Goal: Task Accomplishment & Management: Manage account settings

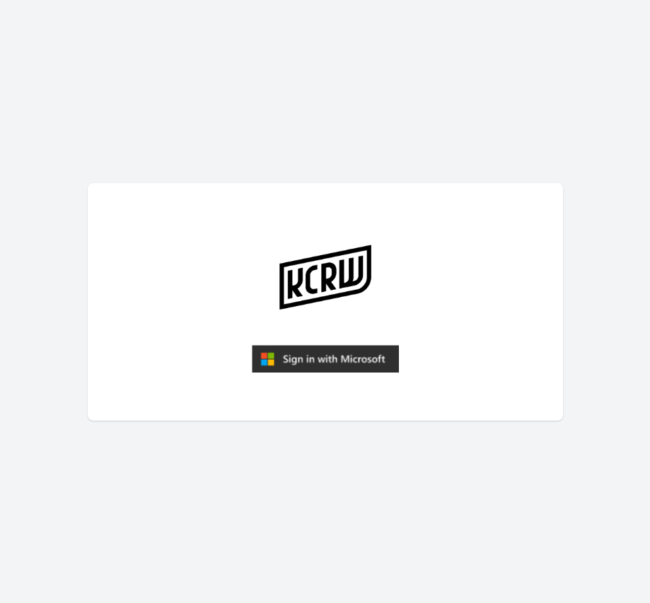
click at [308, 363] on img "submit" at bounding box center [325, 359] width 147 height 28
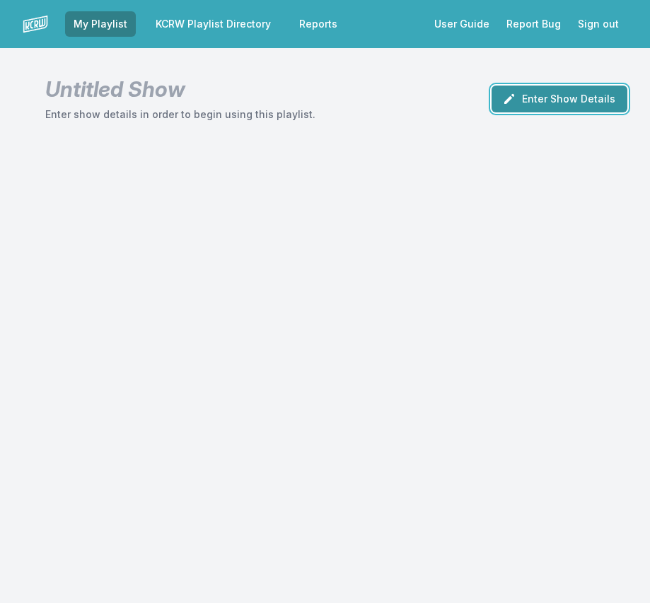
click at [571, 100] on button "Enter Show Details" at bounding box center [559, 99] width 136 height 27
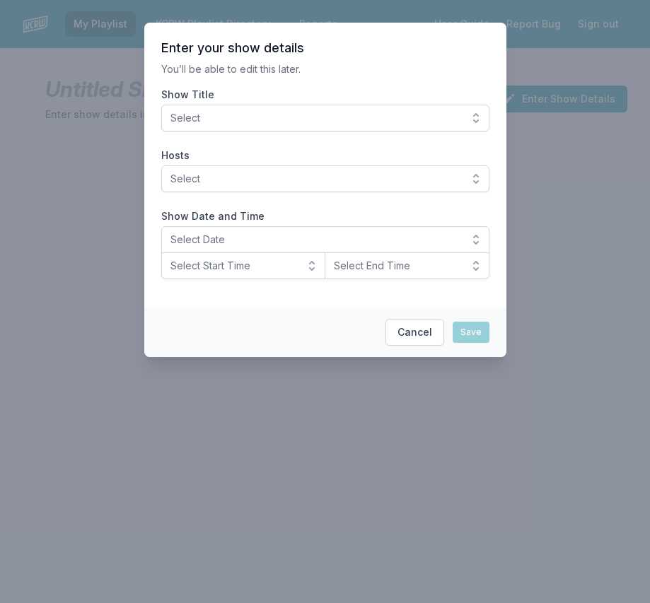
click at [374, 121] on span "Select" at bounding box center [315, 118] width 290 height 14
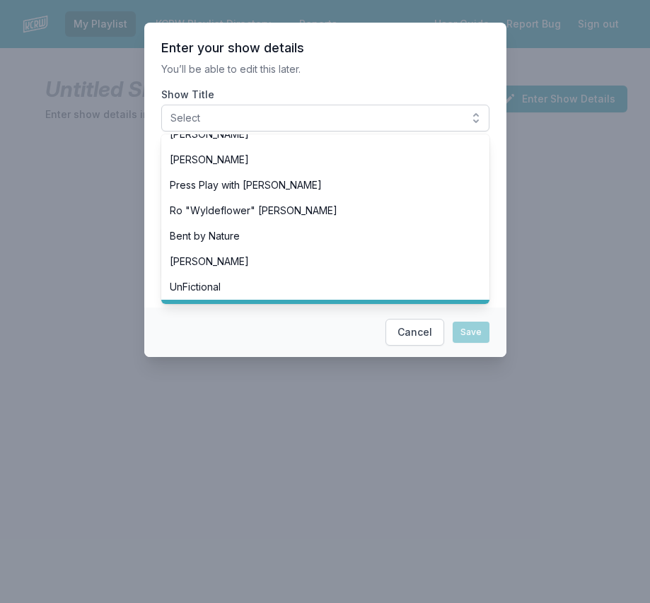
scroll to position [492, 0]
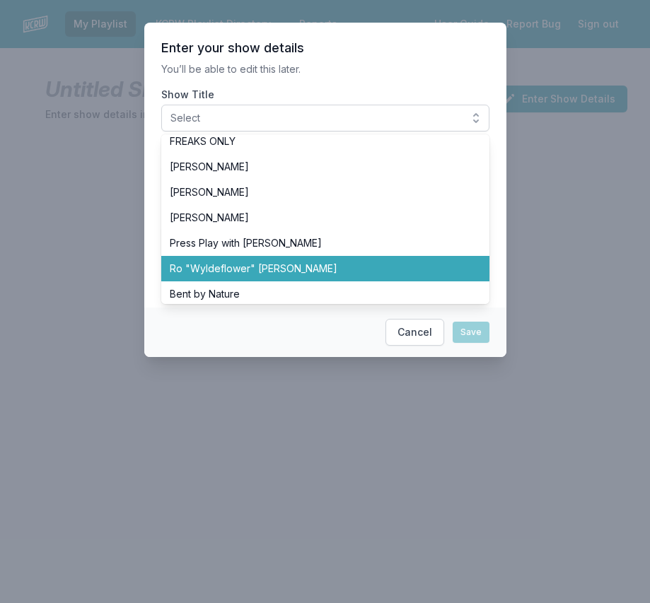
click at [258, 263] on span "Ro "Wyldeflower" [PERSON_NAME]" at bounding box center [317, 269] width 294 height 14
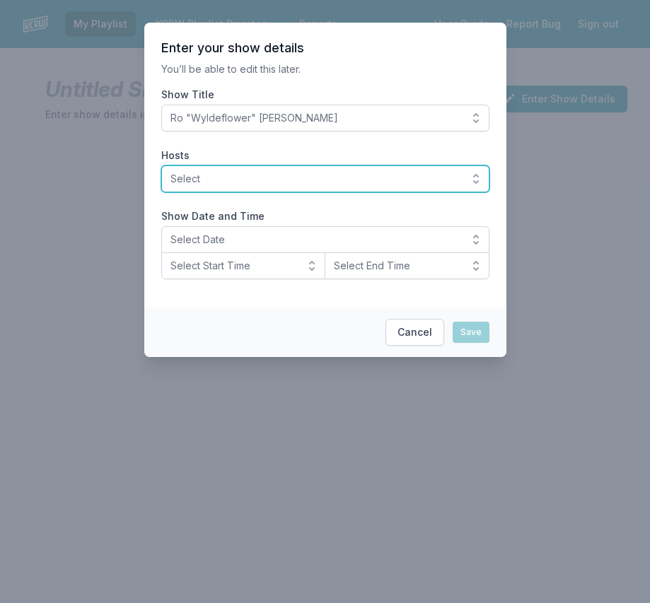
click at [212, 178] on span "Select" at bounding box center [315, 179] width 290 height 14
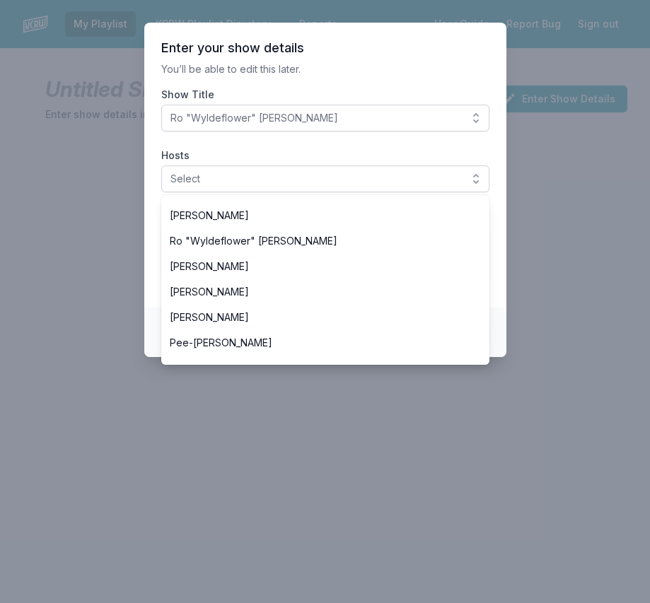
scroll to position [566, 0]
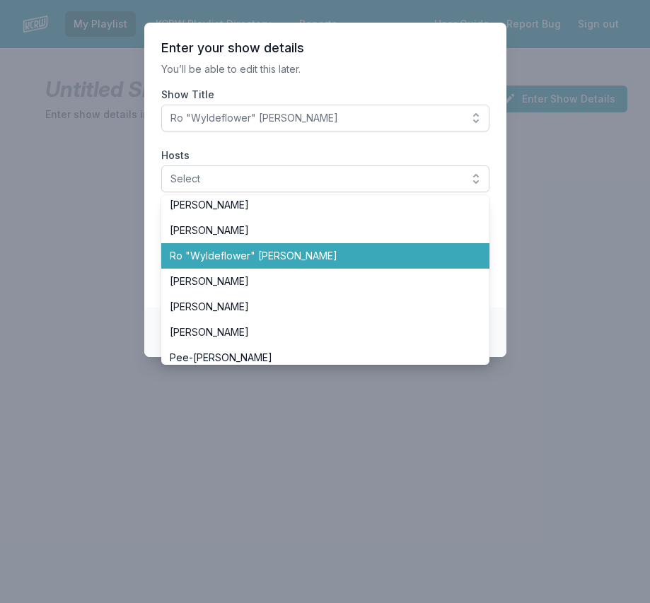
click at [226, 255] on span "Ro "Wyldeflower" [PERSON_NAME]" at bounding box center [317, 256] width 294 height 14
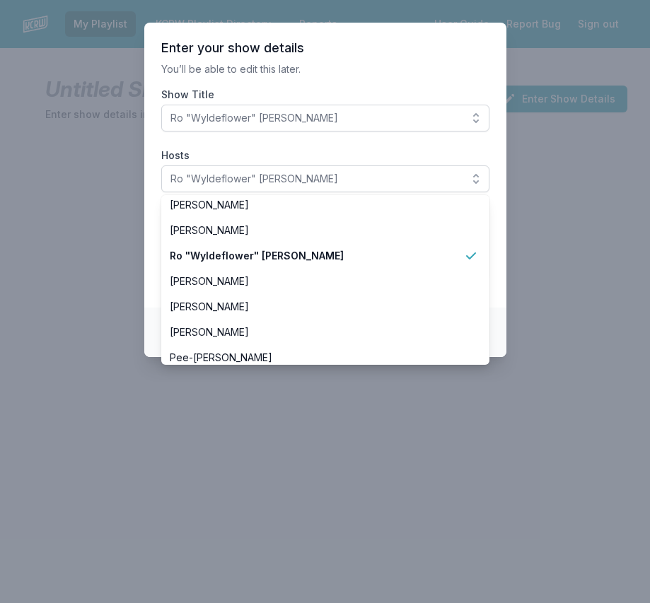
click at [148, 217] on section "Enter your show details You’ll be able to edit this later. Show Title Ro "Wylde…" at bounding box center [325, 165] width 362 height 285
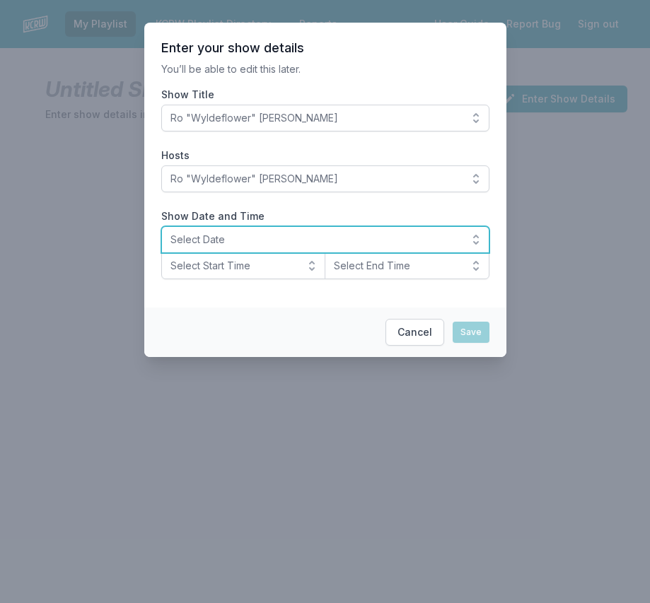
click at [222, 240] on span "Select Date" at bounding box center [315, 240] width 290 height 14
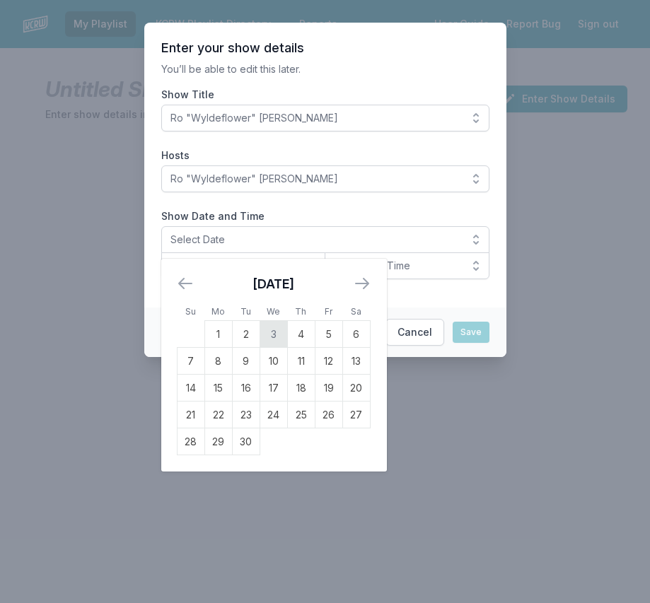
click at [274, 332] on td "3" at bounding box center [274, 334] width 28 height 27
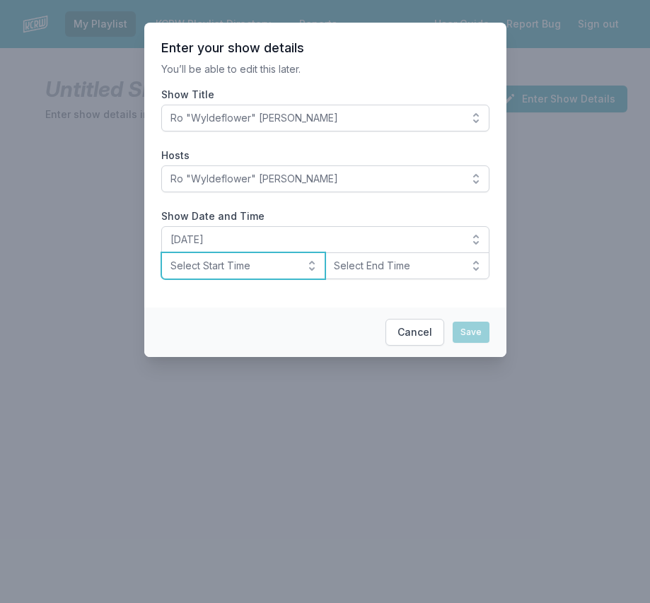
click at [192, 267] on span "Select Start Time" at bounding box center [233, 266] width 127 height 14
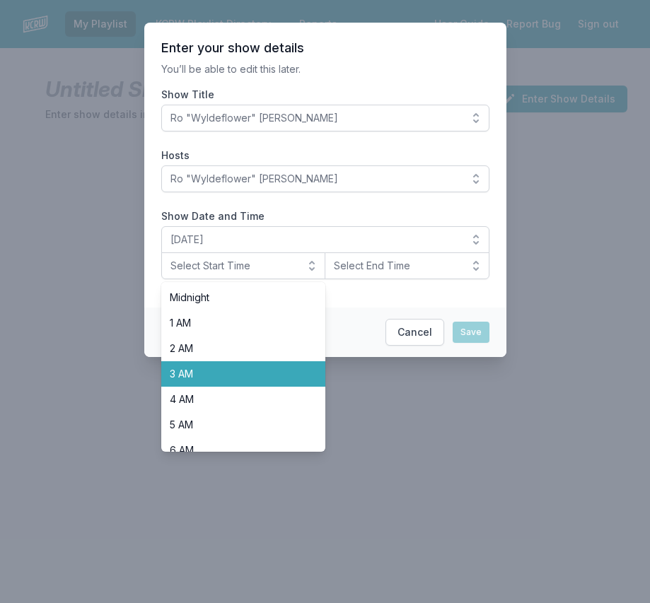
scroll to position [447, 0]
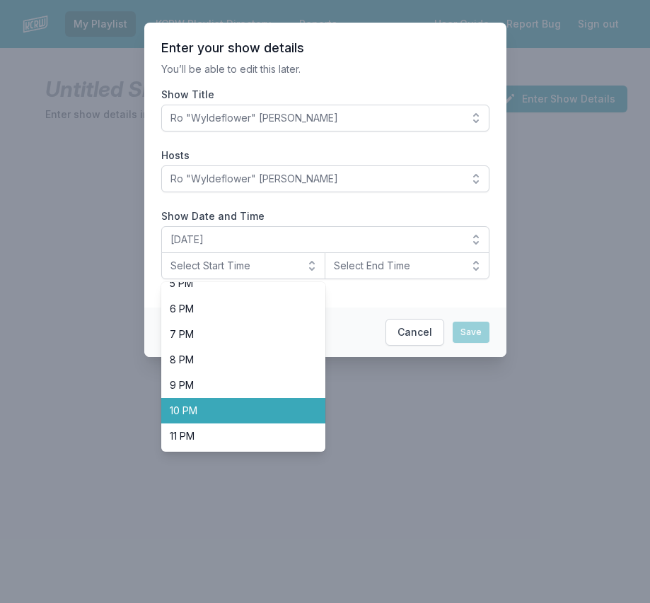
click at [199, 412] on span "10 PM" at bounding box center [235, 411] width 131 height 14
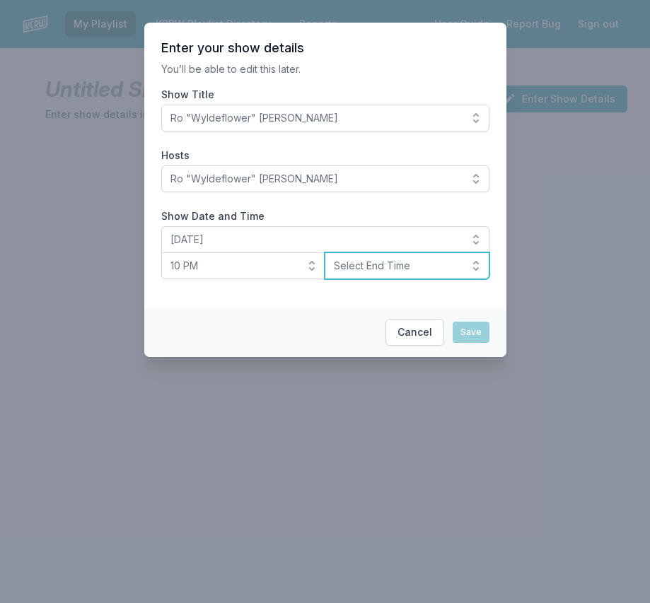
click at [424, 266] on span "Select End Time" at bounding box center [397, 266] width 127 height 14
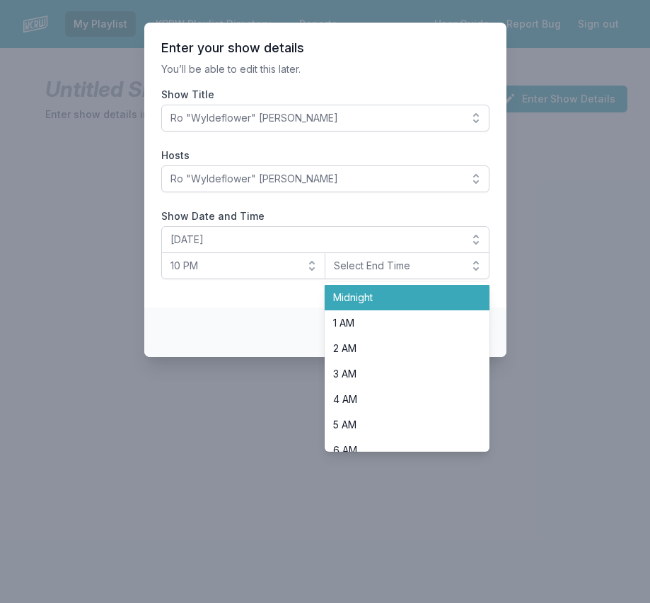
click at [403, 303] on span "Midnight" at bounding box center [398, 298] width 131 height 14
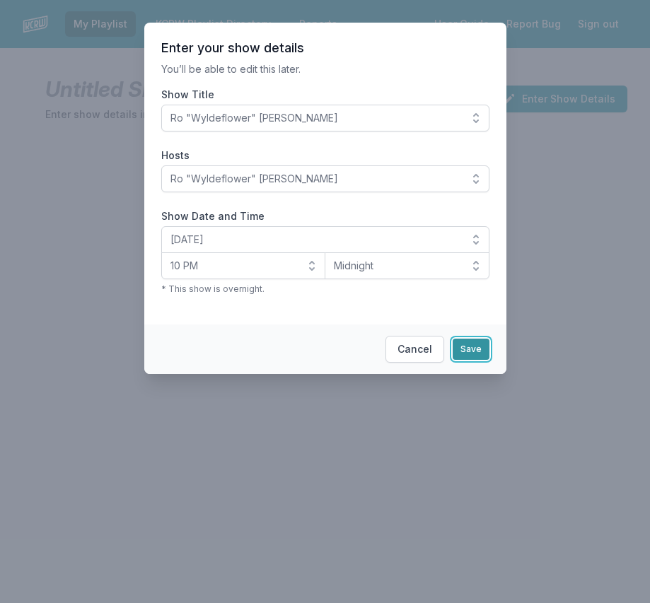
click at [472, 346] on button "Save" at bounding box center [471, 349] width 37 height 21
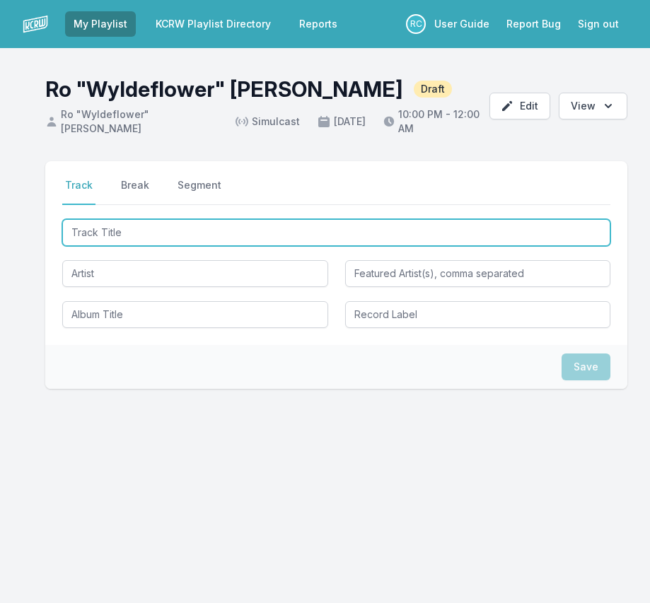
click at [558, 227] on input "Track Title" at bounding box center [336, 232] width 548 height 27
paste input "Awkward Backward"
type input "Awkward Backward"
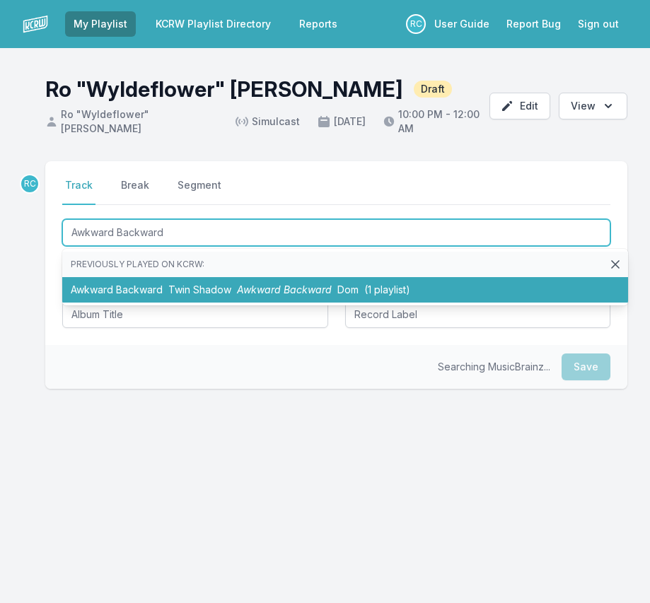
click at [144, 287] on li "Awkward Backward Twin Shadow Awkward Backward Dom (1 playlist)" at bounding box center [345, 289] width 566 height 25
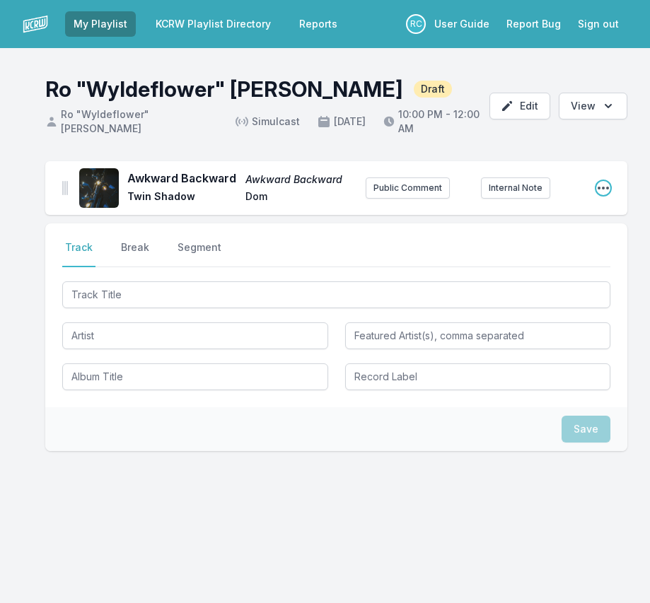
click at [605, 187] on icon "Open playlist item options" at bounding box center [603, 188] width 14 height 14
click at [494, 220] on button "Edit Track Details" at bounding box center [531, 216] width 158 height 25
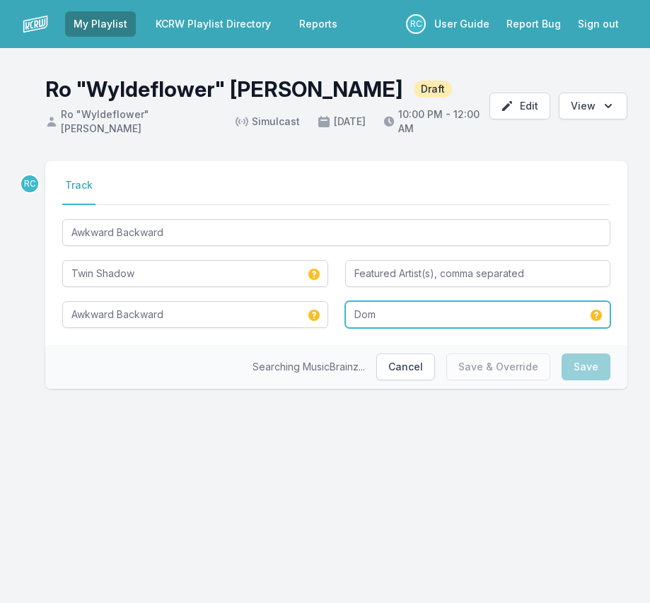
click at [396, 320] on input "Dom" at bounding box center [478, 314] width 266 height 27
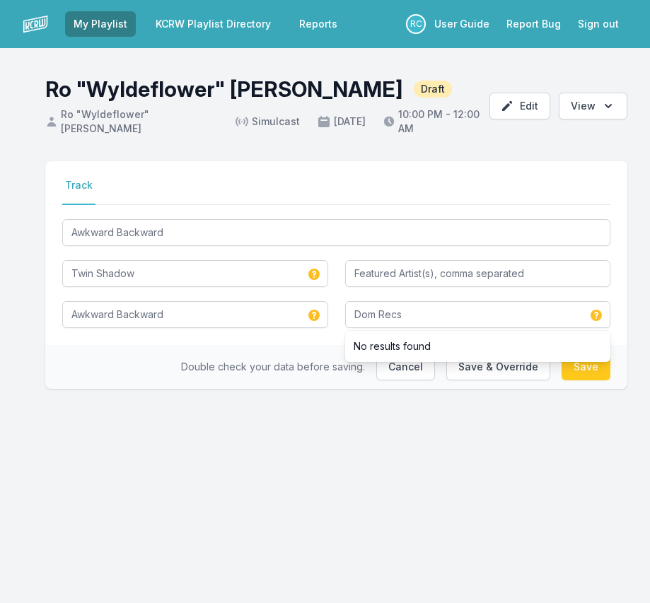
click at [591, 451] on div "My Playlist KCRW Playlist Directory Reports RC User Guide Report Bug Sign out R…" at bounding box center [325, 301] width 650 height 603
click at [586, 373] on button "Save" at bounding box center [585, 367] width 49 height 27
type input "Dom"
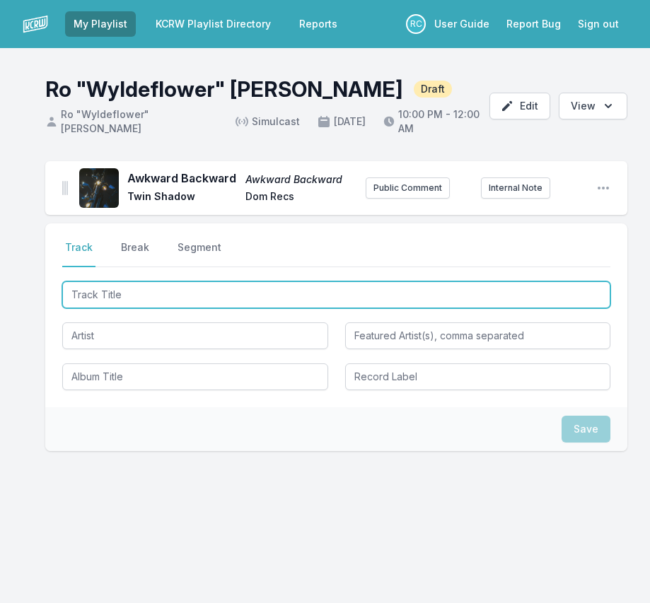
click at [518, 299] on input "Track Title" at bounding box center [336, 294] width 548 height 27
paste input "Sparkle Tape Break Up (Mndsgn Remix)"
type input "Sparkle Tape Break Up (Mndsgn Remix)"
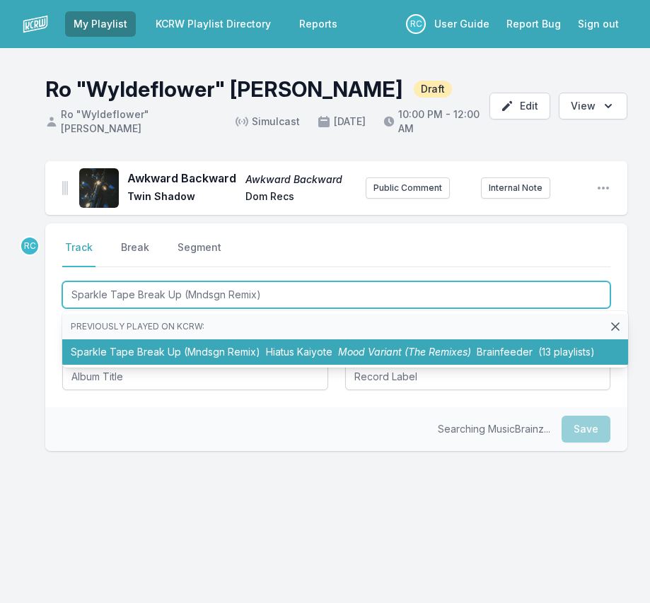
click at [266, 354] on span "Hiatus Kaiyote" at bounding box center [299, 352] width 66 height 12
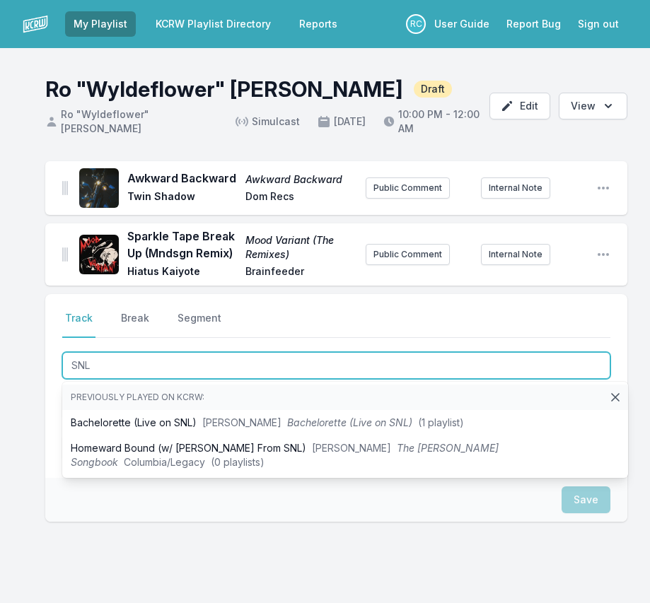
type input "SNL"
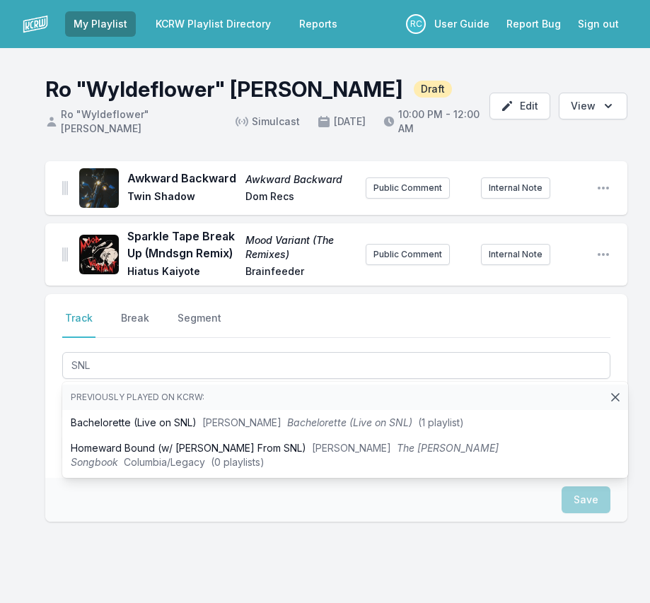
click at [30, 462] on div "Awkward Backward Awkward Backward Twin Shadow Dom Recs Public Comment Internal …" at bounding box center [325, 409] width 650 height 496
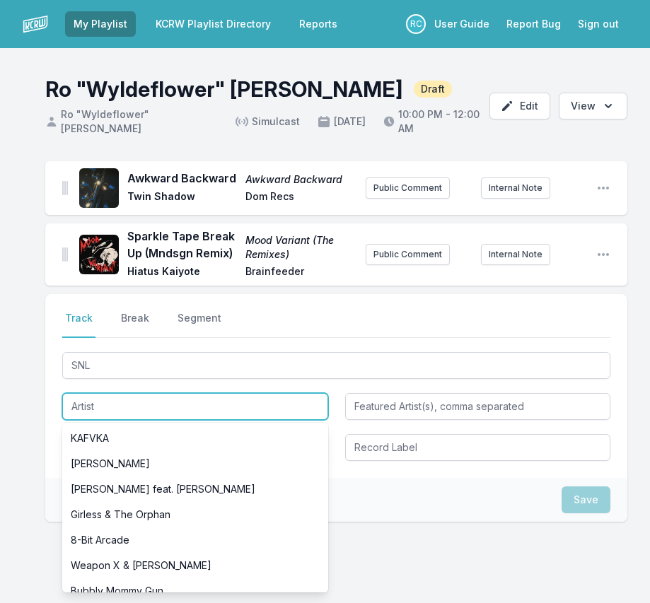
click at [223, 409] on input "Artist" at bounding box center [195, 406] width 266 height 27
paste input "[PERSON_NAME]"
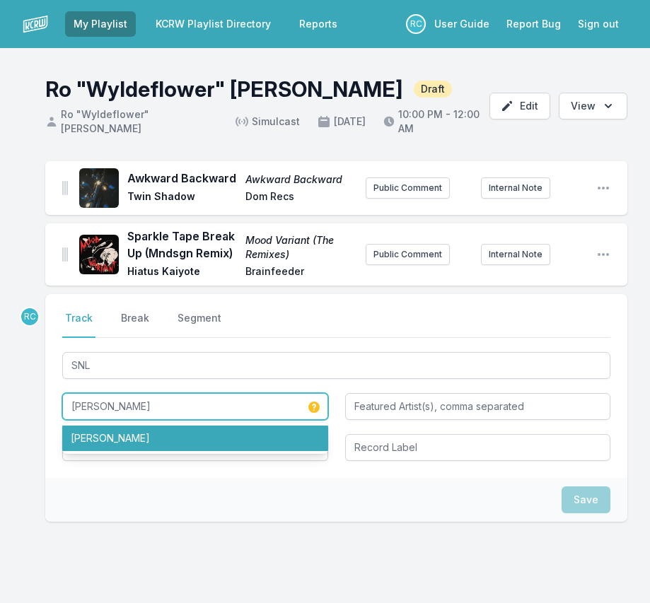
click at [179, 436] on li "[PERSON_NAME]" at bounding box center [195, 438] width 266 height 25
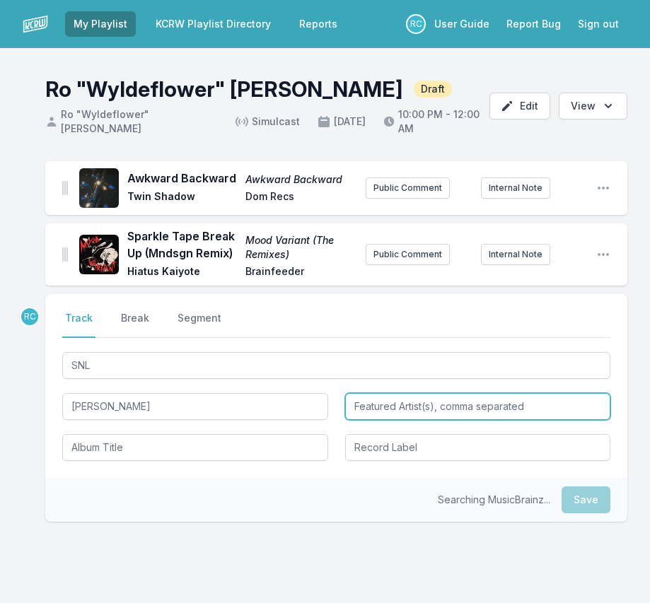
type input "[PERSON_NAME]"
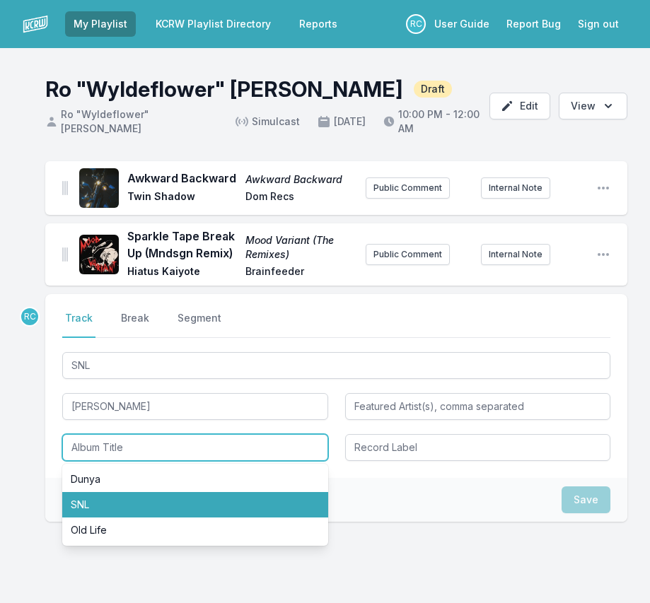
click at [109, 501] on li "SNL" at bounding box center [195, 504] width 266 height 25
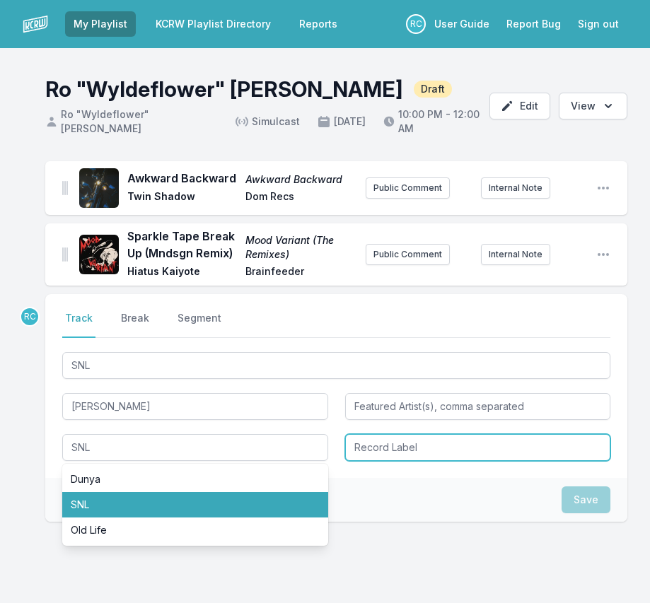
type input "SNL"
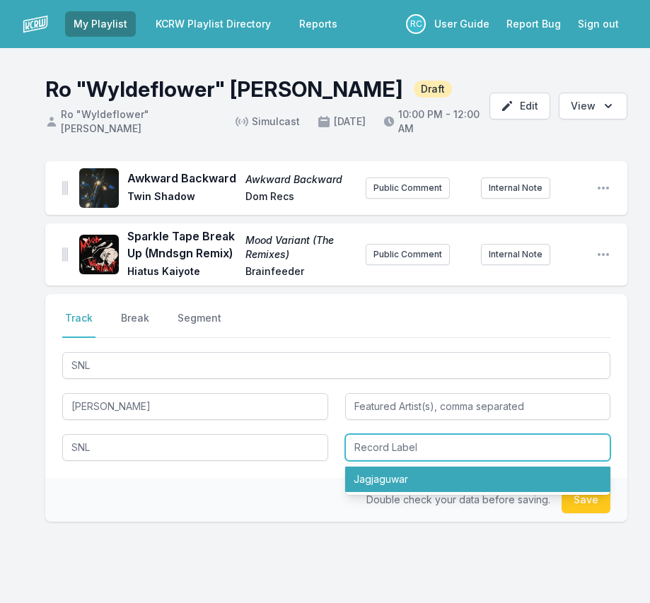
click at [392, 475] on li "Jagjaguwar" at bounding box center [478, 479] width 266 height 25
type input "Jagjaguwar"
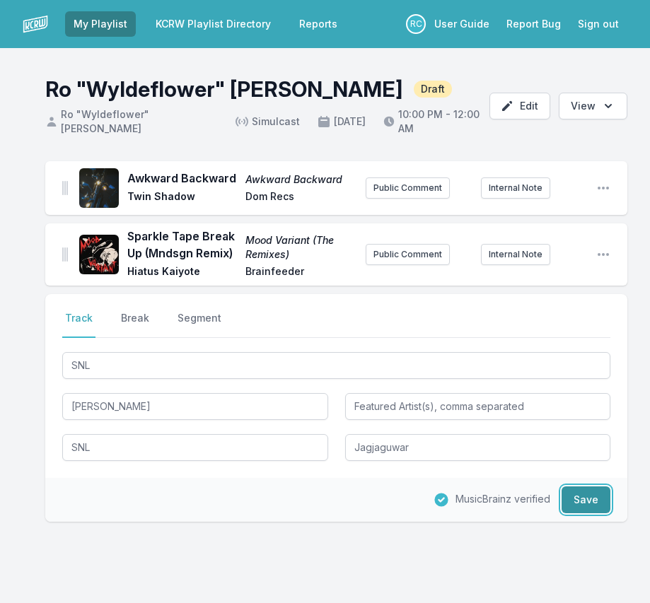
click at [599, 496] on button "Save" at bounding box center [585, 500] width 49 height 27
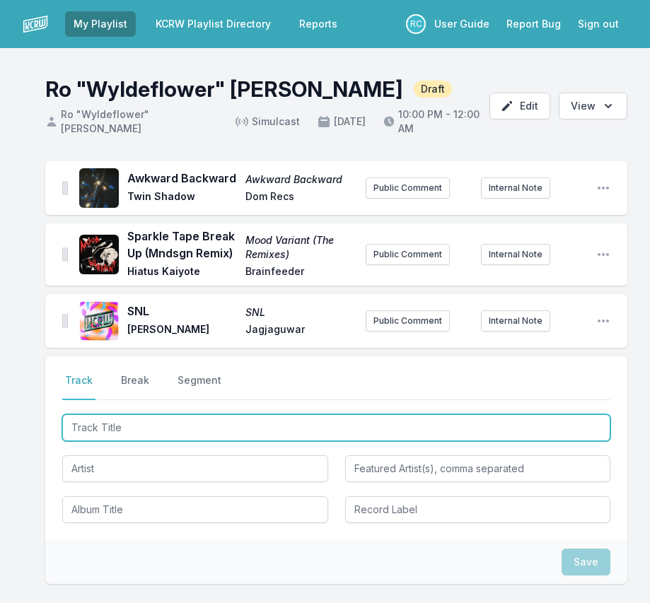
click at [407, 426] on input "Track Title" at bounding box center [336, 427] width 548 height 27
paste input "Cover Girl"
type input "Cover Girl"
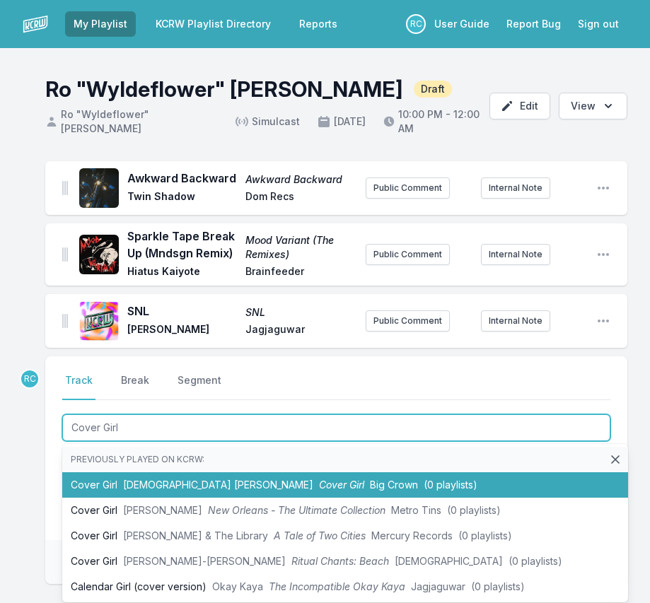
click at [136, 483] on span "[DEMOGRAPHIC_DATA] [PERSON_NAME]" at bounding box center [218, 485] width 190 height 12
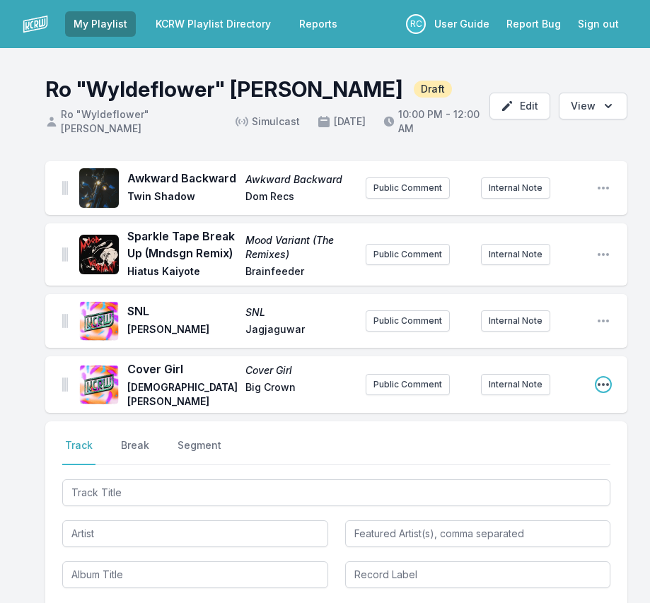
click at [600, 384] on icon "Open playlist item options" at bounding box center [603, 385] width 14 height 14
click at [547, 409] on button "Edit Track Details" at bounding box center [531, 412] width 158 height 25
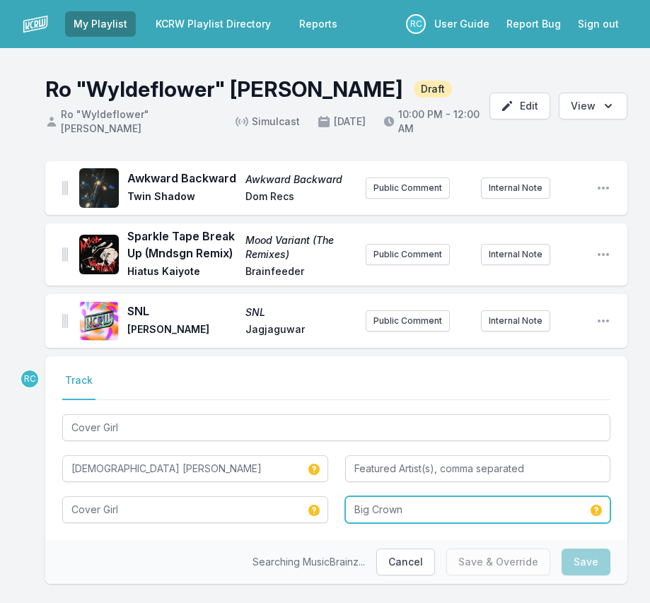
click at [428, 512] on input "Big Crown" at bounding box center [478, 509] width 266 height 27
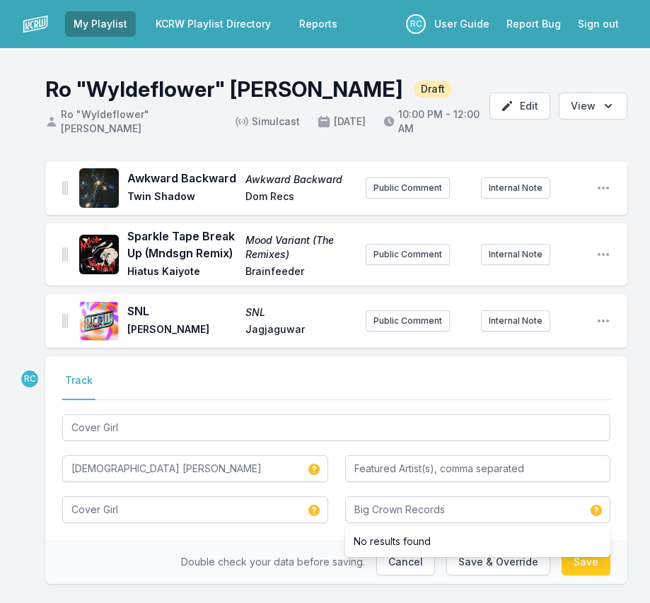
click at [623, 474] on div "Select a tab Track Track Cover Girl [DEMOGRAPHIC_DATA] [PERSON_NAME] Cover Girl…" at bounding box center [336, 448] width 582 height 184
click at [588, 558] on button "Save" at bounding box center [585, 562] width 49 height 27
type input "Big Crown"
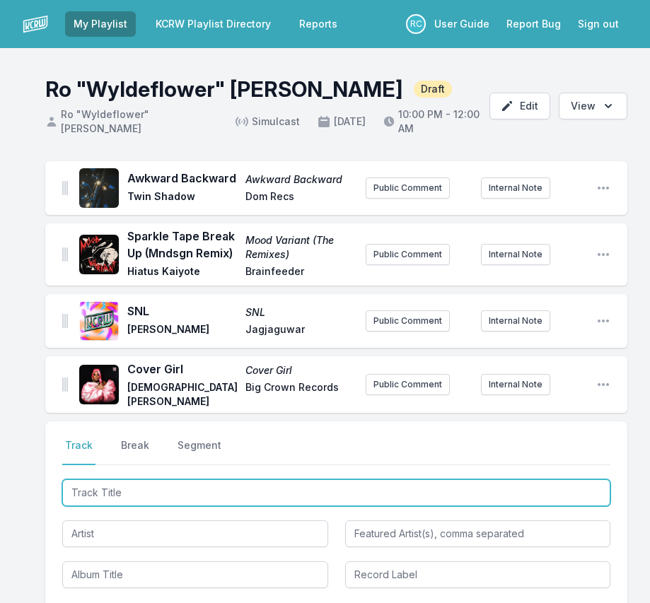
click at [581, 488] on input "Track Title" at bounding box center [336, 492] width 548 height 27
paste input "telepatía"
type input "telepatía"
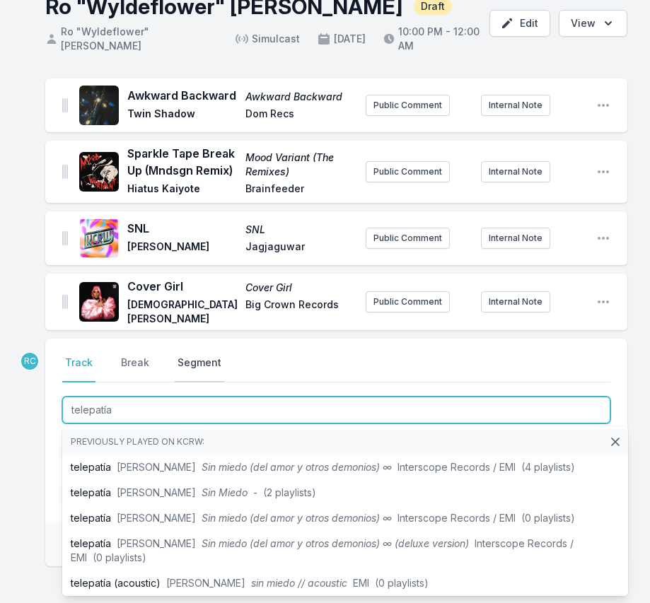
scroll to position [28, 0]
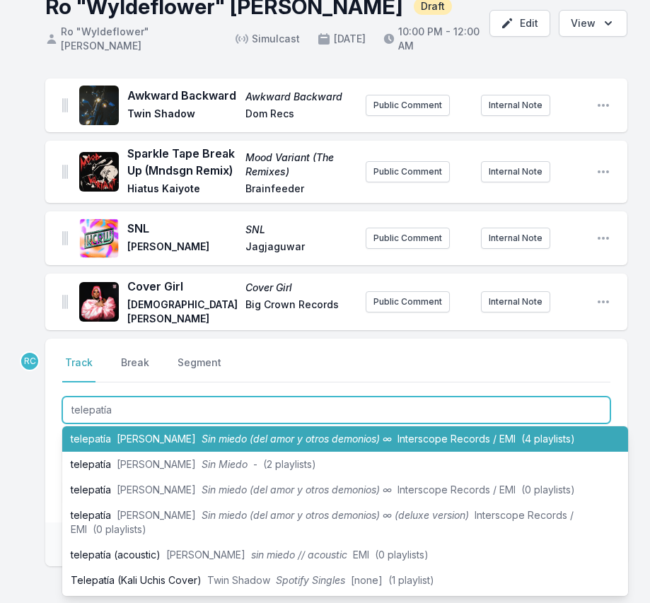
click at [211, 446] on li "telepatía Kali Uchis Sin miedo (del amor y otros demonios) ∞ Interscope Records…" at bounding box center [345, 438] width 566 height 25
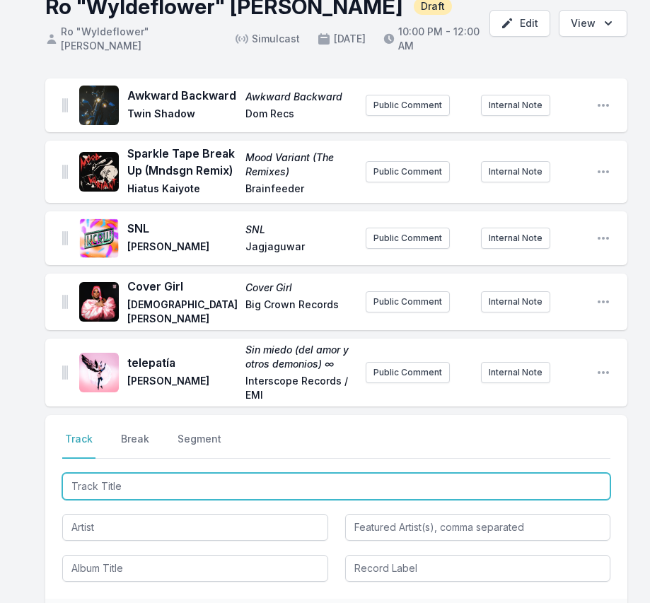
click at [519, 487] on input "Track Title" at bounding box center [336, 486] width 548 height 27
paste input "Djanger"
type input "Djanger"
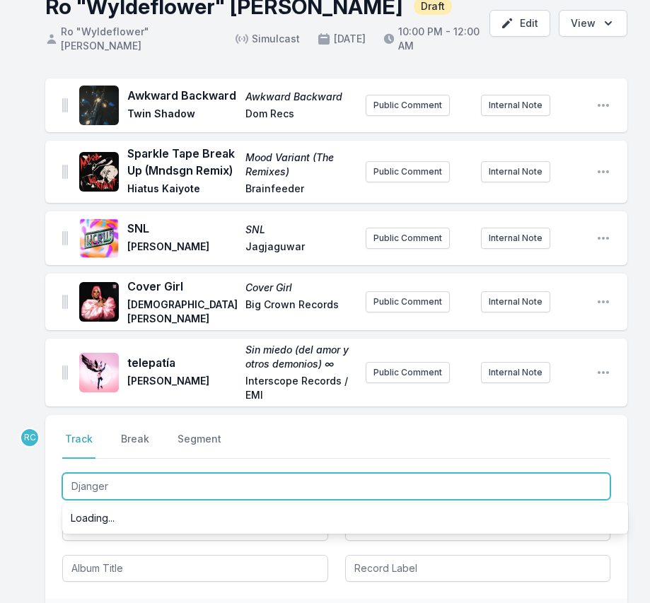
scroll to position [0, 0]
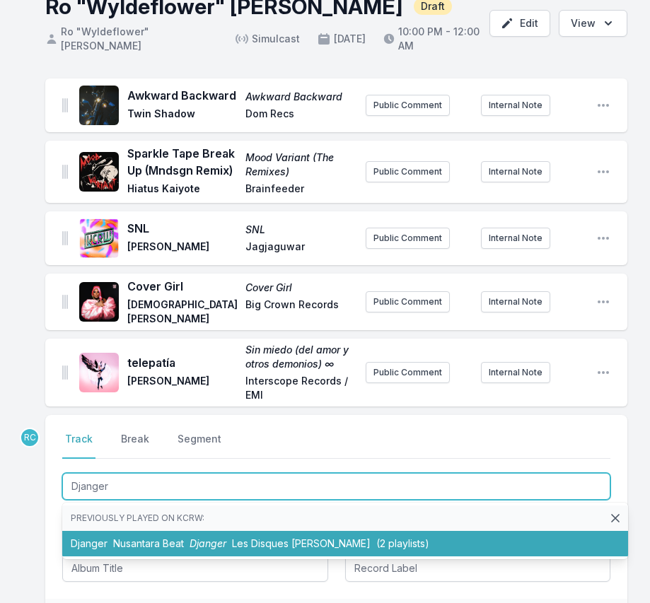
click at [173, 540] on span "Nusantara Beat" at bounding box center [148, 543] width 71 height 12
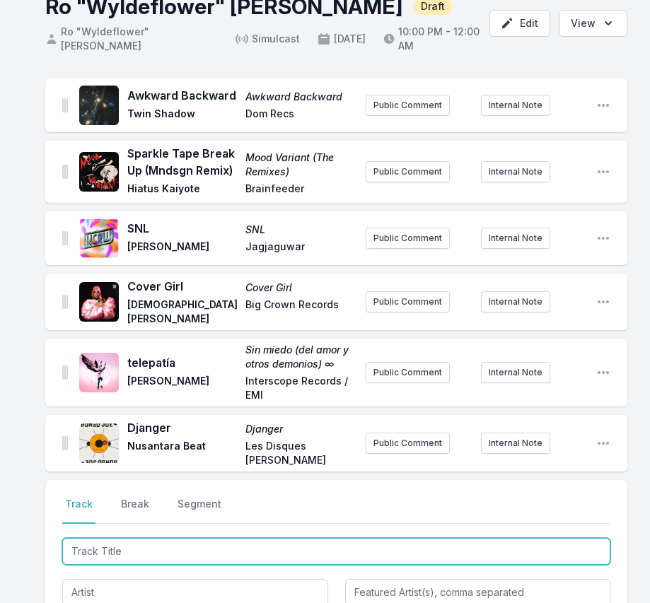
click at [506, 544] on input "Track Title" at bounding box center [336, 551] width 548 height 27
paste input "Exhibit C (Instrumental)"
type input "Exhibit C (Instrumental)"
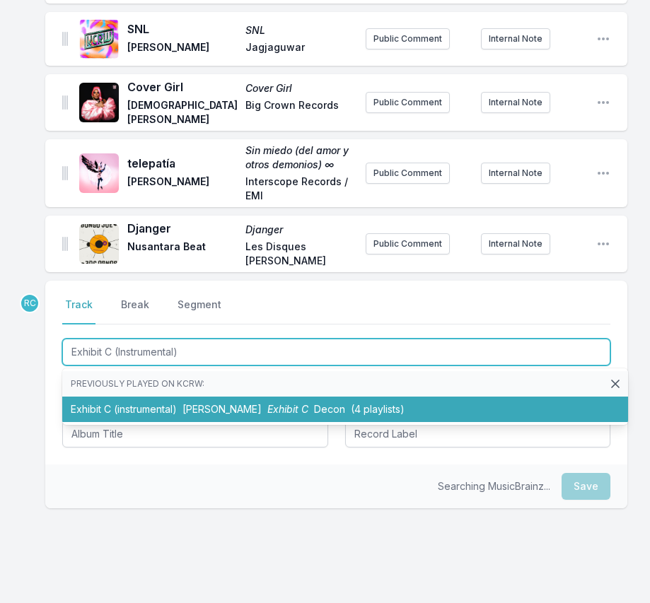
click at [189, 403] on span "[PERSON_NAME]" at bounding box center [221, 409] width 79 height 12
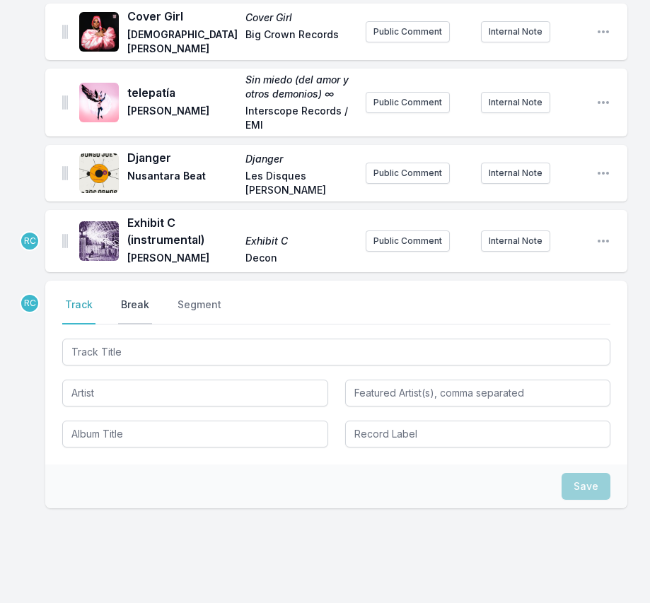
click at [138, 307] on button "Break" at bounding box center [135, 311] width 34 height 27
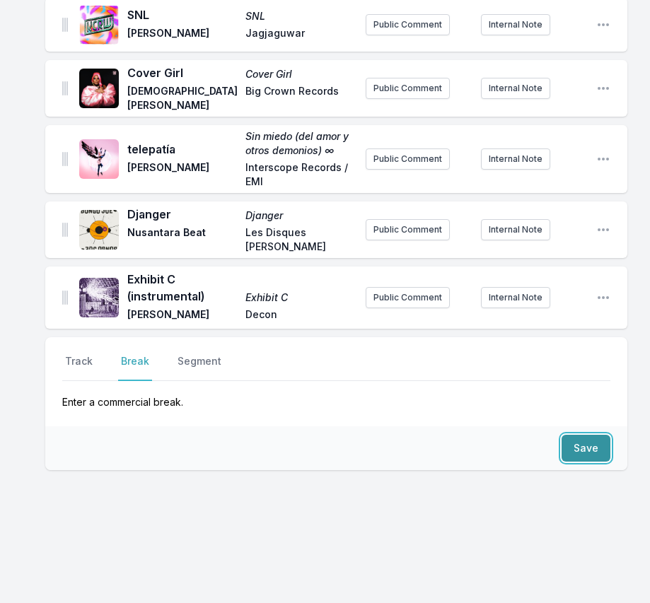
click at [589, 452] on button "Save" at bounding box center [585, 448] width 49 height 27
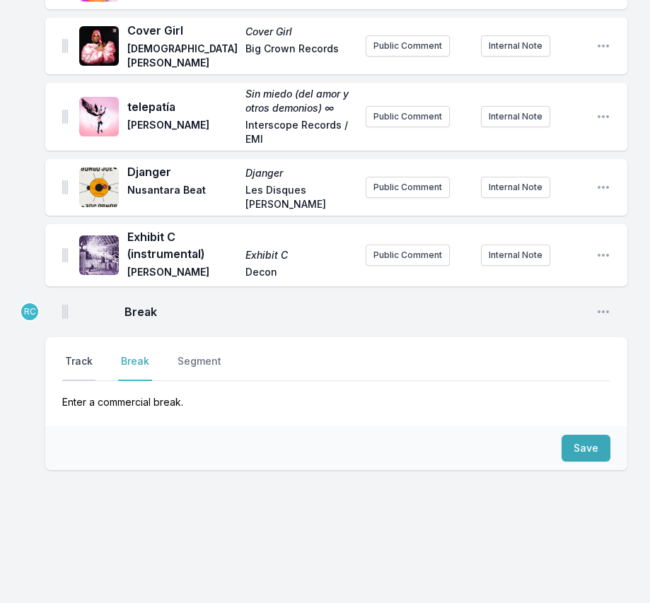
click at [84, 357] on button "Track" at bounding box center [78, 367] width 33 height 27
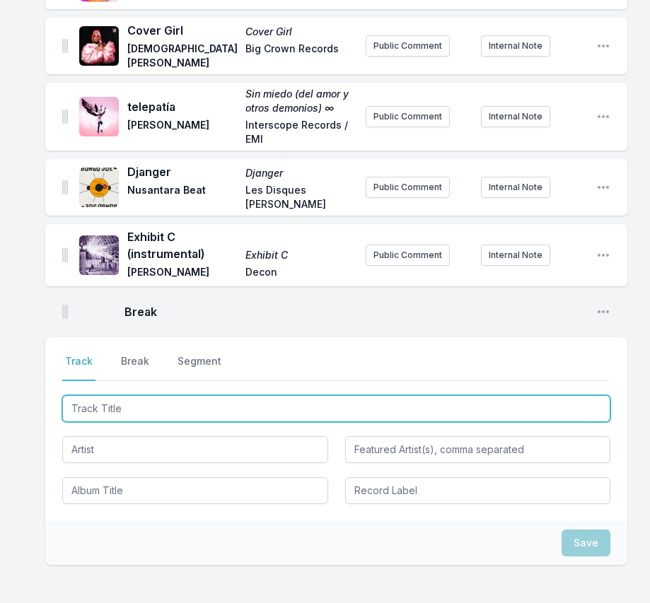
click at [508, 406] on input "Track Title" at bounding box center [336, 408] width 548 height 27
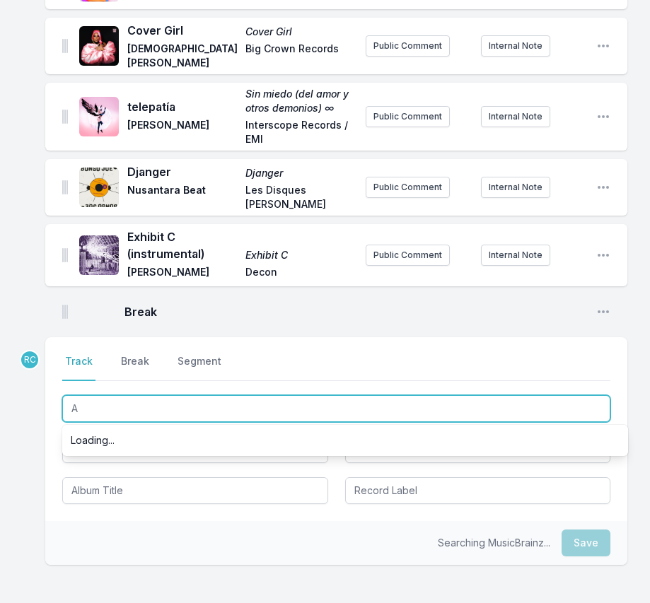
paste input "bertura"
type input "Abertura"
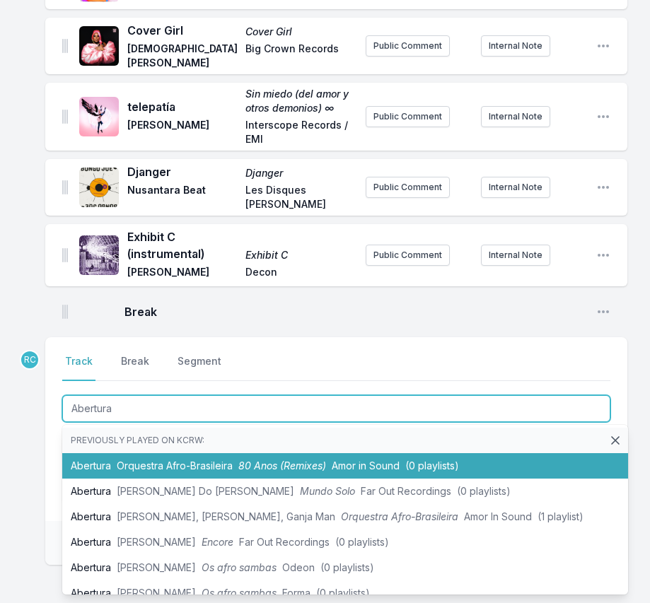
click at [187, 471] on li "Abertura Orquestra Afro-Brasileira 80 Anos (Remixes) Amor in Sound (0 playlists)" at bounding box center [345, 465] width 566 height 25
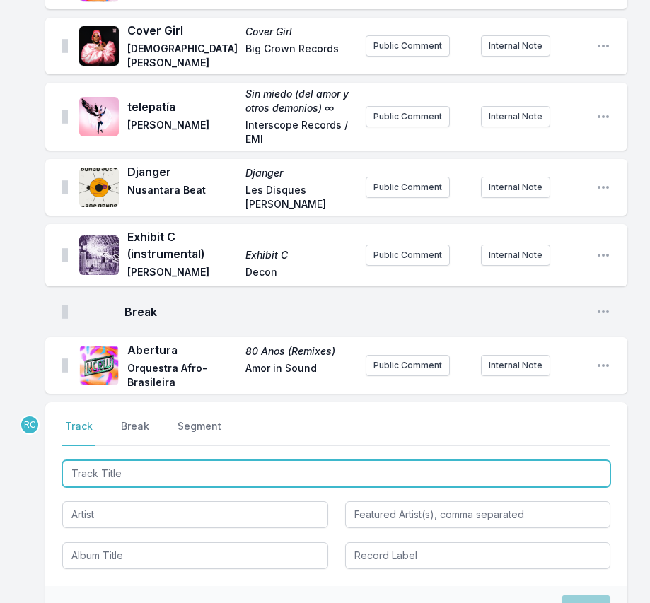
scroll to position [404, 0]
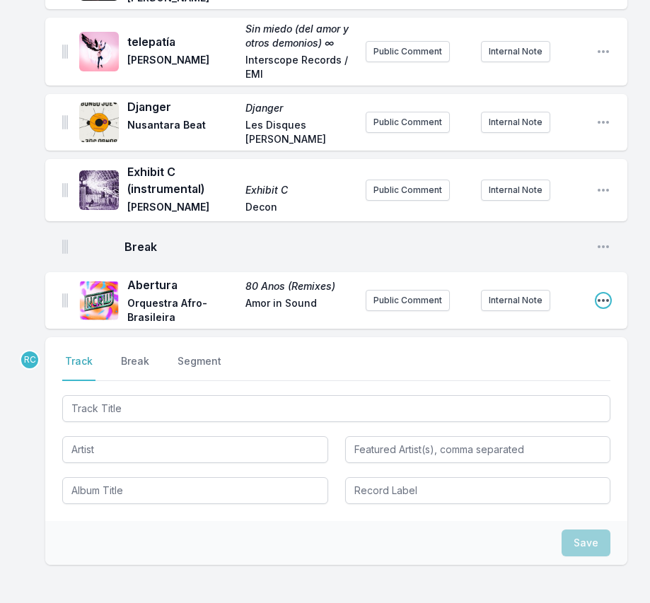
click at [607, 294] on icon "Open playlist item options" at bounding box center [603, 300] width 14 height 14
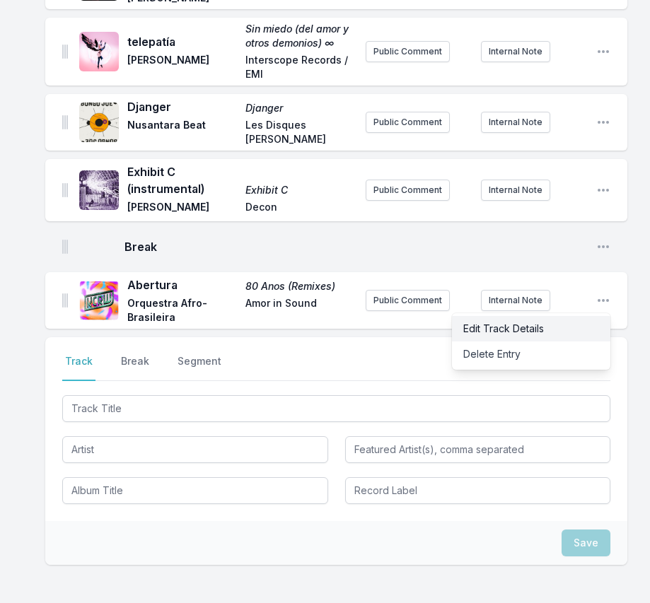
click at [542, 332] on button "Edit Track Details" at bounding box center [531, 328] width 158 height 25
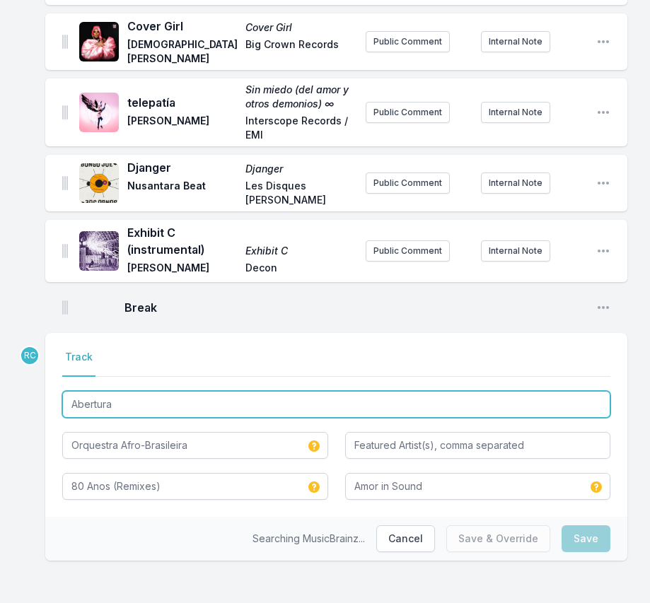
click at [197, 412] on input "Abertura" at bounding box center [336, 404] width 548 height 27
paste input "Mario C_Criolo_Ganja Man"
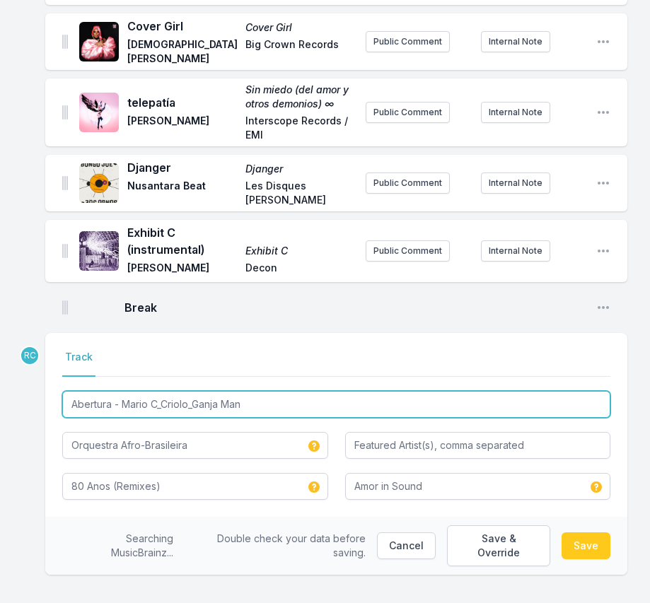
click at [165, 402] on input "Abertura - Mario C_Criolo_Ganja Man" at bounding box center [336, 404] width 548 height 27
click at [196, 406] on input "Abertura - [PERSON_NAME], Criolo_Ganja Man" at bounding box center [336, 404] width 548 height 27
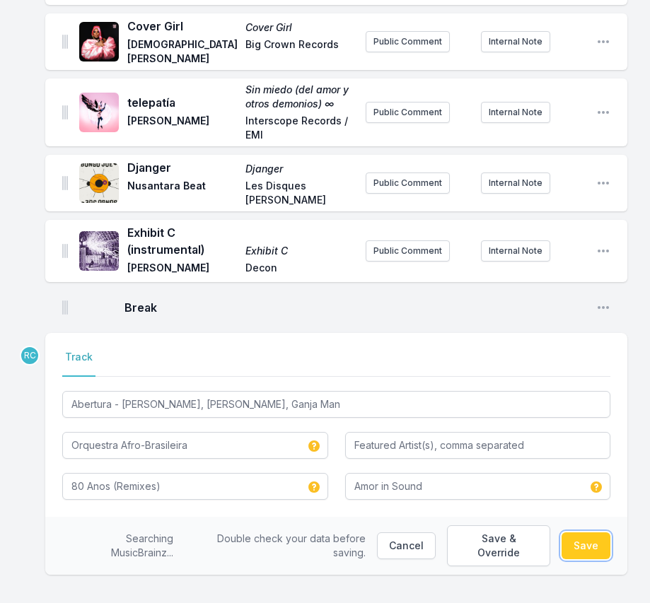
click at [593, 540] on button "Save" at bounding box center [585, 545] width 49 height 27
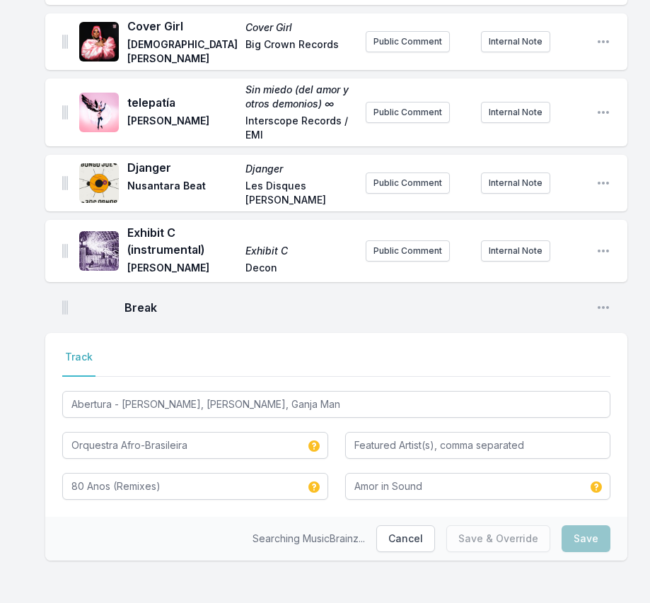
type input "Abertura"
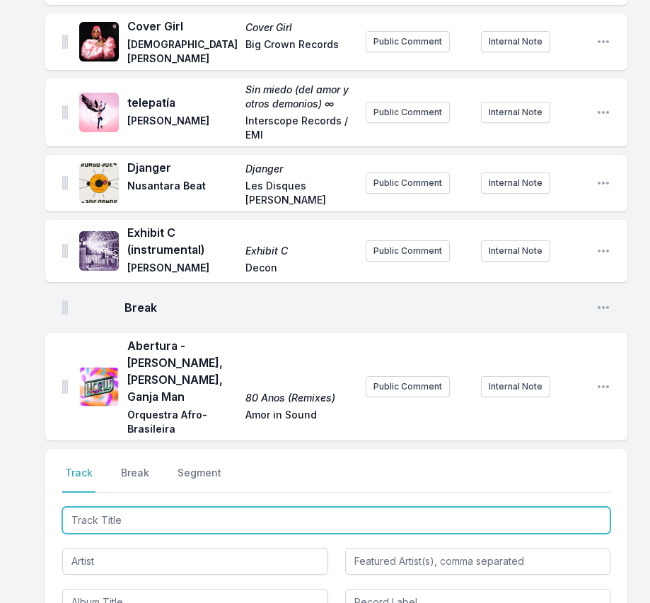
click at [527, 507] on input "Track Title" at bounding box center [336, 520] width 548 height 27
paste input "Mãe [PERSON_NAME]"
type input "Mãe [PERSON_NAME]"
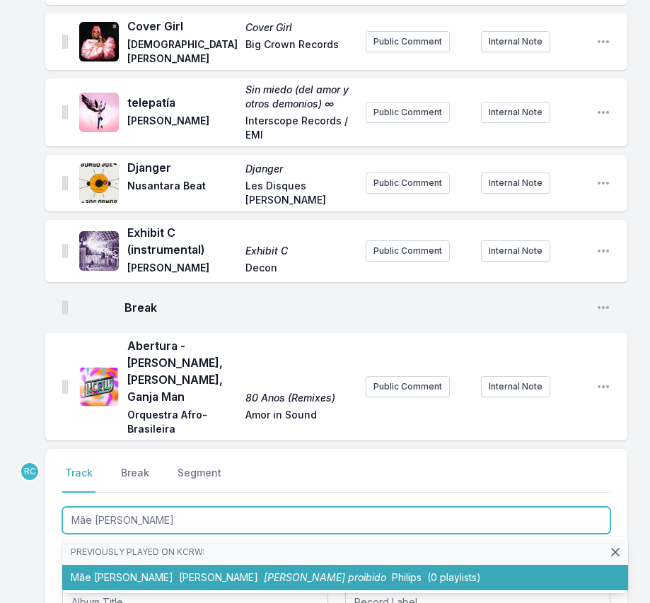
click at [179, 571] on span "[PERSON_NAME]" at bounding box center [218, 577] width 79 height 12
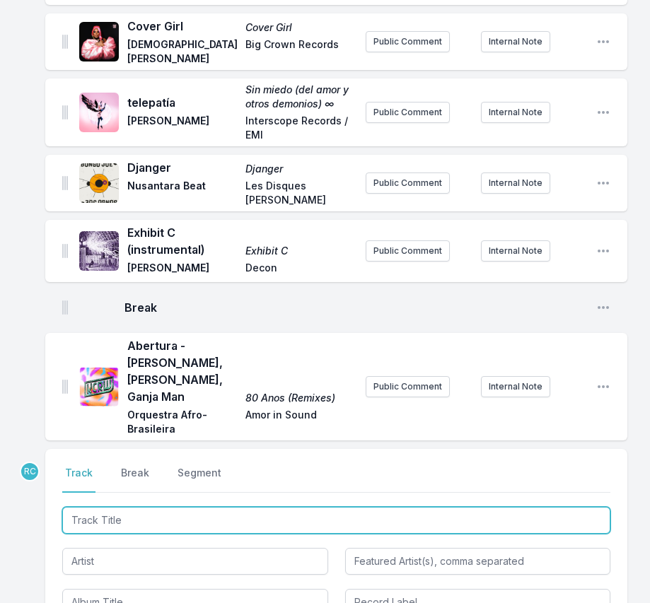
scroll to position [405, 0]
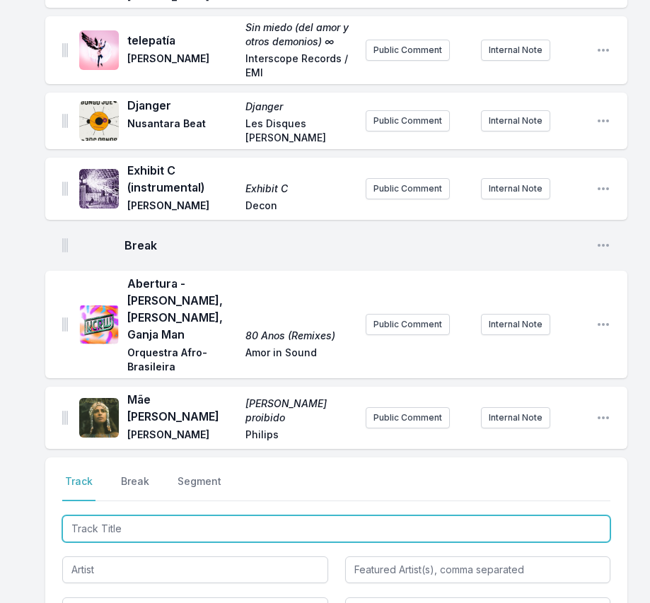
click at [508, 516] on input "Track Title" at bounding box center [336, 529] width 548 height 27
paste input "Tropical Man"
type input "Tropical Man"
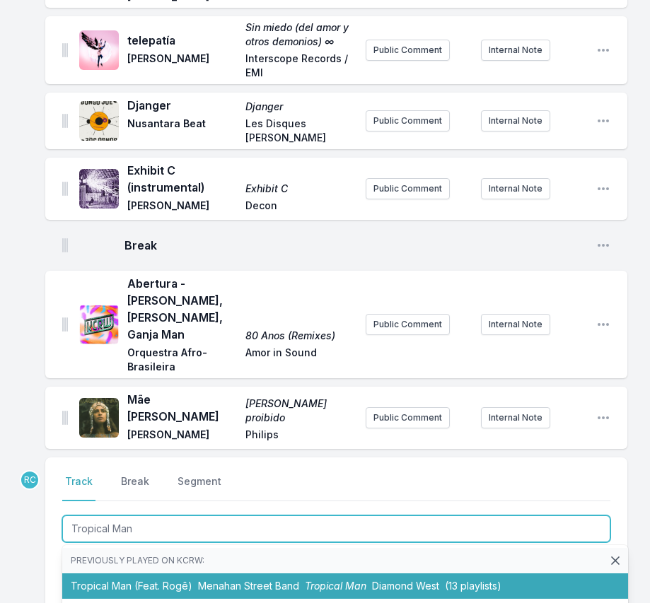
click at [144, 574] on li "Tropical Man (Feat. Rogê) Menahan Street Band Tropical Man Diamond West (13 pla…" at bounding box center [345, 586] width 566 height 25
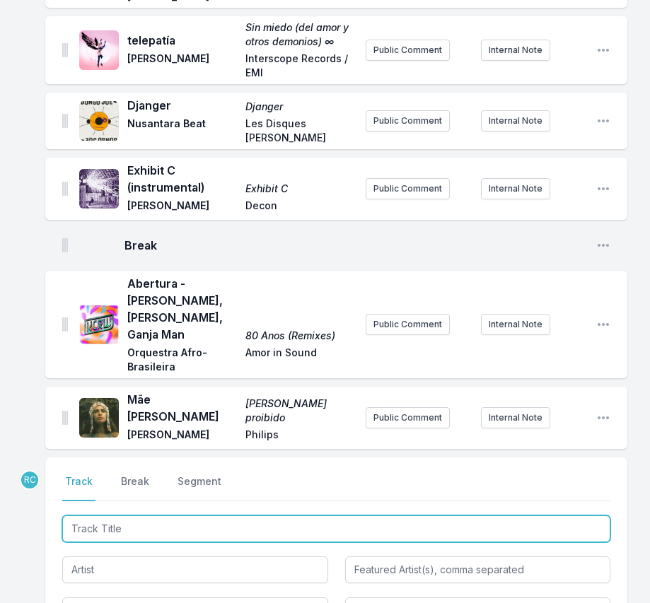
scroll to position [476, 0]
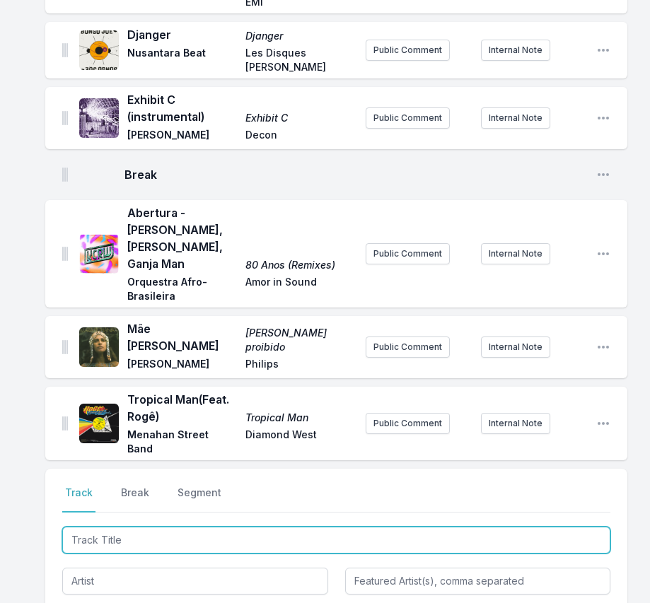
click at [470, 527] on input "Track Title" at bounding box center [336, 540] width 548 height 27
paste input "Para Ti"
type input "Para Ti"
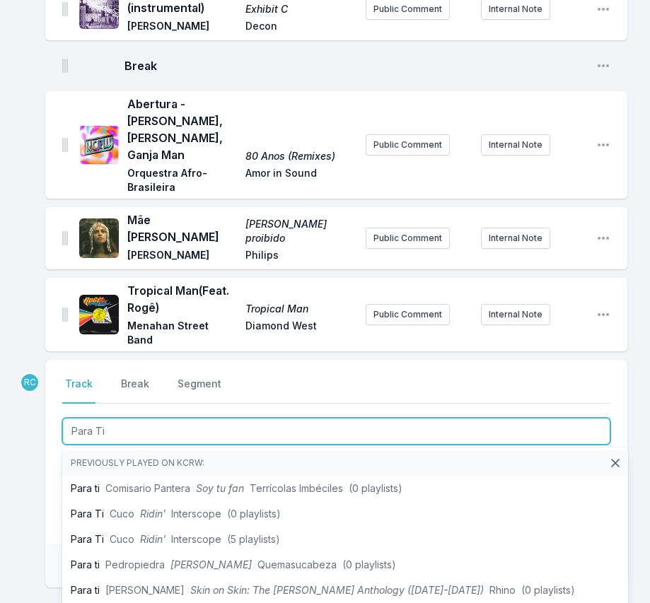
scroll to position [590, 0]
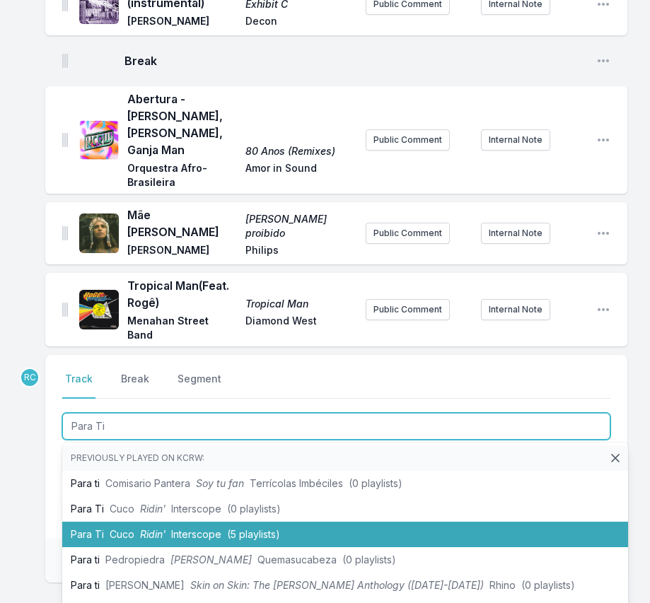
click at [197, 528] on span "Interscope" at bounding box center [196, 534] width 50 height 12
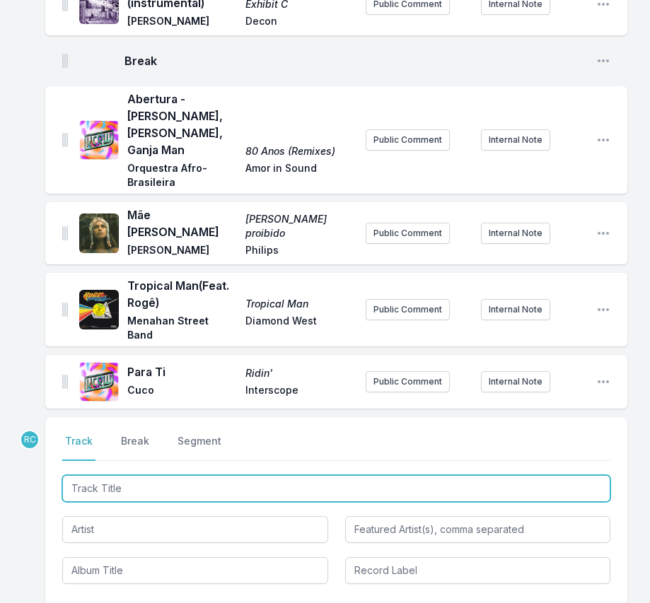
scroll to position [652, 0]
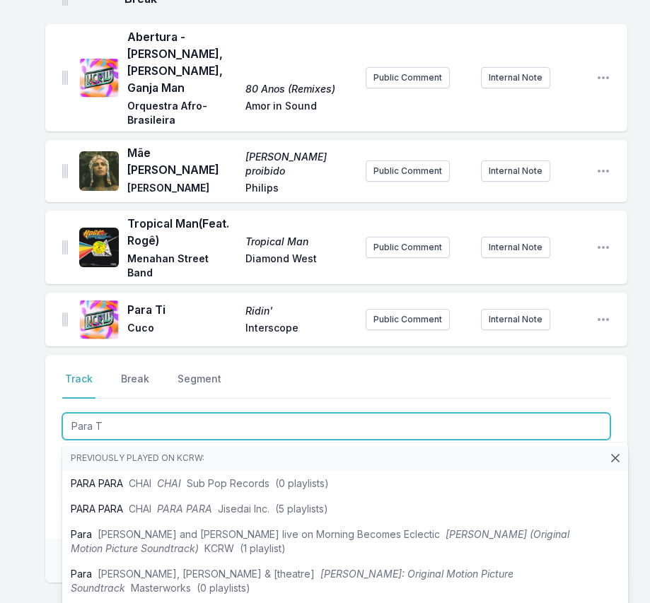
type input "Para T"
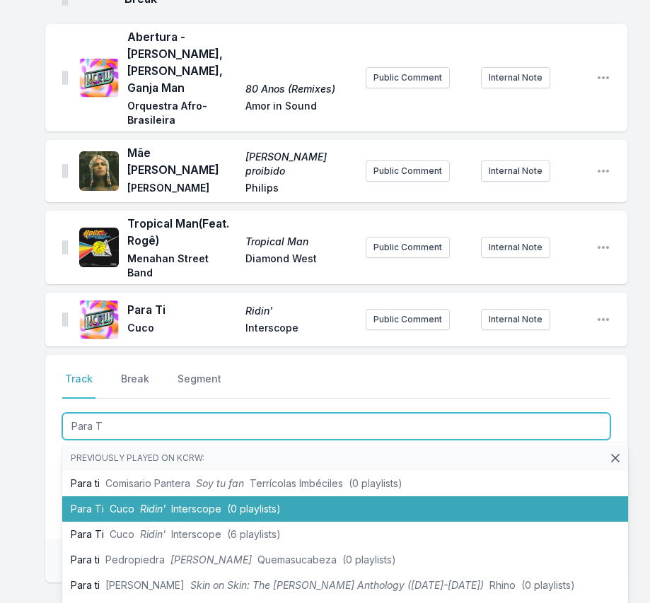
click at [146, 503] on span "Ridin'" at bounding box center [152, 509] width 25 height 12
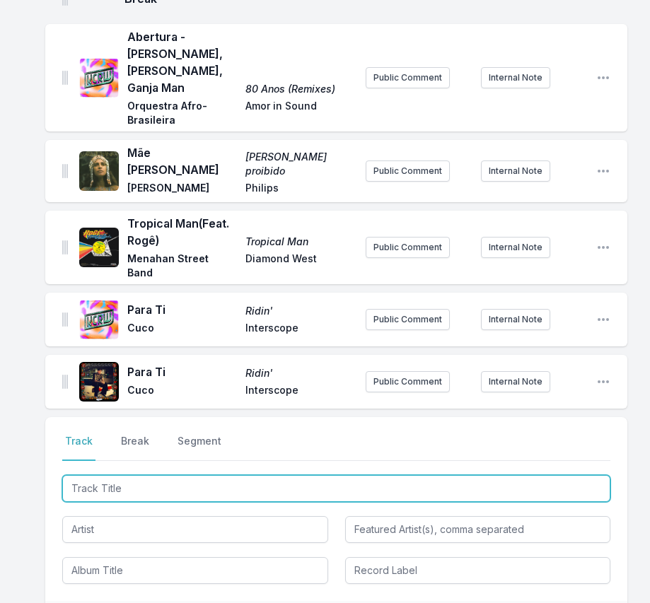
scroll to position [714, 0]
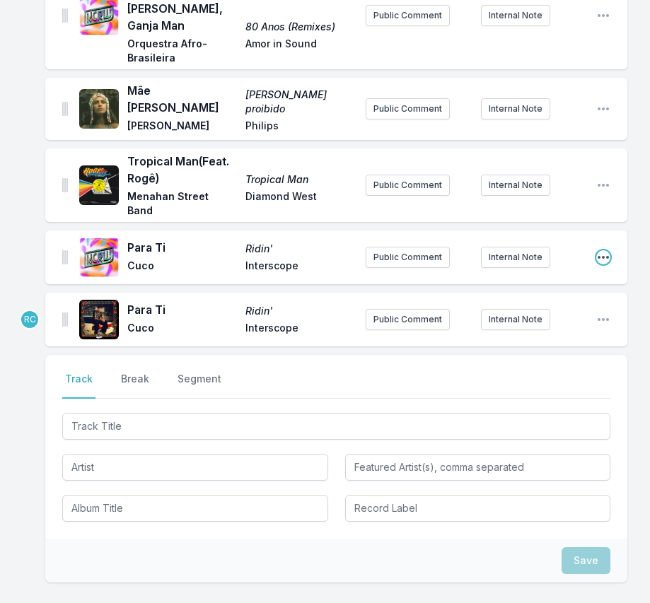
click at [601, 250] on icon "Open playlist item options" at bounding box center [603, 257] width 14 height 14
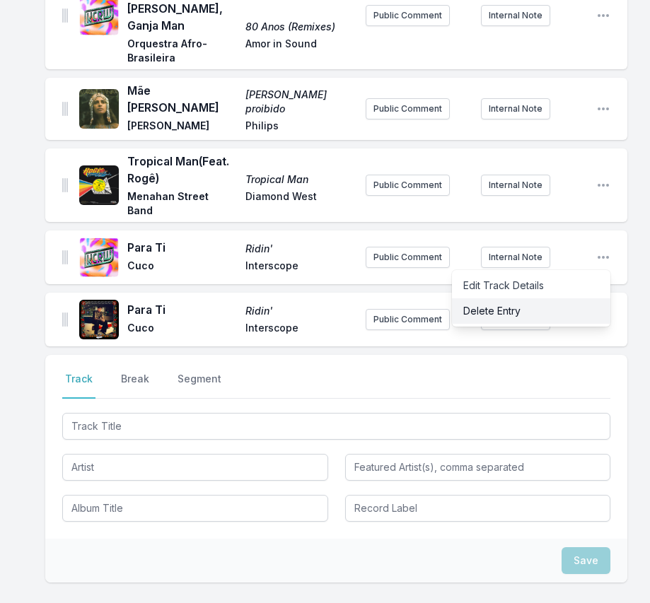
click at [547, 298] on button "Delete Entry" at bounding box center [531, 310] width 158 height 25
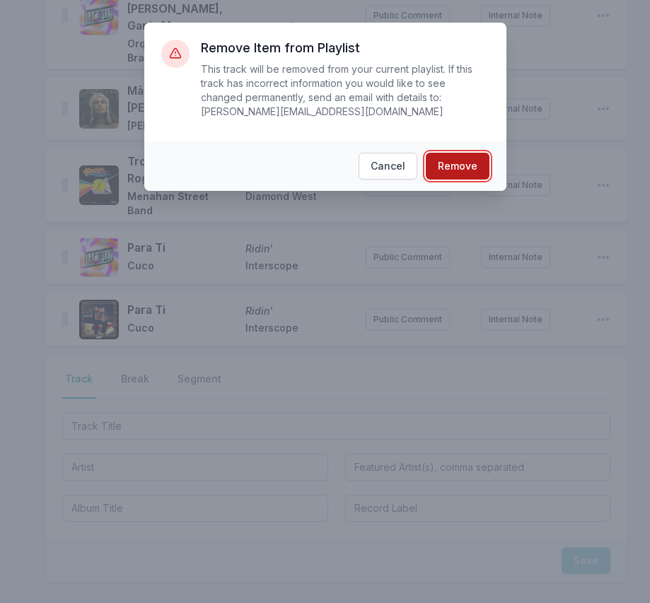
click at [436, 171] on button "Remove" at bounding box center [458, 166] width 64 height 27
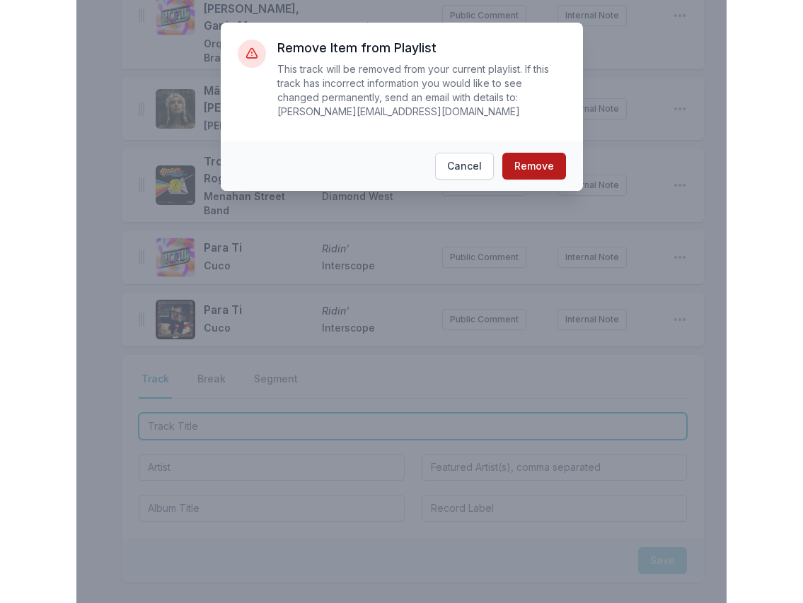
scroll to position [652, 0]
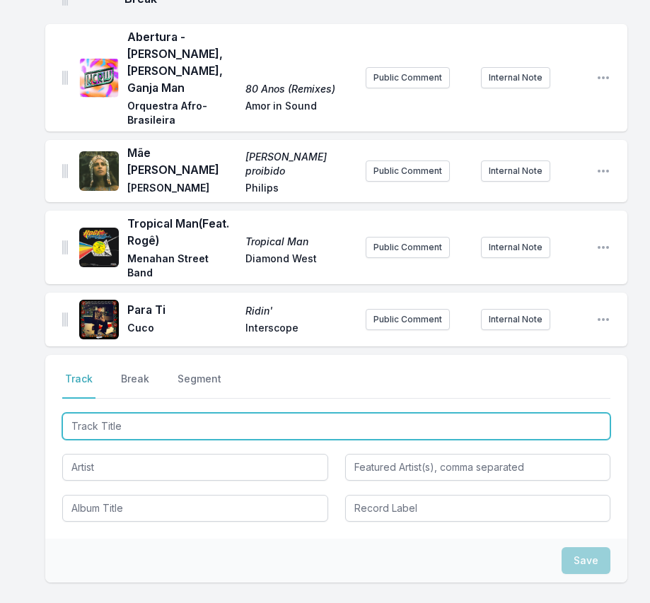
click at [528, 413] on input "Track Title" at bounding box center [336, 426] width 548 height 27
paste input "Praia Do futuro ft. [PERSON_NAME], [PERSON_NAME] & [PERSON_NAME]"
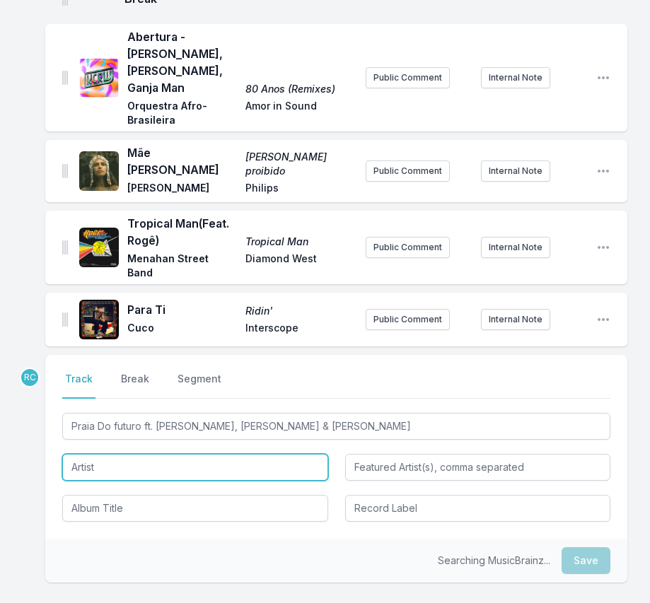
type input "Praia Do futuro"
type input "[PERSON_NAME], [PERSON_NAME] & [PERSON_NAME]"
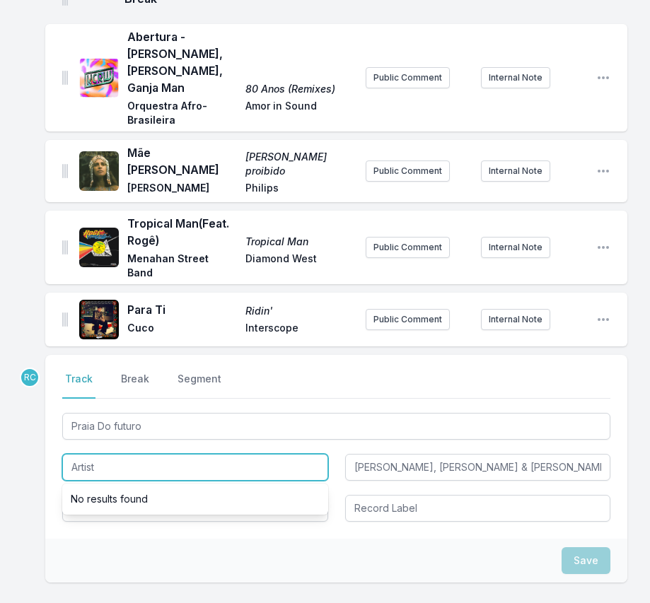
paste input "BaianaSystem"
type input "BaianaSystem"
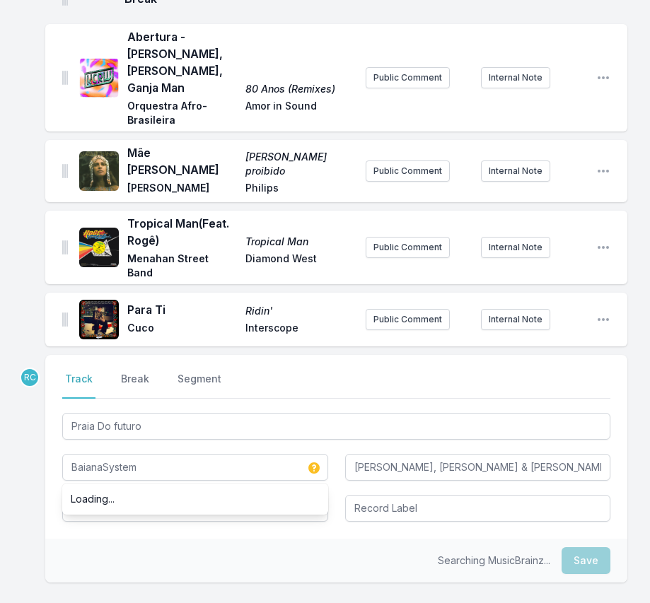
click at [124, 539] on div "Searching MusicBrainz... Save" at bounding box center [336, 561] width 582 height 44
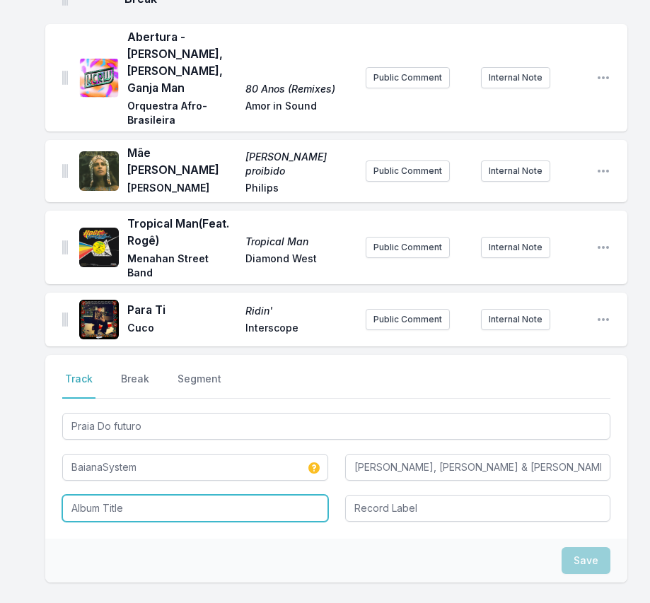
click at [89, 495] on input "Album Title" at bounding box center [195, 508] width 266 height 27
paste input "O Mundo Dá Voltas"
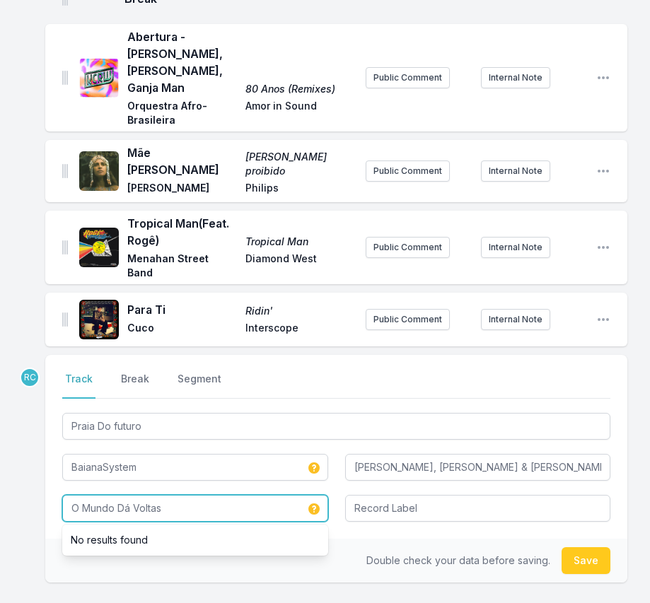
type input "O Mundo Dá Voltas"
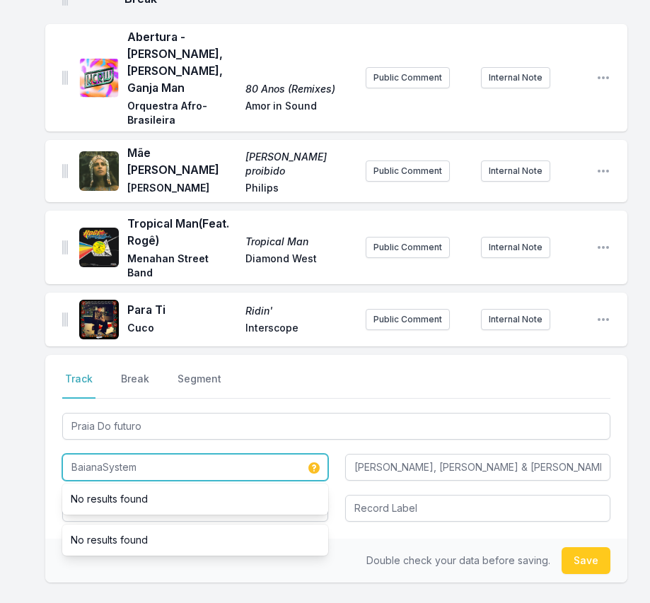
drag, startPoint x: 147, startPoint y: 415, endPoint x: 57, endPoint y: 399, distance: 92.0
click at [57, 399] on div "Select a tab Track Break Segment Track Break Segment Praia Do futuro BaianaSyst…" at bounding box center [336, 447] width 582 height 184
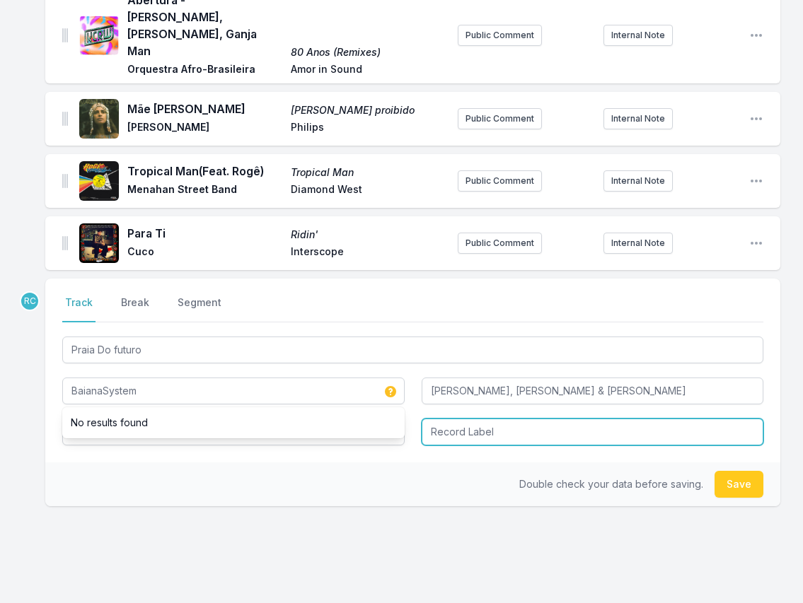
click at [462, 419] on input "Record Label" at bounding box center [592, 432] width 342 height 27
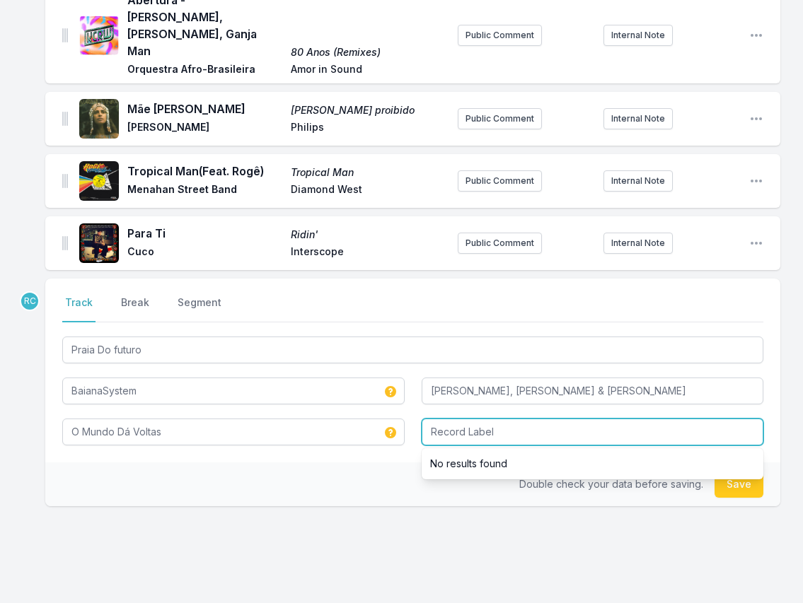
paste input "Sundown Recordings"
type input "Sundown Recordings"
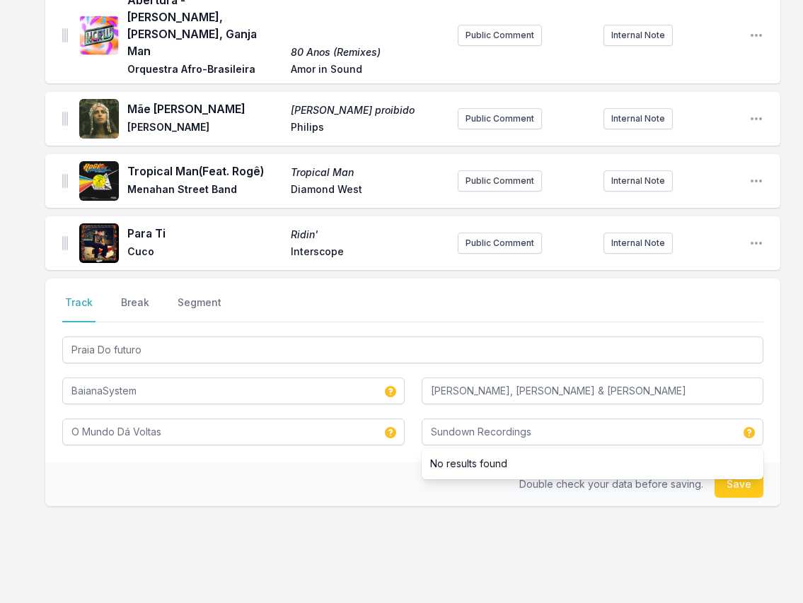
click at [573, 535] on div "Select a tab Track Break Segment Track Break Segment Praia Do futuro BaianaSyst…" at bounding box center [412, 438] width 735 height 318
click at [649, 471] on button "Save" at bounding box center [738, 484] width 49 height 27
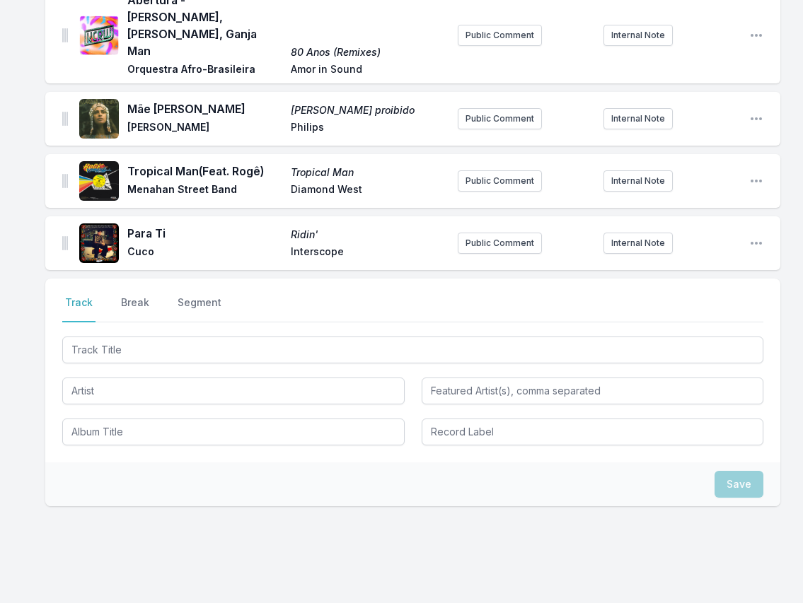
scroll to position [740, 0]
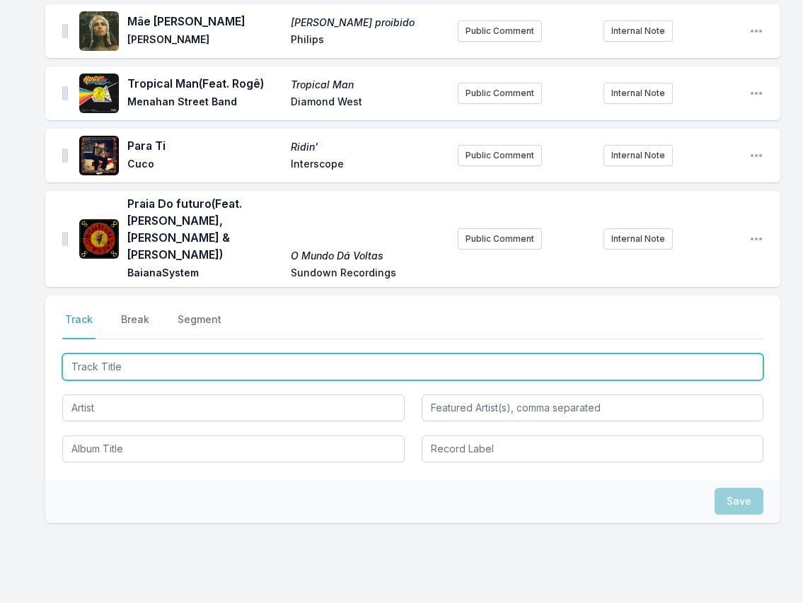
click at [649, 354] on input "Track Title" at bounding box center [412, 367] width 701 height 27
paste input "Itabaiana"
type input "Itabaiana"
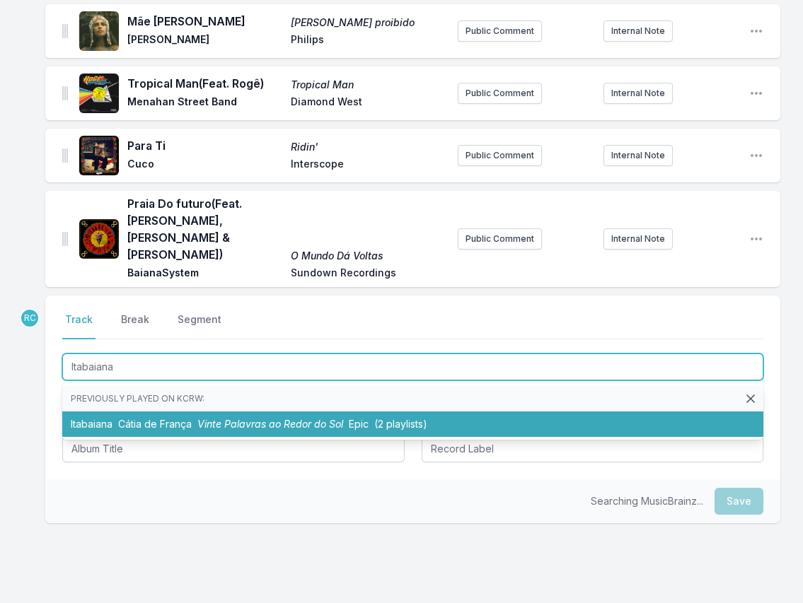
click at [168, 412] on li "Itabaiana Cátia de [PERSON_NAME] [PERSON_NAME] do Sol Epic (2 playlists)" at bounding box center [412, 424] width 701 height 25
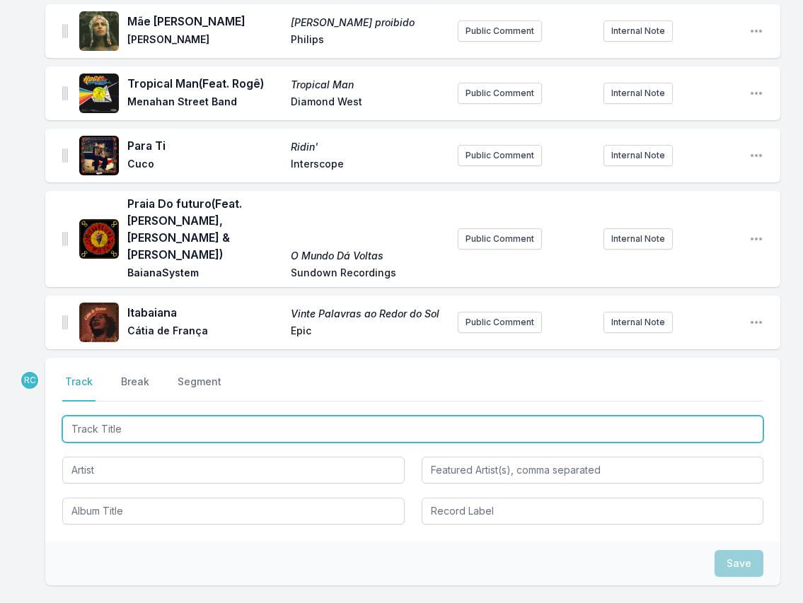
scroll to position [802, 0]
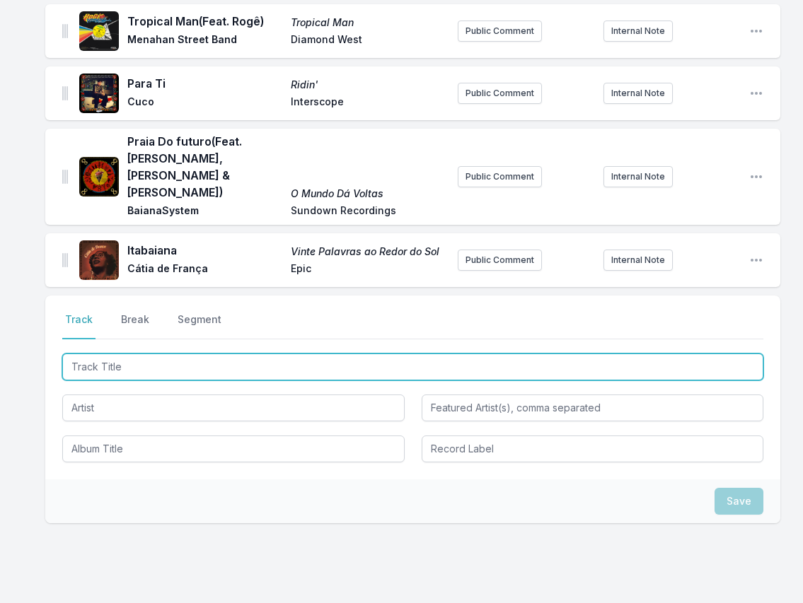
click at [649, 354] on input "Track Title" at bounding box center [412, 367] width 701 height 27
paste input "Distant Land"
type input "Distant Land"
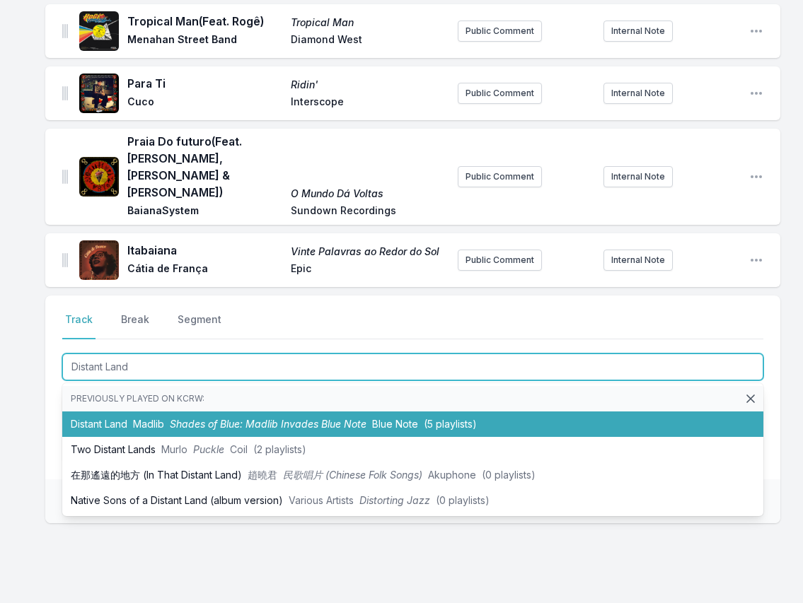
click at [179, 418] on span "Shades of Blue: Madlib Invades Blue Note" at bounding box center [268, 424] width 197 height 12
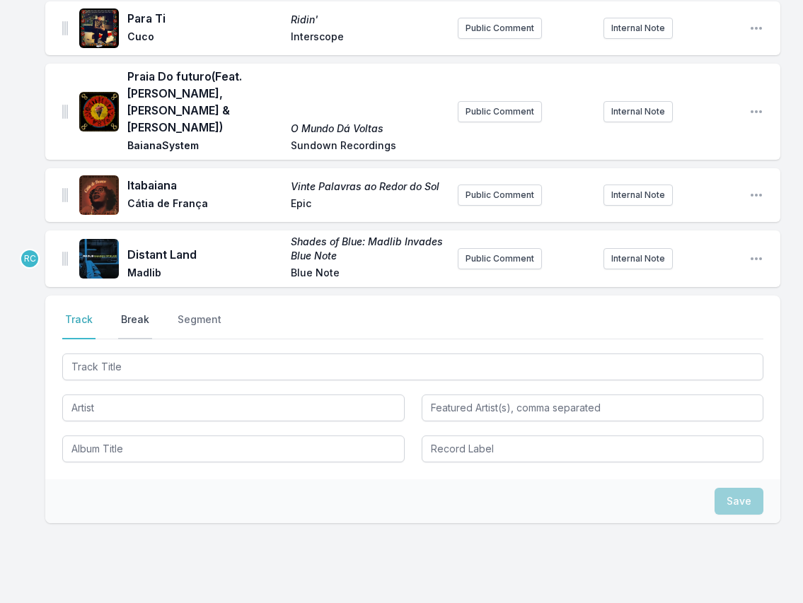
click at [134, 313] on button "Break" at bounding box center [135, 326] width 34 height 27
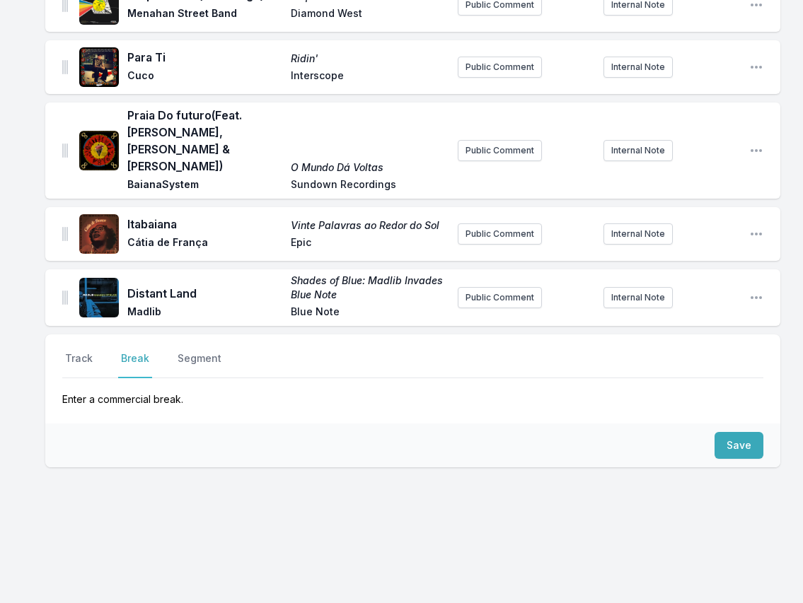
scroll to position [774, 0]
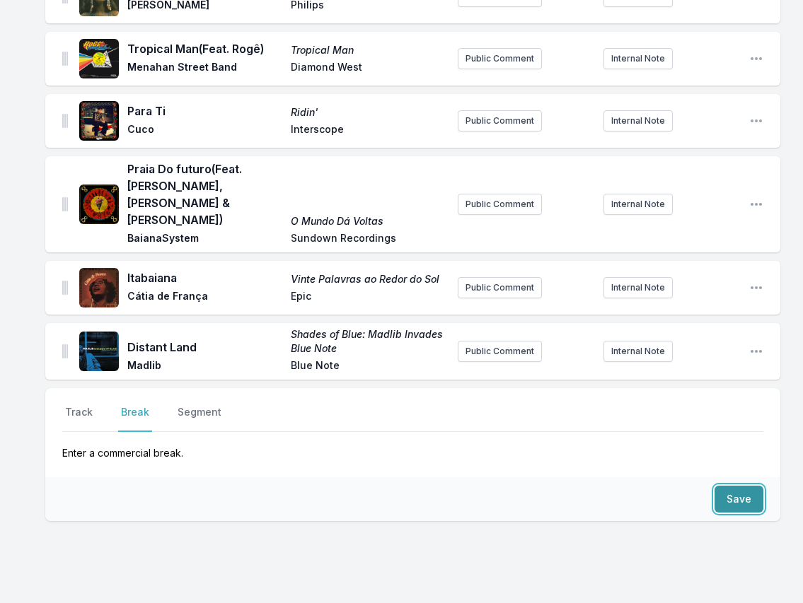
click at [649, 486] on button "Save" at bounding box center [738, 499] width 49 height 27
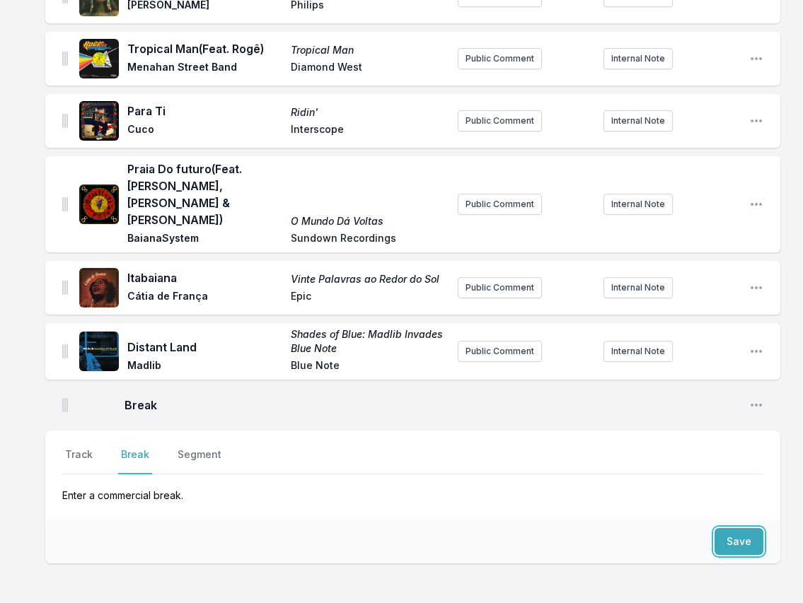
scroll to position [817, 0]
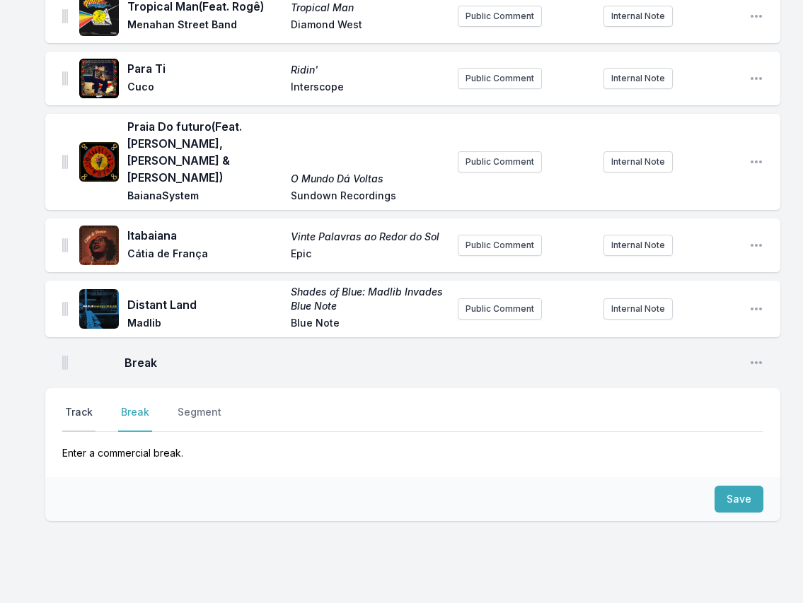
click at [75, 405] on button "Track" at bounding box center [78, 418] width 33 height 27
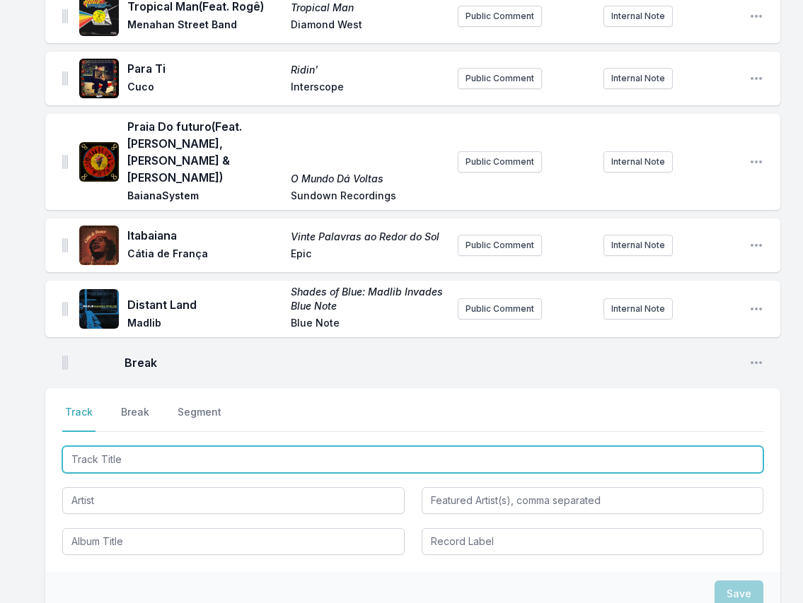
click at [649, 446] on input "Track Title" at bounding box center [412, 459] width 701 height 27
paste input "Step In"
type input "Step In"
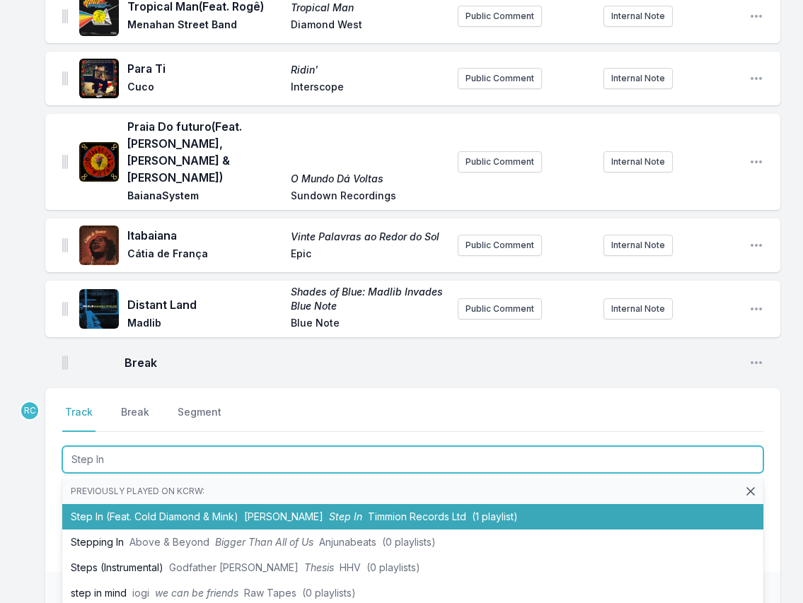
click at [162, 504] on li "Step In (Feat. Cold Diamond & Mink) [PERSON_NAME] Step In Timmion Records Ltd (…" at bounding box center [412, 516] width 701 height 25
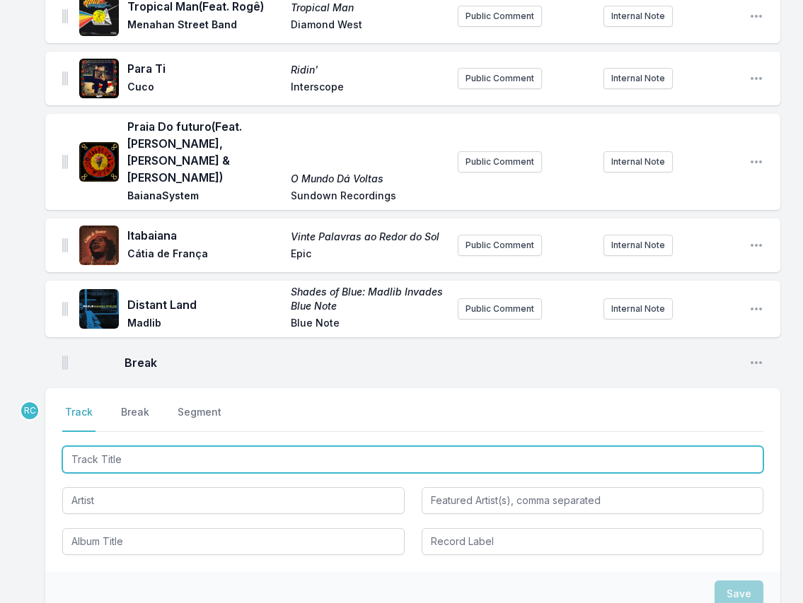
scroll to position [887, 0]
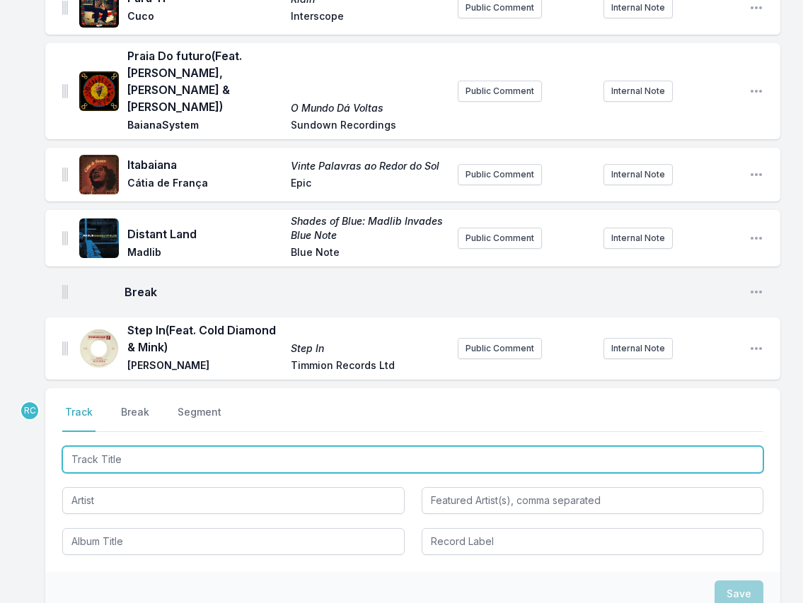
click at [649, 446] on input "Track Title" at bounding box center [412, 459] width 701 height 27
paste input "CD-R (unerthed)"
type input "CD-R (unerthed)"
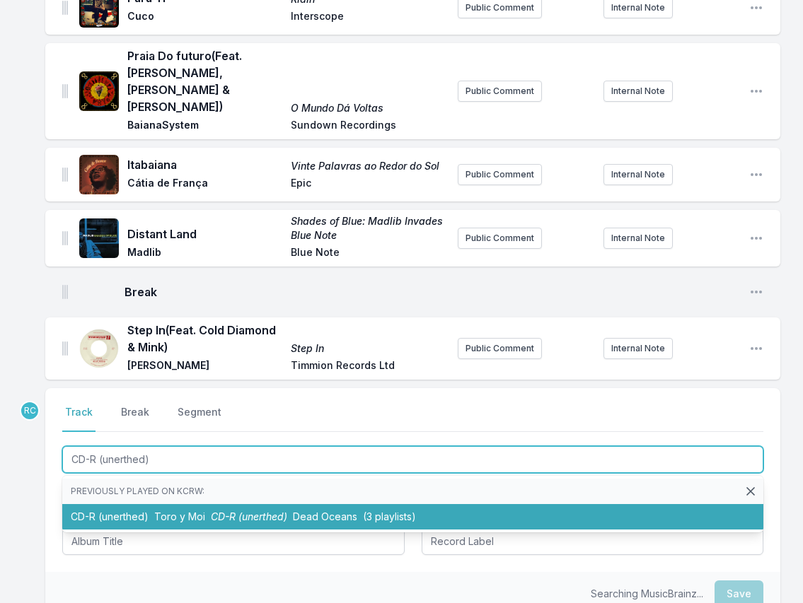
click at [187, 511] on span "Toro y Moi" at bounding box center [179, 517] width 51 height 12
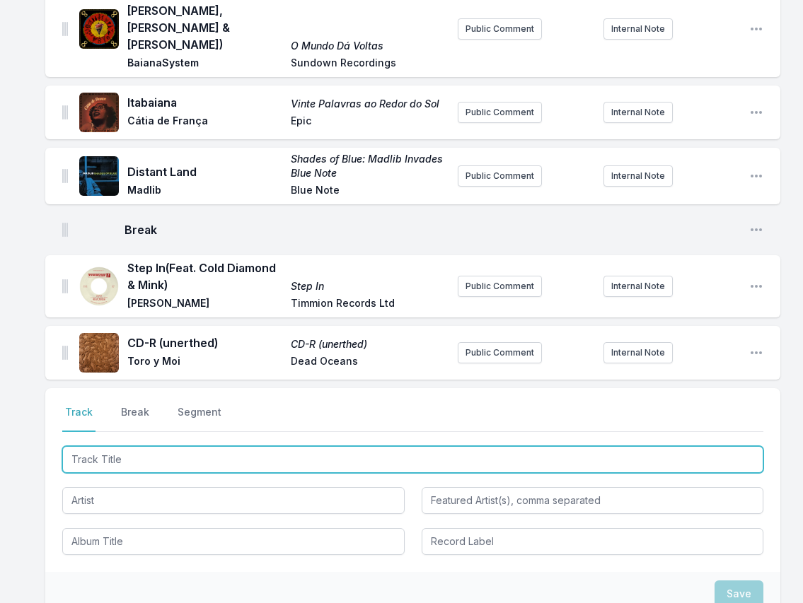
click at [649, 446] on input "Track Title" at bounding box center [412, 459] width 701 height 27
paste input "I Will (Live) (Live Recording [DATE]-[DATE])"
type input "I Will (Live) (Live Recording [DATE]-[DATE])"
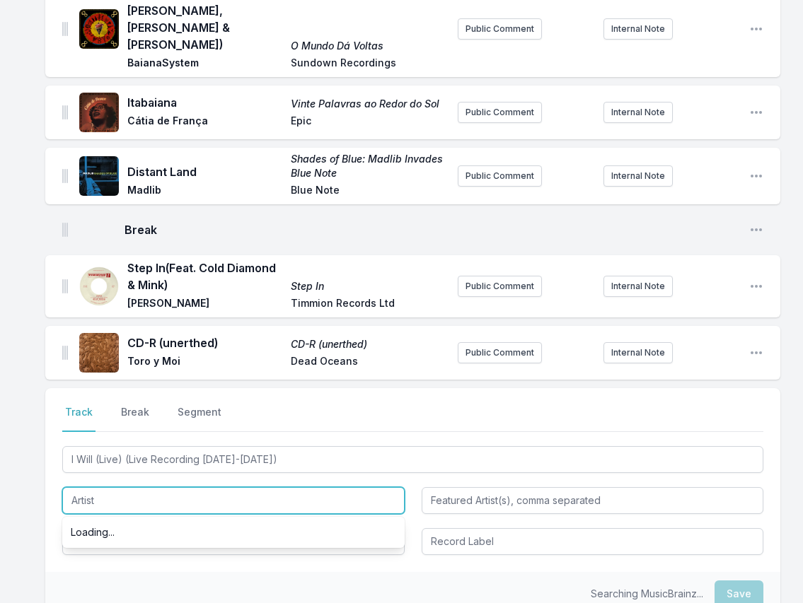
click at [180, 487] on input "Artist" at bounding box center [233, 500] width 342 height 27
paste input "Radiohead"
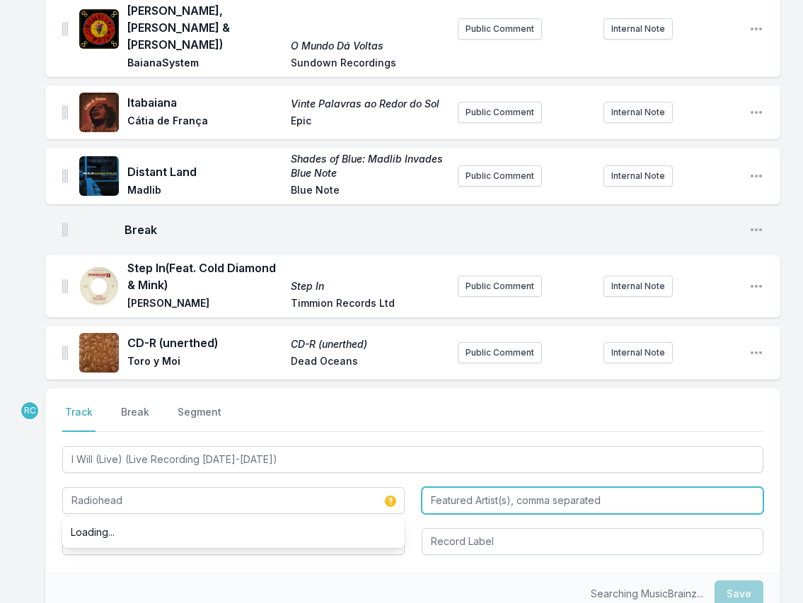
type input "Radiohead"
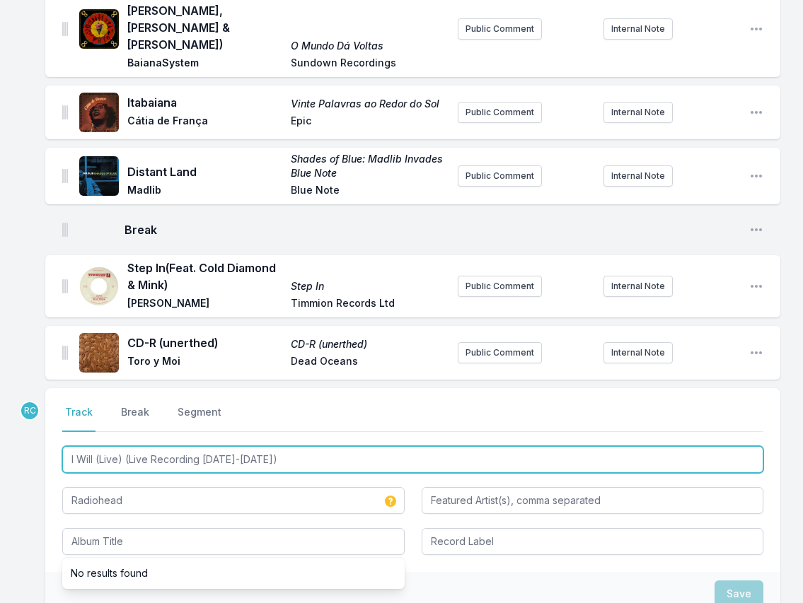
drag, startPoint x: 284, startPoint y: 406, endPoint x: 124, endPoint y: 408, distance: 160.5
click at [124, 446] on input "I Will (Live) (Live Recording [DATE]-[DATE])" at bounding box center [412, 459] width 701 height 27
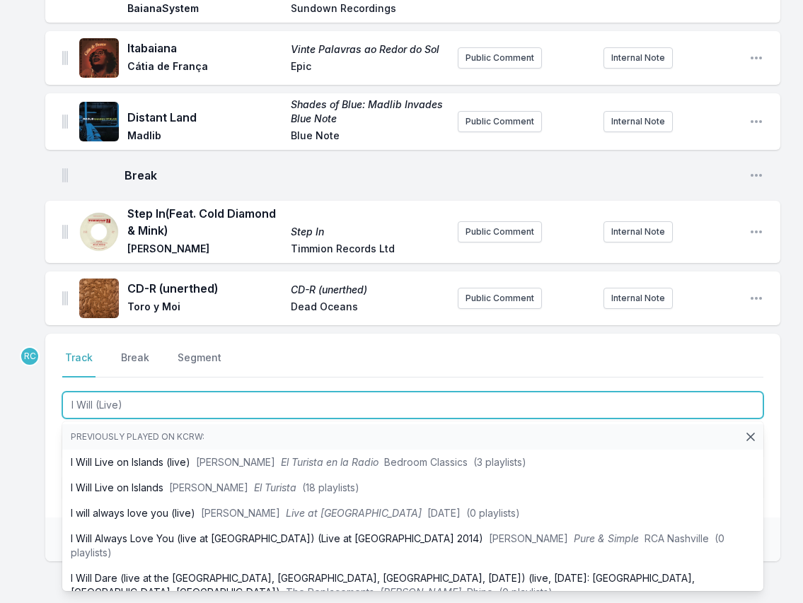
scroll to position [4, 0]
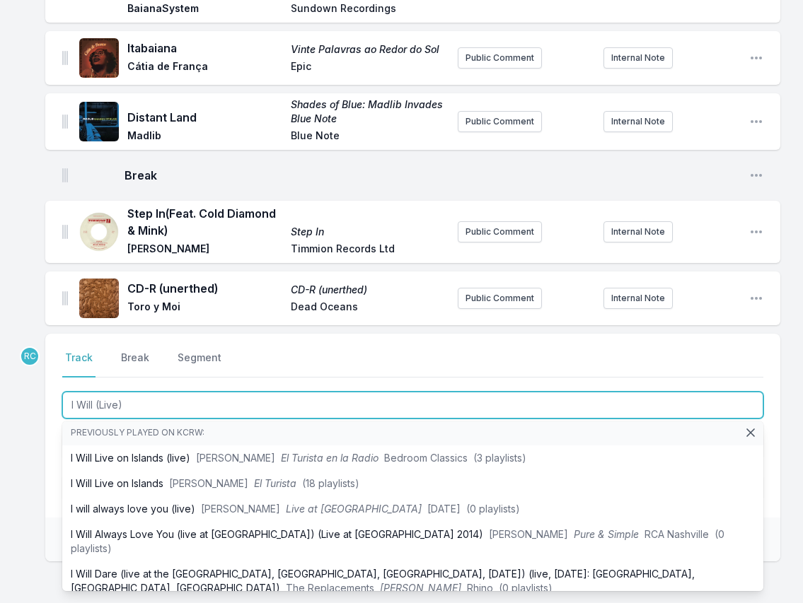
type input "I Will (Live)"
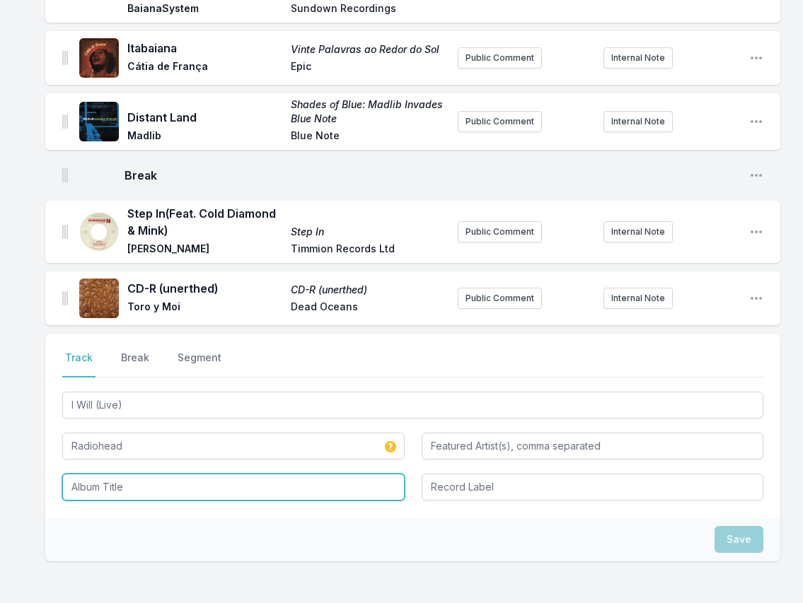
click at [115, 474] on input "Album Title" at bounding box center [233, 487] width 342 height 27
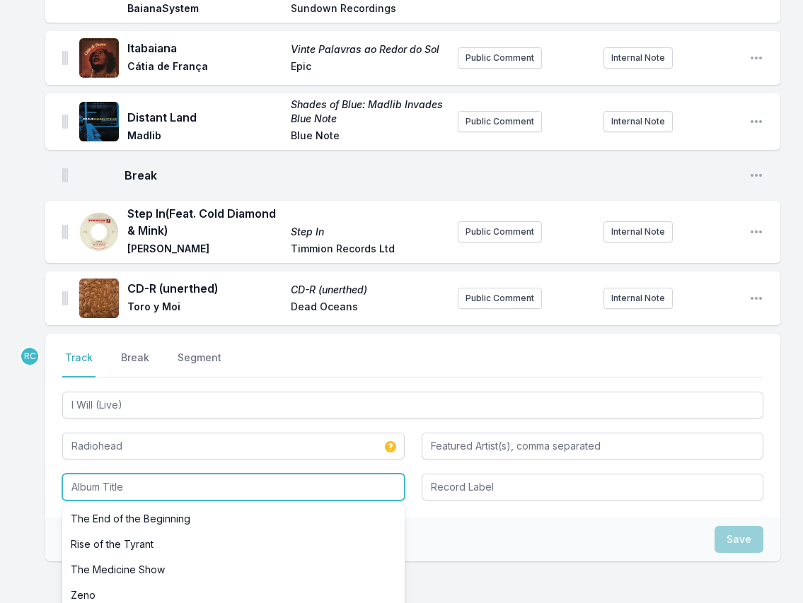
paste input "(Live Recording [DATE]-[DATE])"
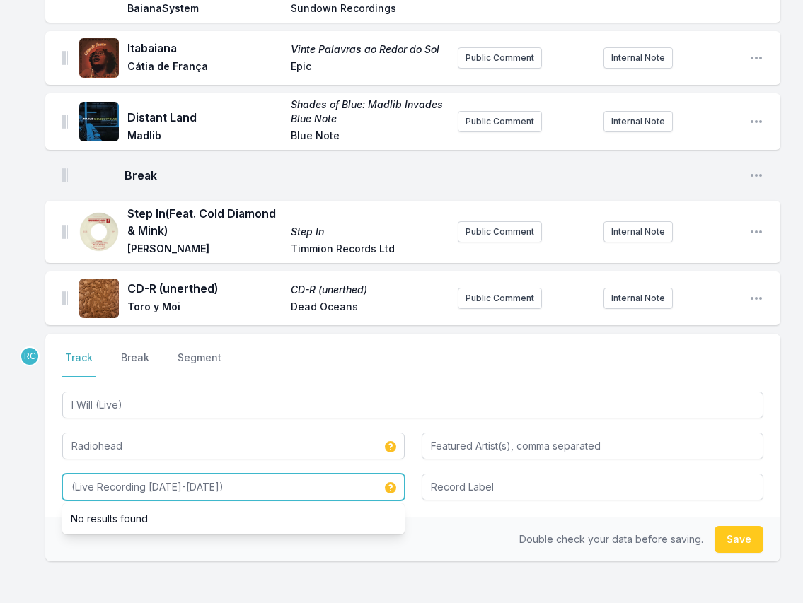
type input "(Live Recording [DATE]-[DATE])"
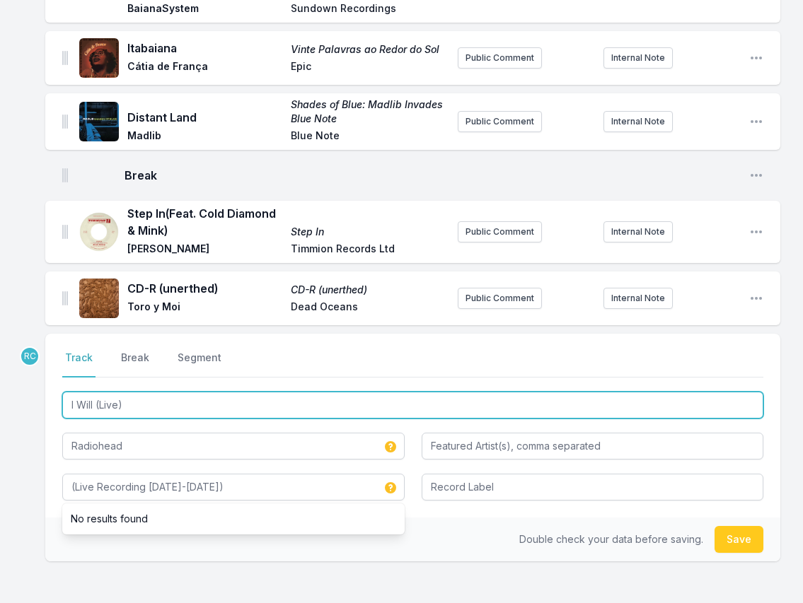
click at [137, 392] on input "I Will (Live)" at bounding box center [412, 405] width 701 height 27
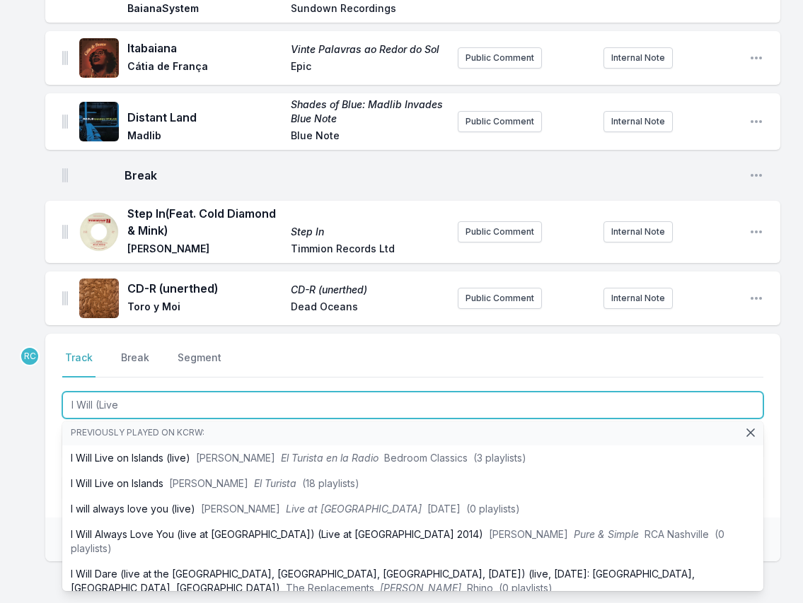
scroll to position [0, 0]
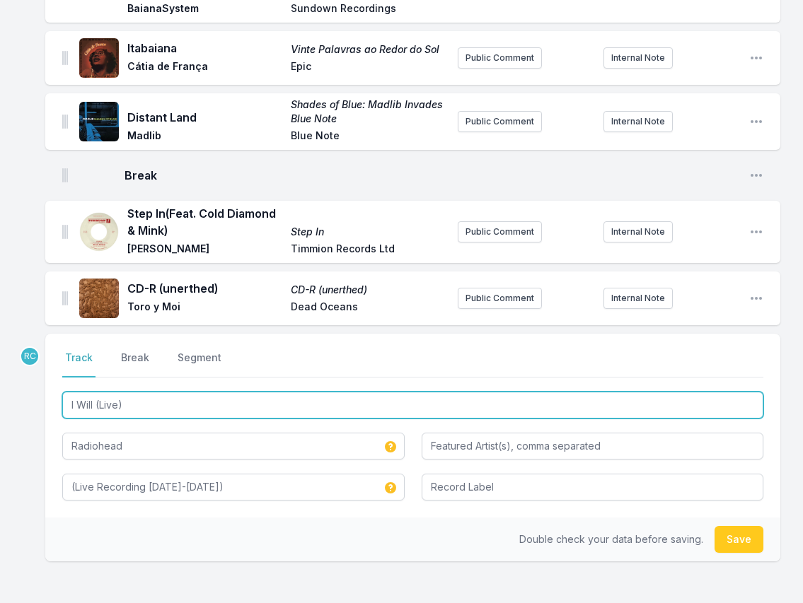
drag, startPoint x: 142, startPoint y: 354, endPoint x: 100, endPoint y: 353, distance: 41.7
click at [100, 392] on input "I Will (Live)" at bounding box center [412, 405] width 701 height 27
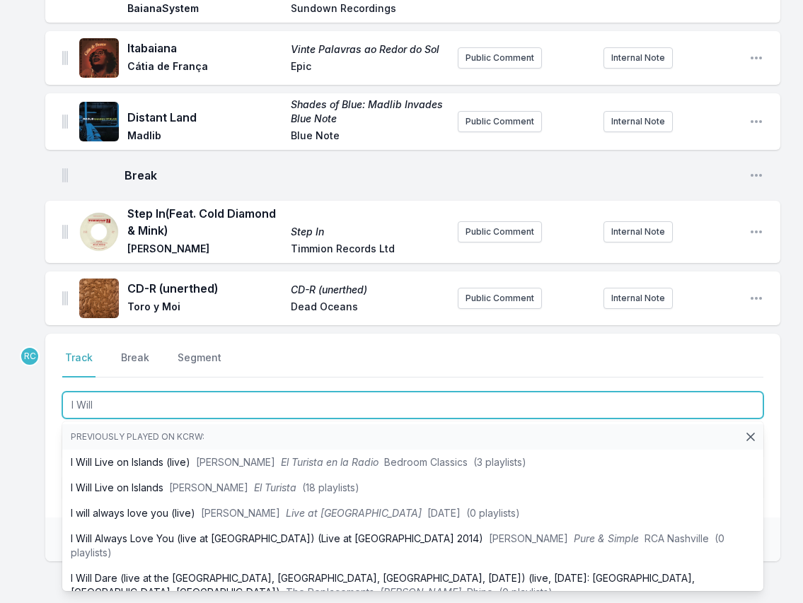
type input "I Will"
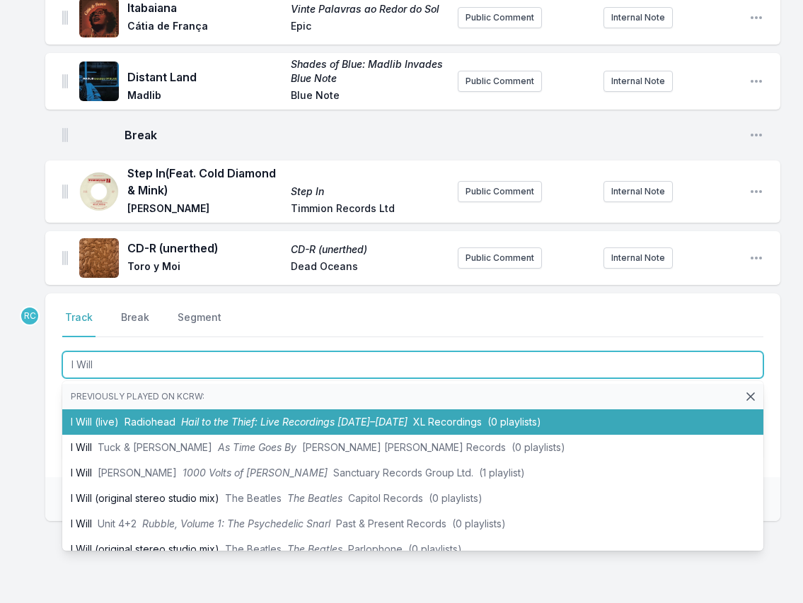
click at [206, 416] on span "Hail to the Thief: Live Recordings [DATE]–[DATE]" at bounding box center [294, 422] width 226 height 12
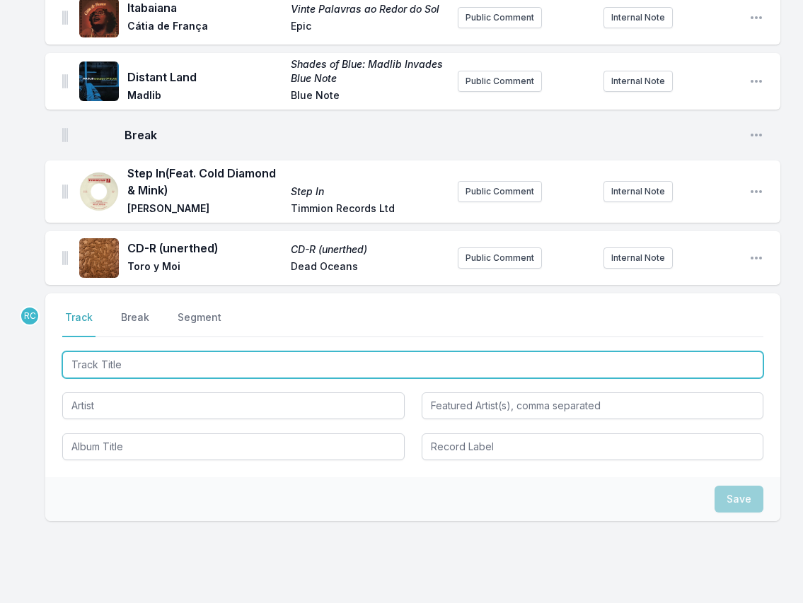
scroll to position [1110, 0]
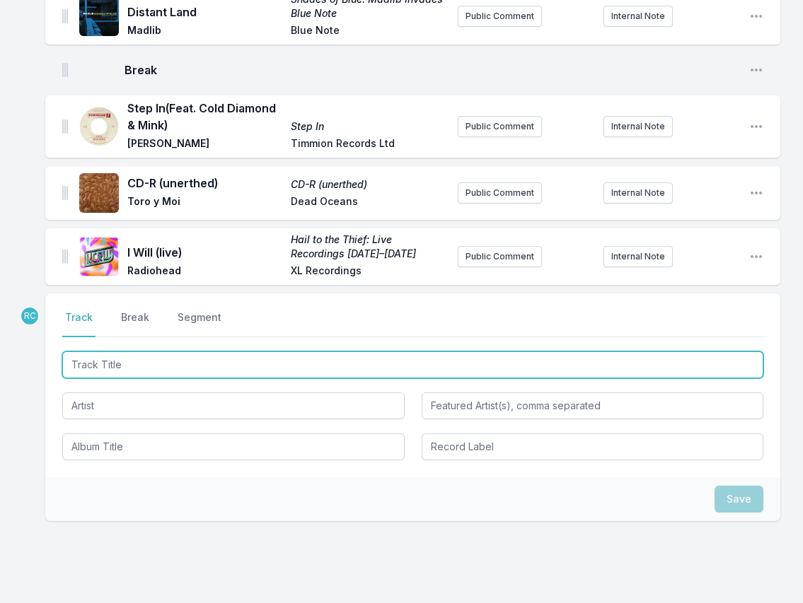
click at [649, 351] on input "Track Title" at bounding box center [412, 364] width 701 height 27
paste input "No [PERSON_NAME] Sin Saber"
type input "No [PERSON_NAME] Sin Saber"
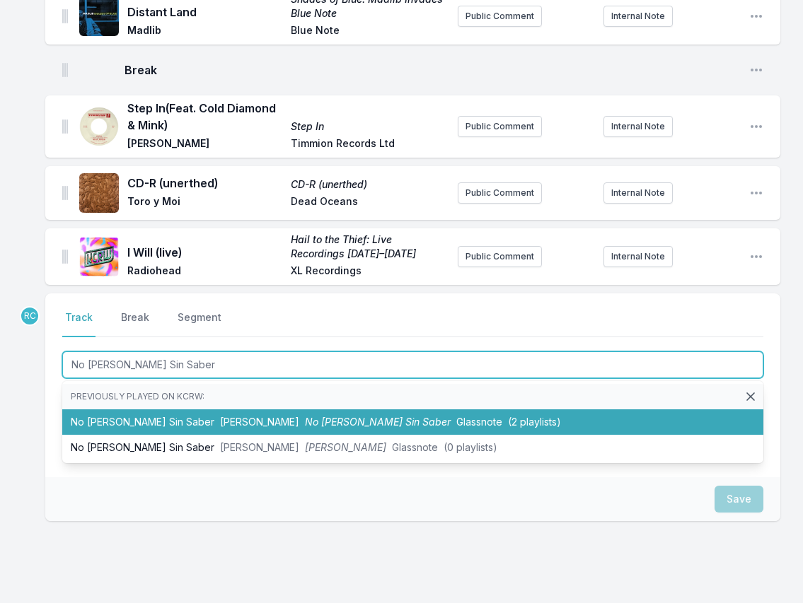
click at [244, 416] on span "[PERSON_NAME]" at bounding box center [259, 422] width 79 height 12
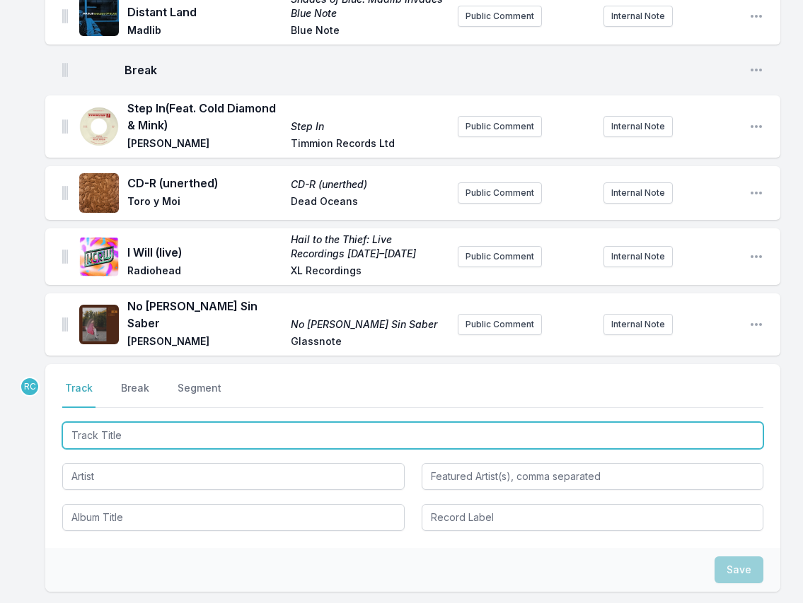
scroll to position [1172, 0]
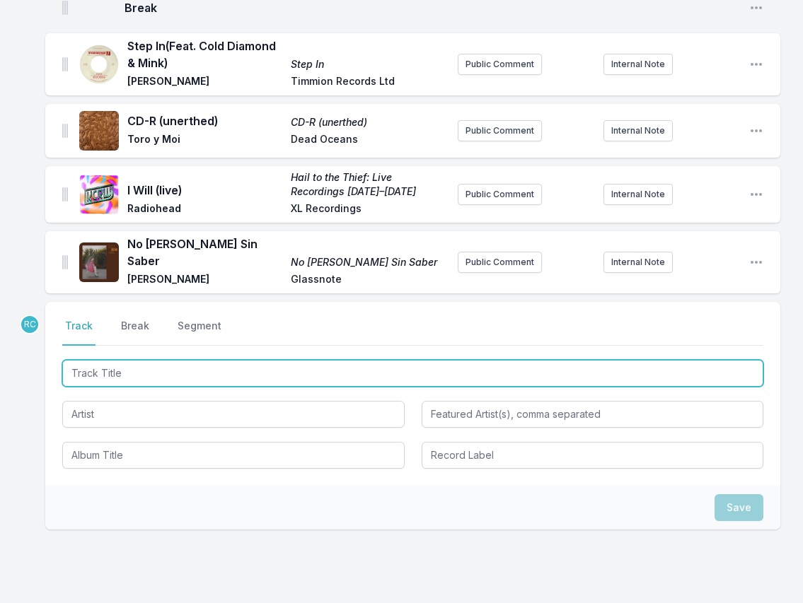
click at [649, 360] on input "Track Title" at bounding box center [412, 373] width 701 height 27
paste input "Âme contre âme (reprise)"
type input "Âme contre âme (reprise)"
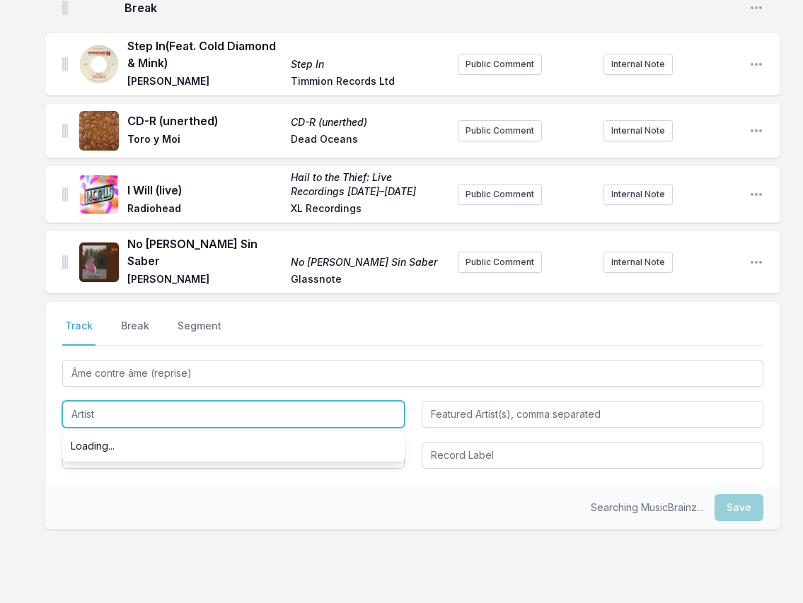
click at [123, 401] on input "Artist" at bounding box center [233, 414] width 342 height 27
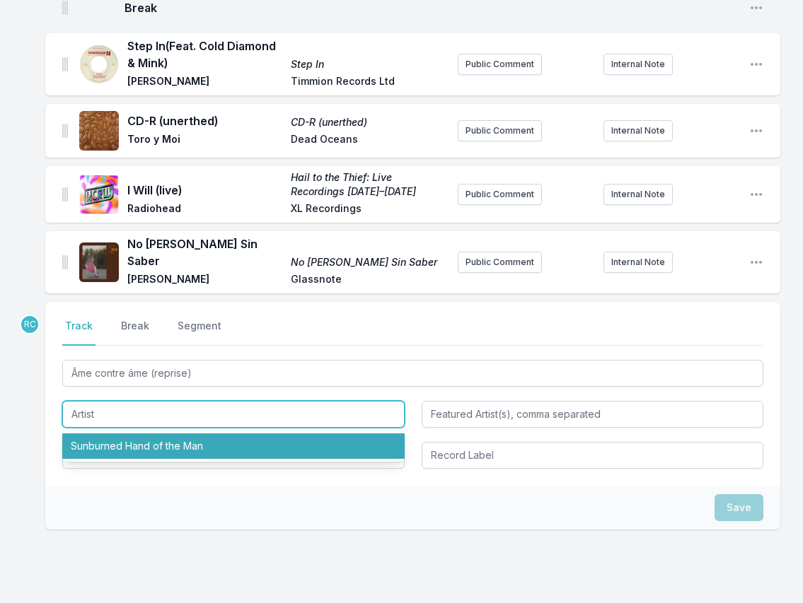
click at [133, 433] on li "Sunburned Hand of the Man" at bounding box center [233, 445] width 342 height 25
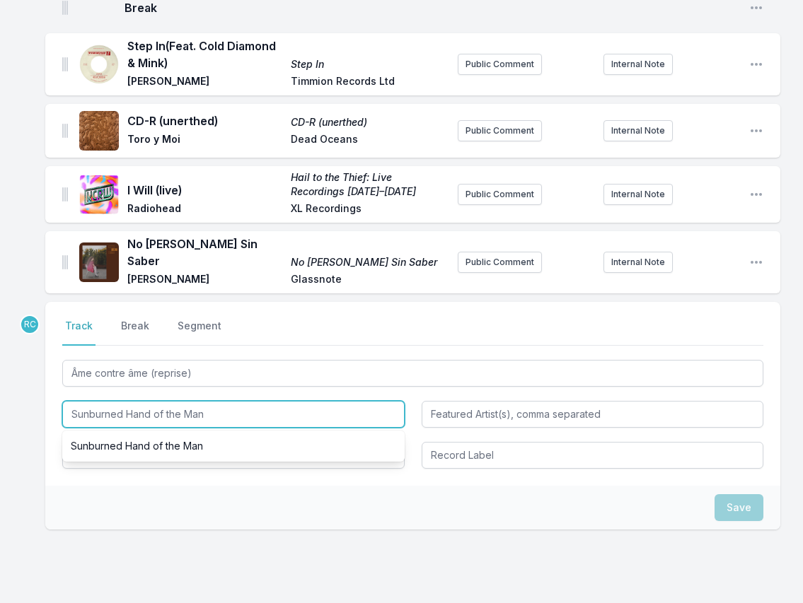
paste input "Project Gemini & [PERSON_NAME]"
type input "Project Gemini & [PERSON_NAME]"
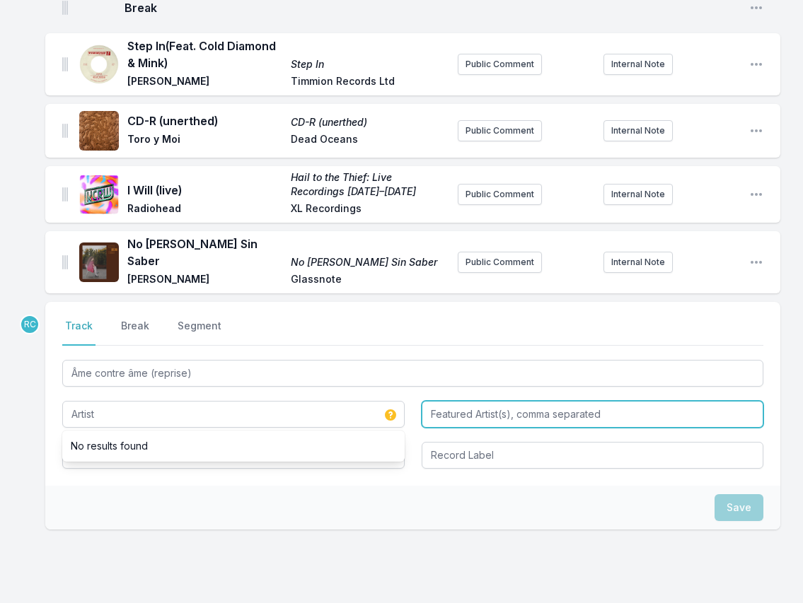
type input "Project Gemini & [PERSON_NAME]"
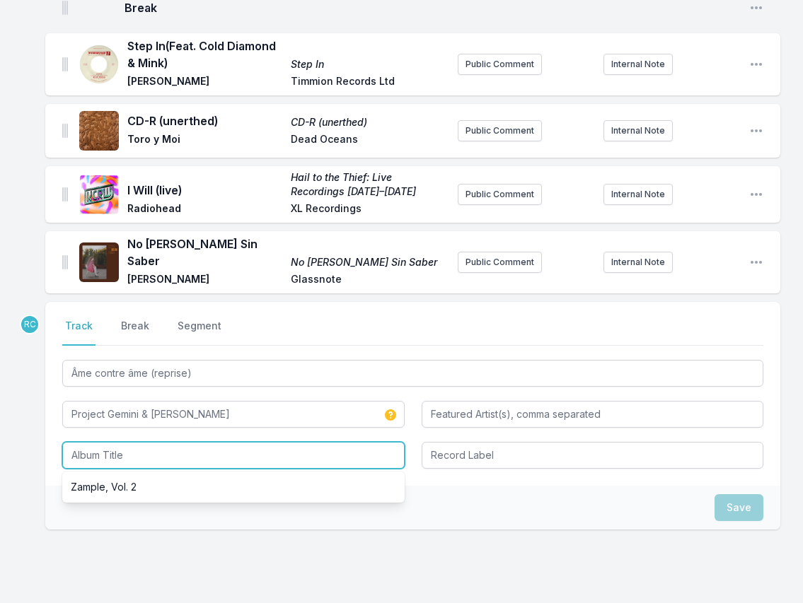
paste input "Time Stands Still / Le temps s'arrête"
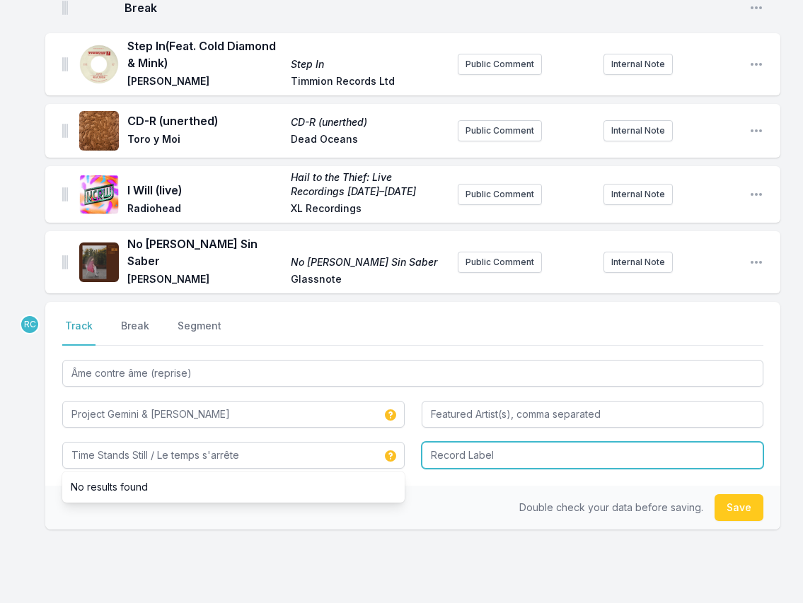
type input "Time Stands Still / Le temps s'arrête"
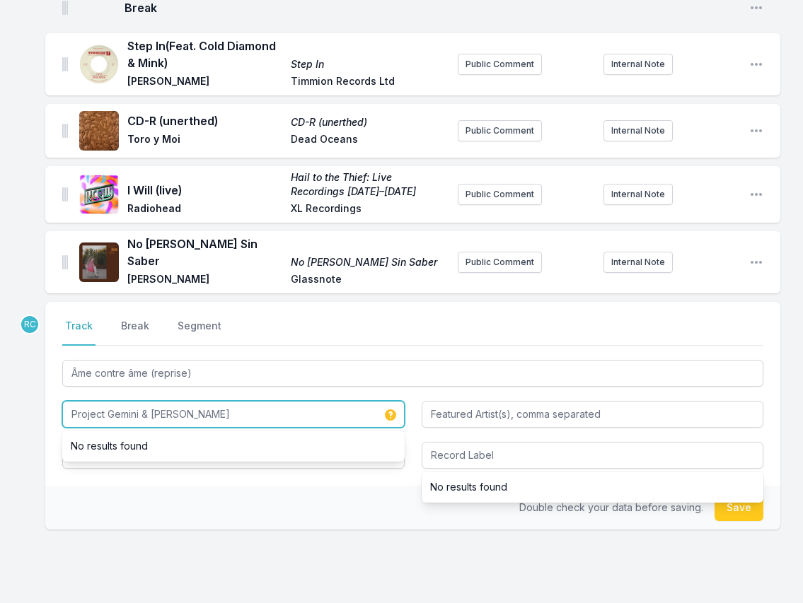
drag, startPoint x: 239, startPoint y: 352, endPoint x: 70, endPoint y: 337, distance: 169.7
click at [70, 398] on div "Project Gemini & [PERSON_NAME] No results found" at bounding box center [233, 413] width 342 height 30
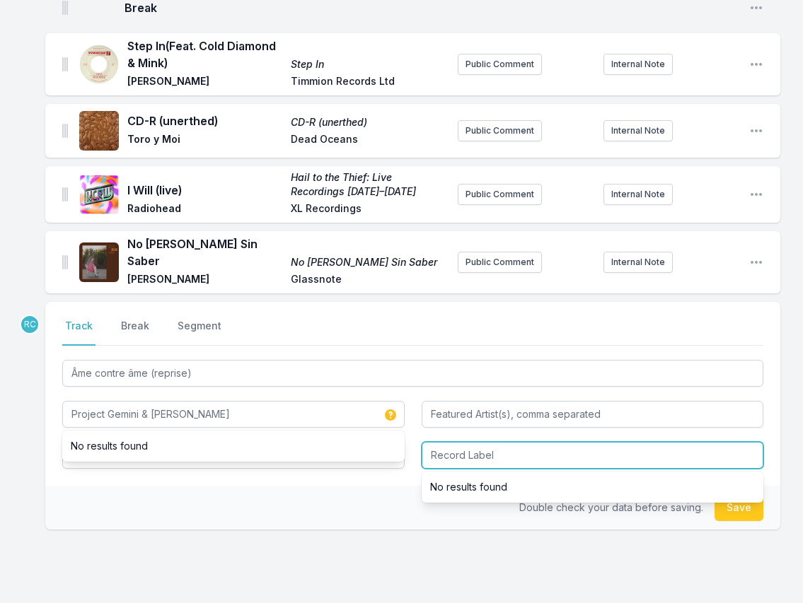
click at [462, 442] on input "Record Label" at bounding box center [592, 455] width 342 height 27
paste input "Mr [PERSON_NAME]"
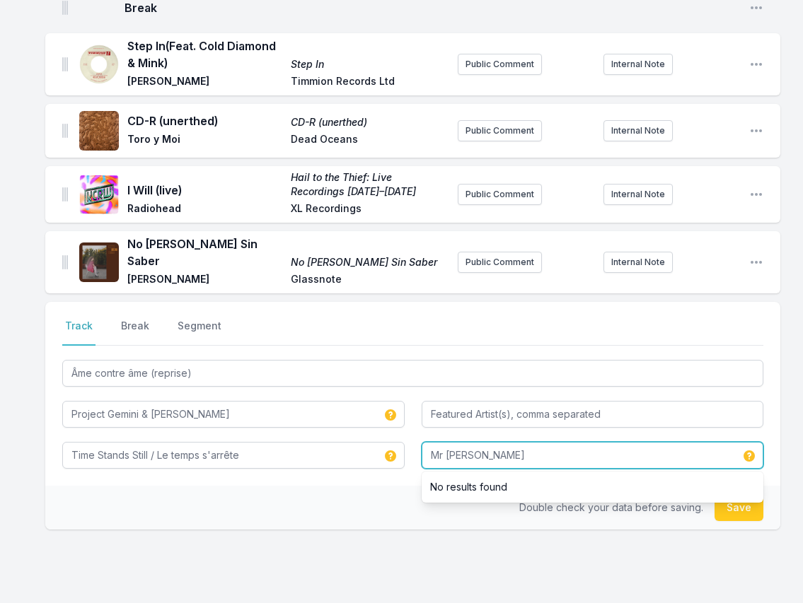
type input "Mr [PERSON_NAME]"
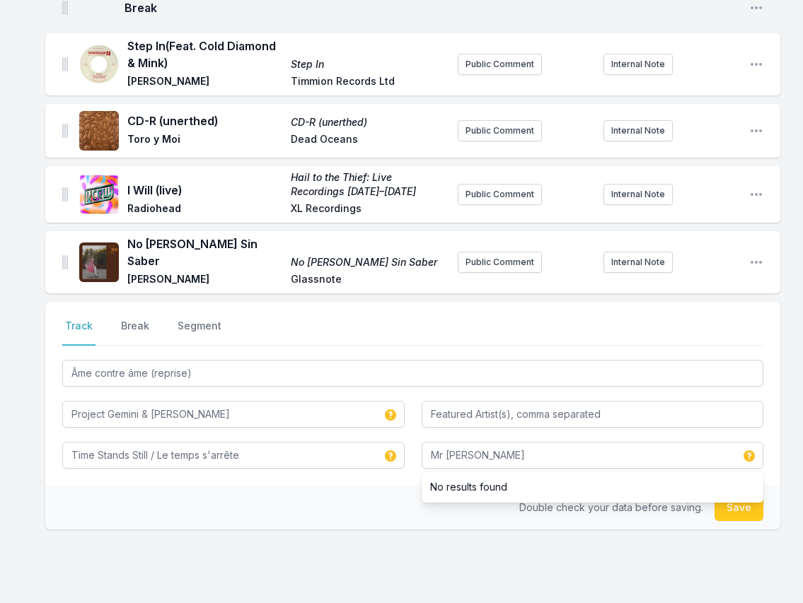
click at [649, 494] on button "Save" at bounding box center [738, 507] width 49 height 27
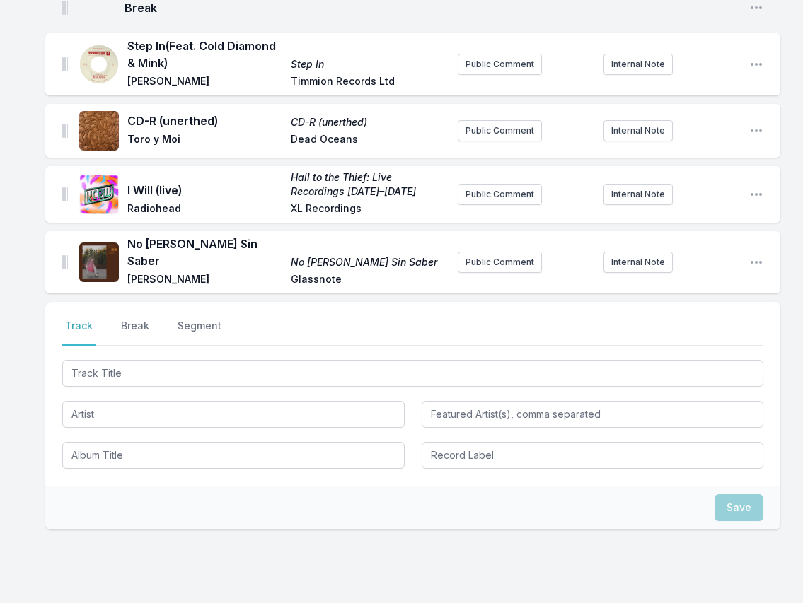
scroll to position [1248, 0]
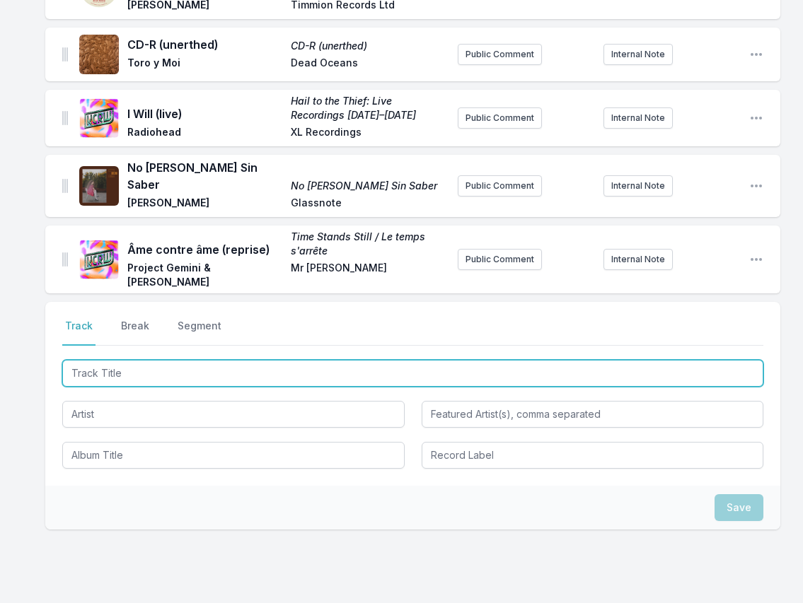
click at [649, 360] on input "Track Title" at bounding box center [412, 373] width 701 height 27
paste input "Asmazate"
type input "Asmazate"
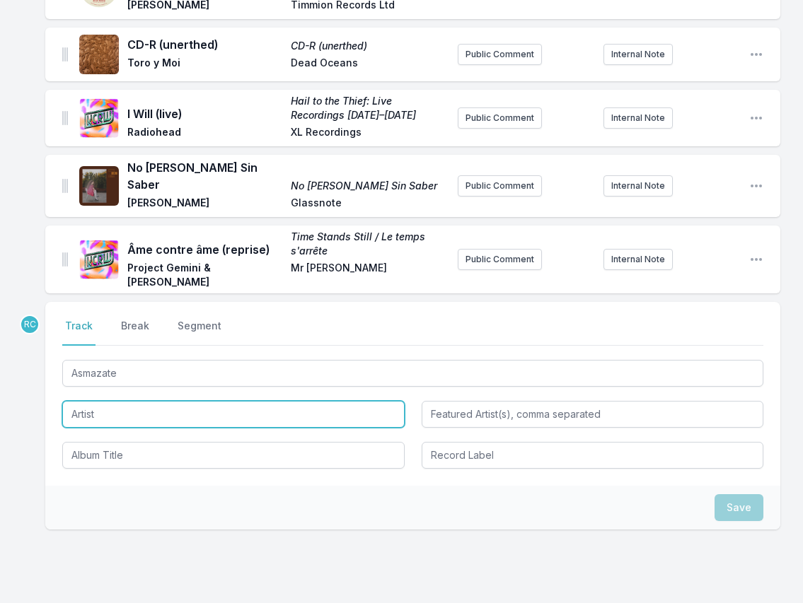
click at [139, 401] on input "Artist" at bounding box center [233, 414] width 342 height 27
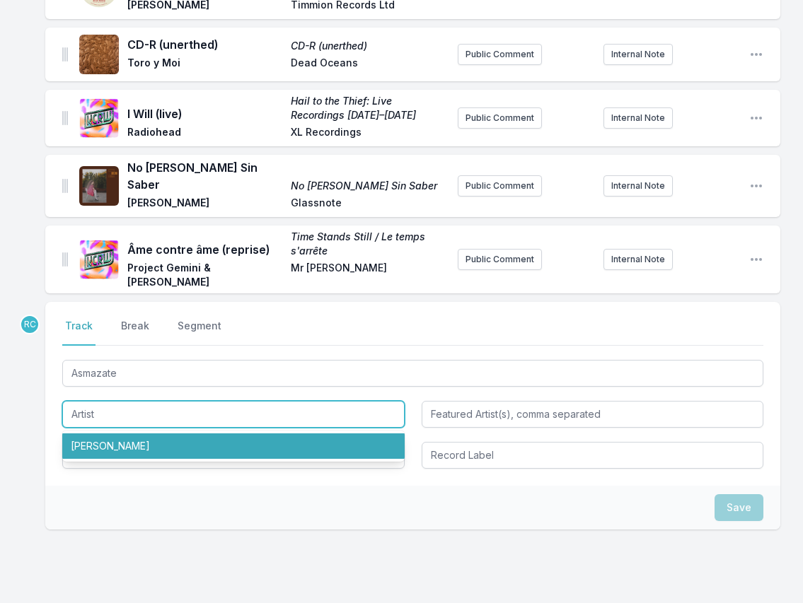
click at [127, 433] on li "[PERSON_NAME]" at bounding box center [233, 445] width 342 height 25
type input "[PERSON_NAME]"
click at [153, 433] on li "[PERSON_NAME]" at bounding box center [233, 445] width 342 height 25
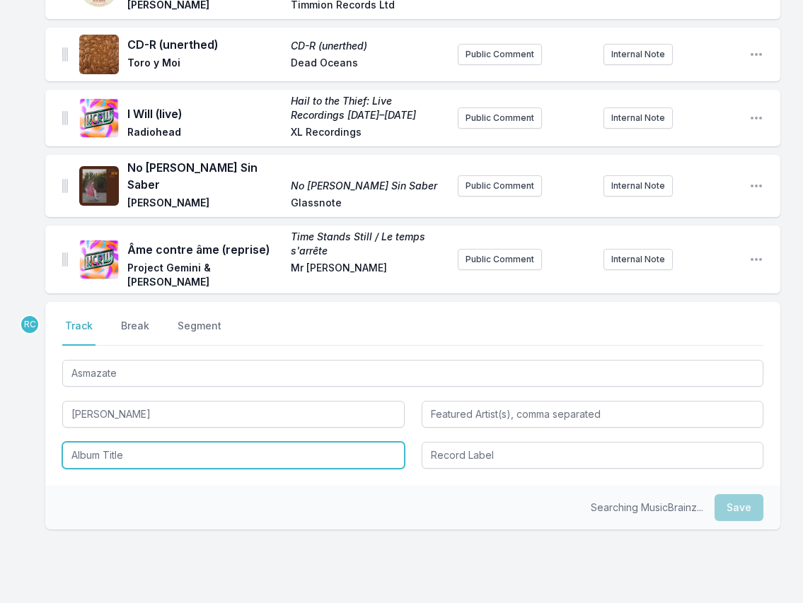
click at [107, 442] on input "Album Title" at bounding box center [233, 455] width 342 height 27
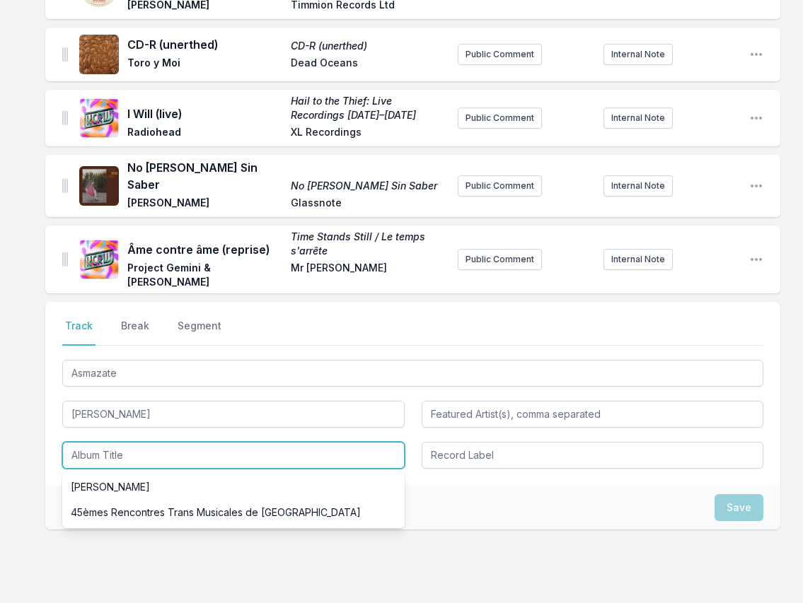
paste input "[PERSON_NAME]: 10 Years of Sonic Explorations ([DATE])"
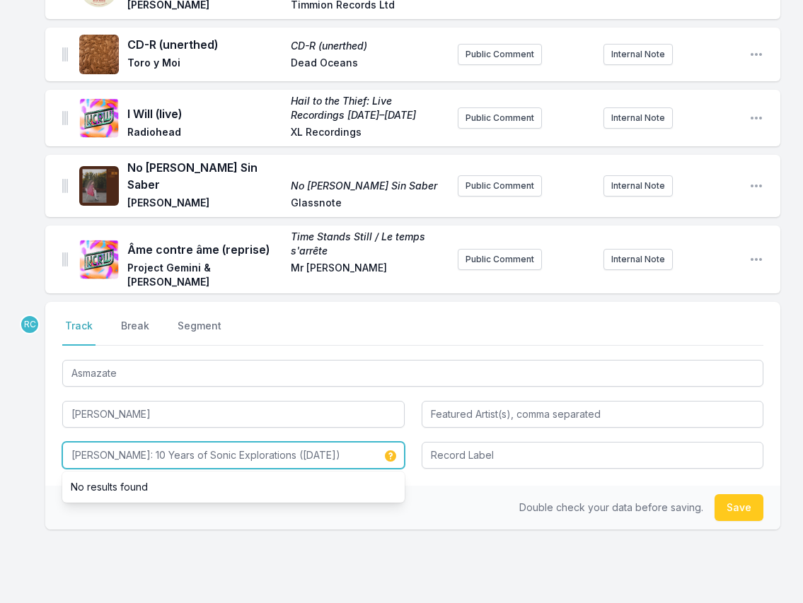
drag, startPoint x: 329, startPoint y: 394, endPoint x: 273, endPoint y: 395, distance: 55.9
click at [273, 442] on input "[PERSON_NAME]: 10 Years of Sonic Explorations ([DATE])" at bounding box center [233, 455] width 342 height 27
type input "[PERSON_NAME]: 10 Years of Sonic Explorations"
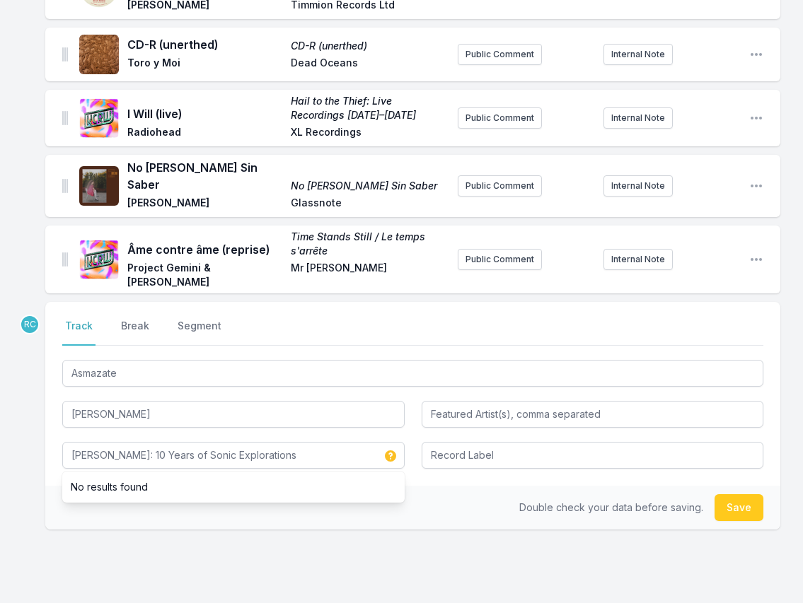
click at [389, 497] on div "RC Select a tab Track Break Segment Track Break Segment Asmazate Yalla Miku Bon…" at bounding box center [412, 461] width 735 height 318
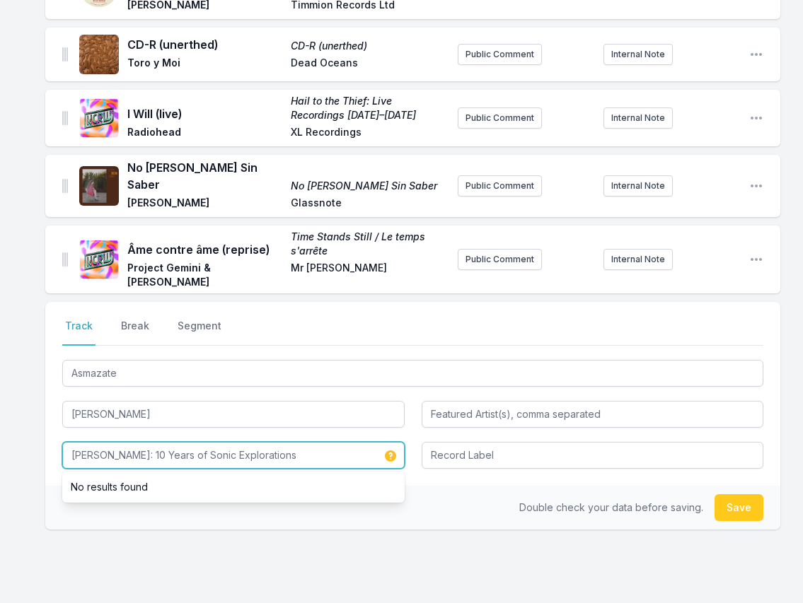
drag, startPoint x: 120, startPoint y: 394, endPoint x: 50, endPoint y: 384, distance: 70.0
click at [50, 384] on div "Select a tab Track Break Segment Track Break Segment Asmazate Yalla Miku Bongo …" at bounding box center [412, 394] width 735 height 184
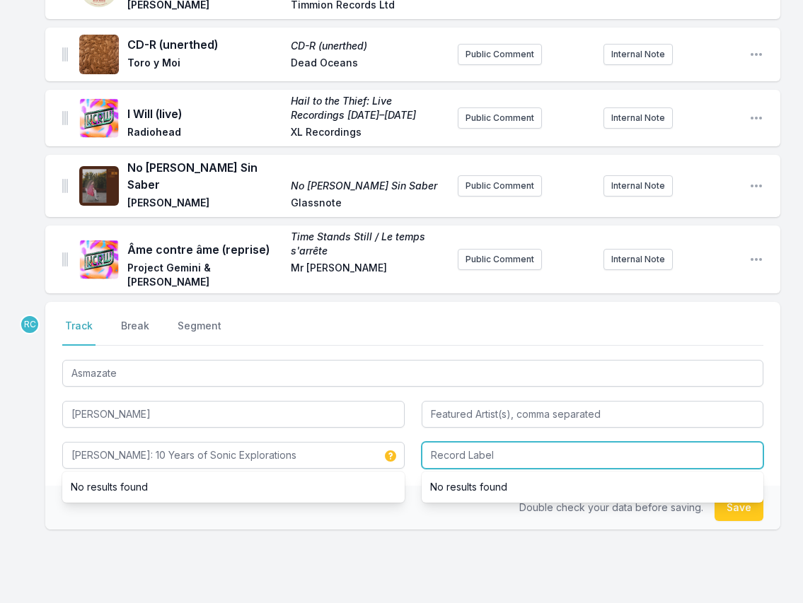
click at [479, 442] on input "Record Label" at bounding box center [592, 455] width 342 height 27
paste input "[PERSON_NAME]"
type input "[PERSON_NAME]"
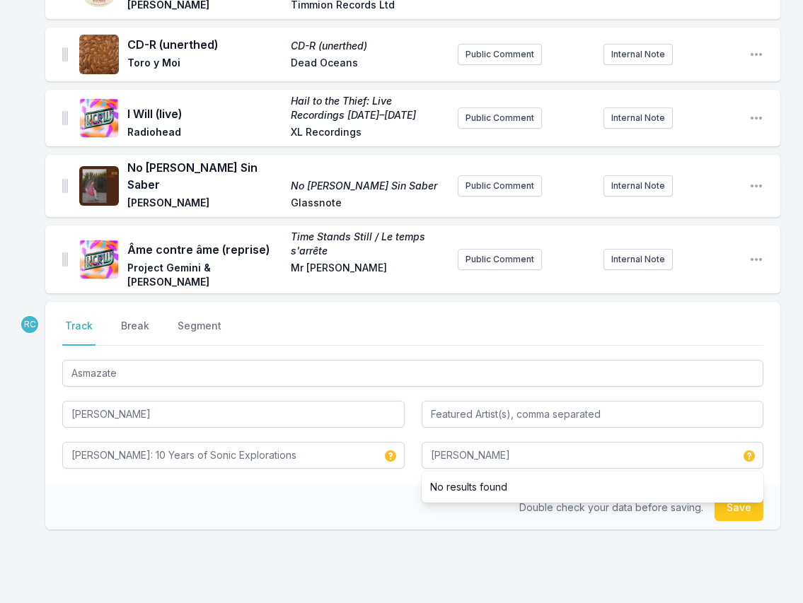
click at [490, 493] on div "RC Select a tab Track Break Segment Track Break Segment Asmazate Yalla Miku Bon…" at bounding box center [412, 461] width 735 height 318
click at [649, 494] on button "Save" at bounding box center [738, 507] width 49 height 27
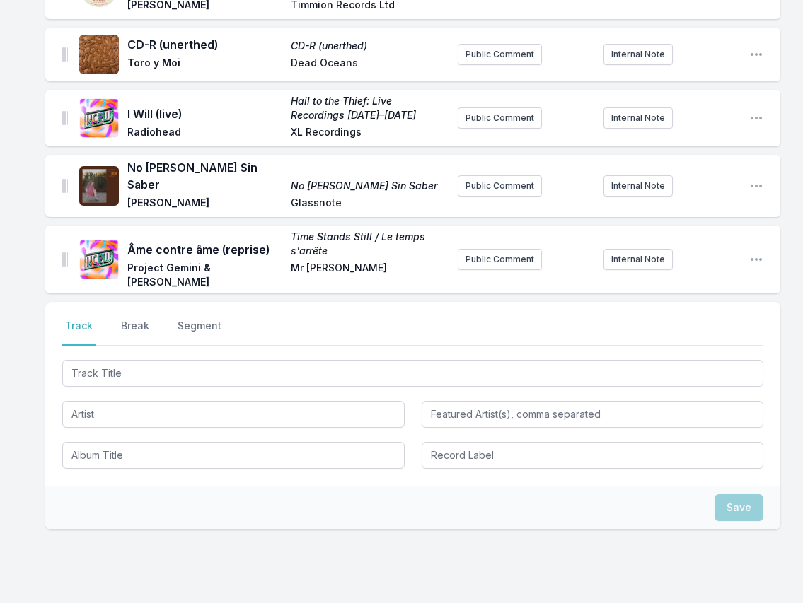
scroll to position [1313, 0]
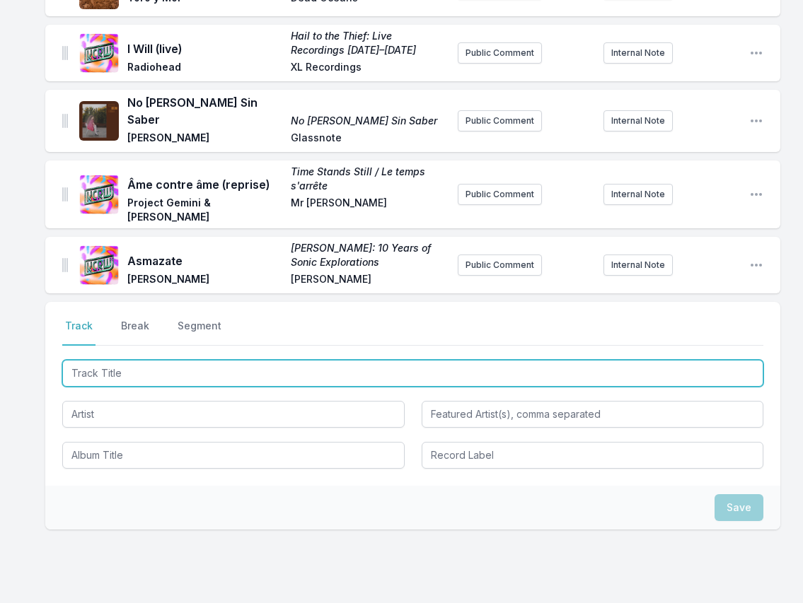
click at [649, 360] on input "Track Title" at bounding box center [412, 373] width 701 height 27
paste input "Summer Madness (Exclusive Cover Version)"
type input "Summer Madness (Exclusive Cover Version)"
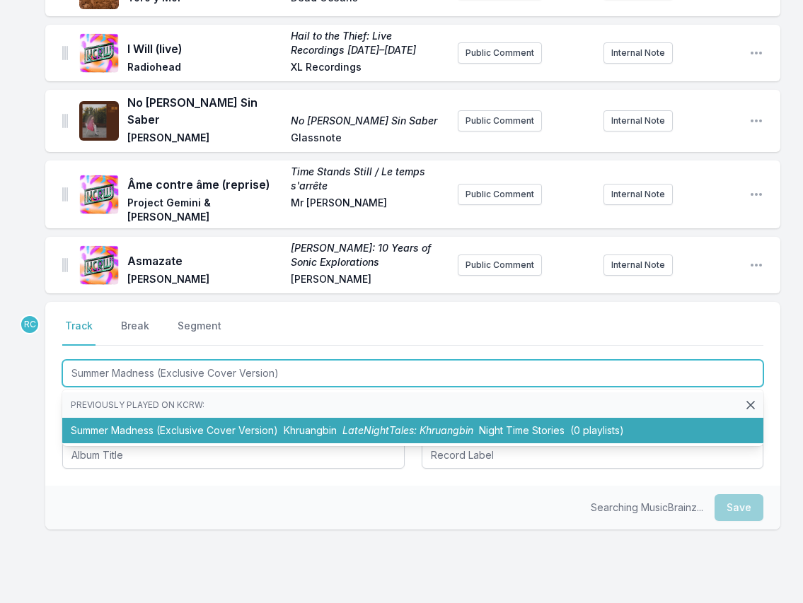
click at [285, 418] on li "Summer Madness (Exclusive Cover Version) Khruangbin LateNightTales: Khruangbin …" at bounding box center [412, 430] width 701 height 25
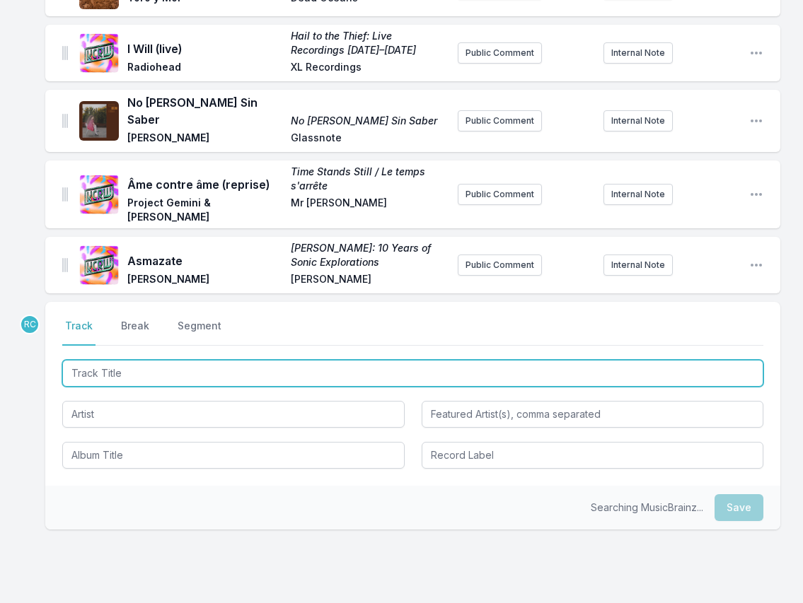
scroll to position [1384, 0]
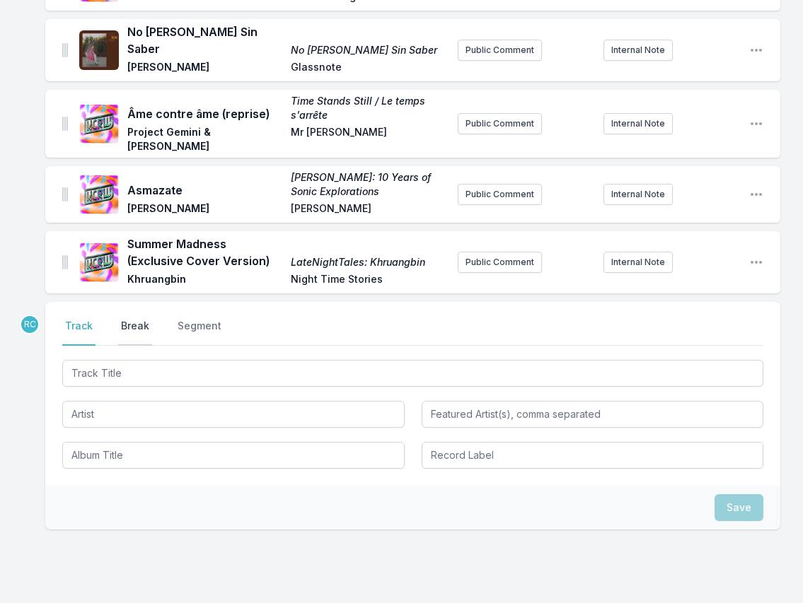
click at [146, 319] on button "Break" at bounding box center [135, 332] width 34 height 27
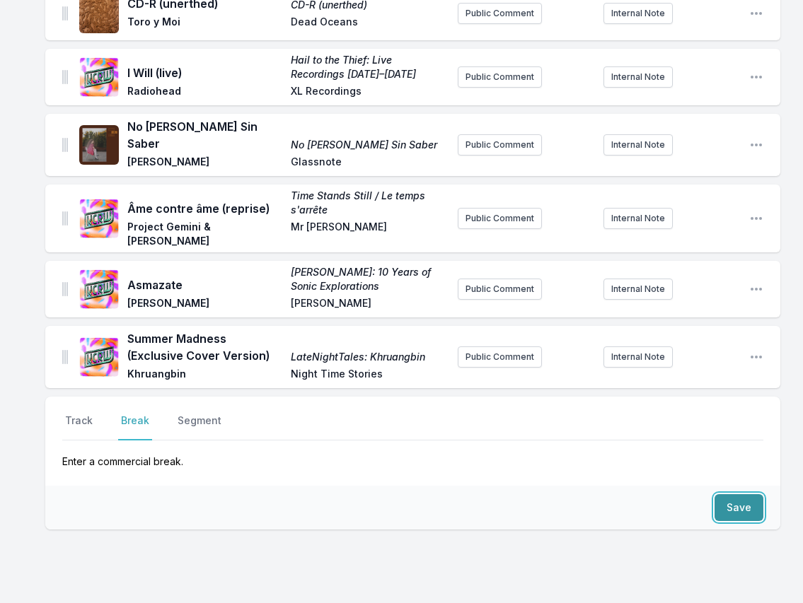
click at [649, 494] on button "Save" at bounding box center [738, 507] width 49 height 27
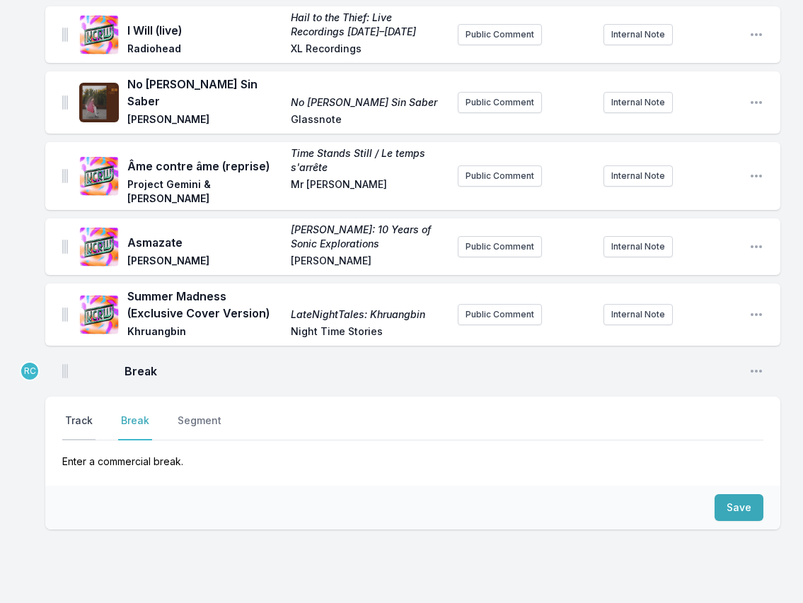
click at [76, 414] on button "Track" at bounding box center [78, 427] width 33 height 27
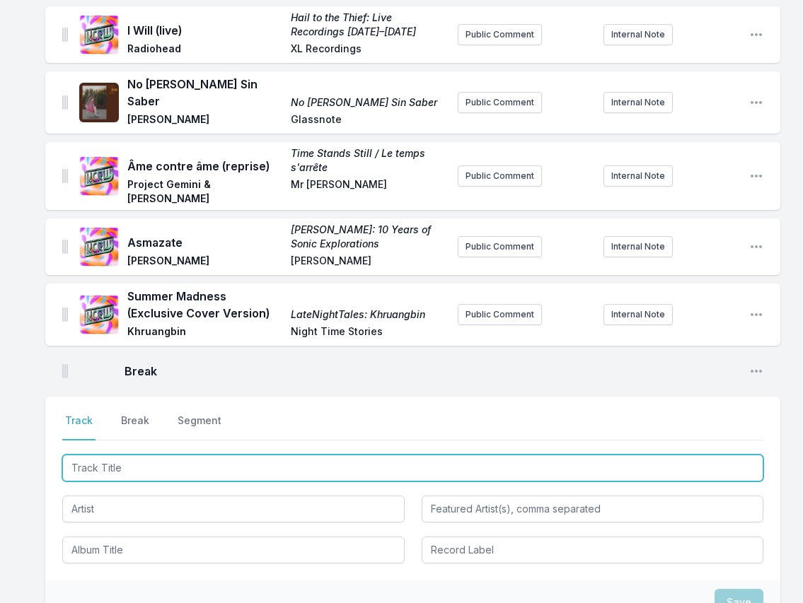
click at [649, 455] on input "Track Title" at bounding box center [412, 468] width 701 height 27
paste input "Embeces"
type input "Embeces"
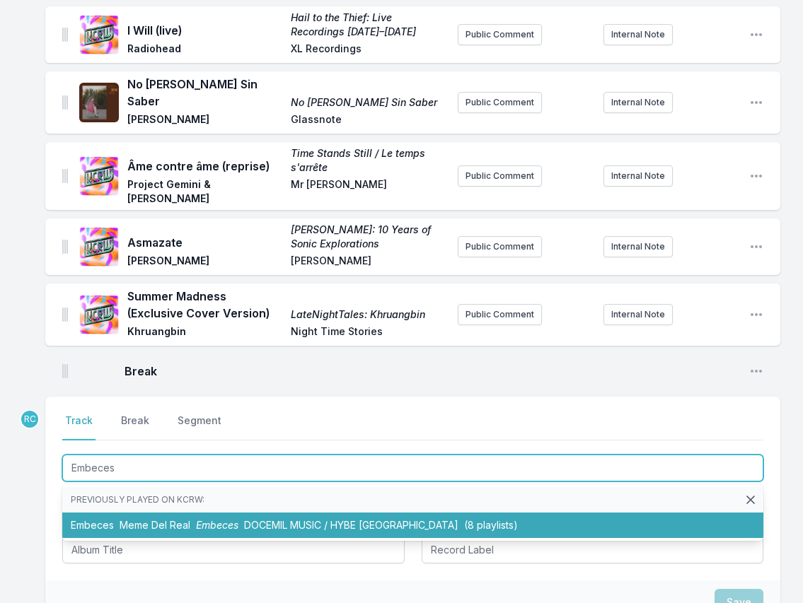
click at [293, 519] on span "DOCEMIL MUSIC / HYBE [GEOGRAPHIC_DATA]" at bounding box center [351, 525] width 214 height 12
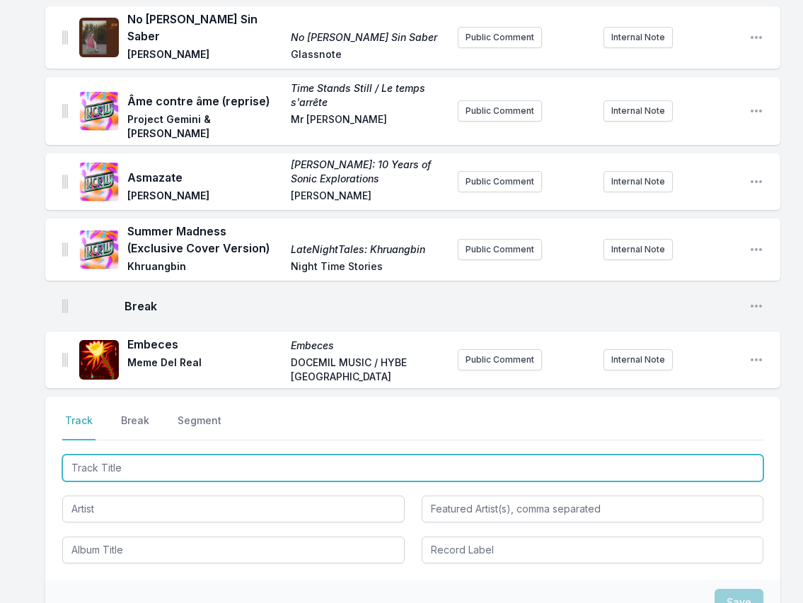
click at [649, 455] on input "Track Title" at bounding box center [412, 468] width 701 height 27
paste input "Heat Up feat. [GEOGRAPHIC_DATA]"
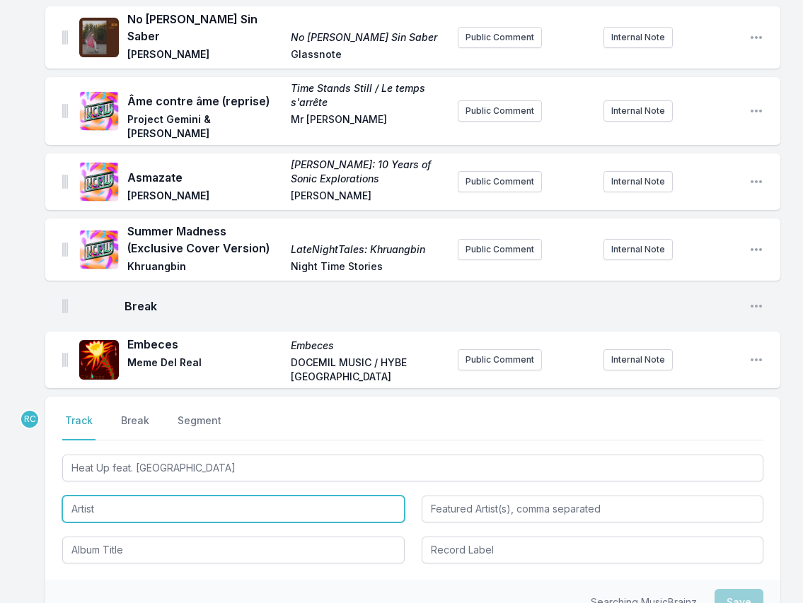
type input "Heat Up"
type input "Laìz"
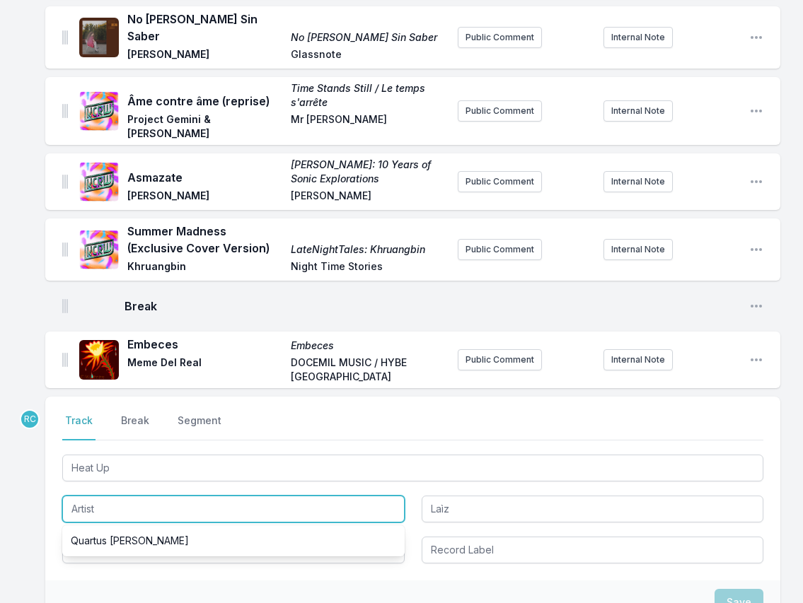
paste input "Mop Mop"
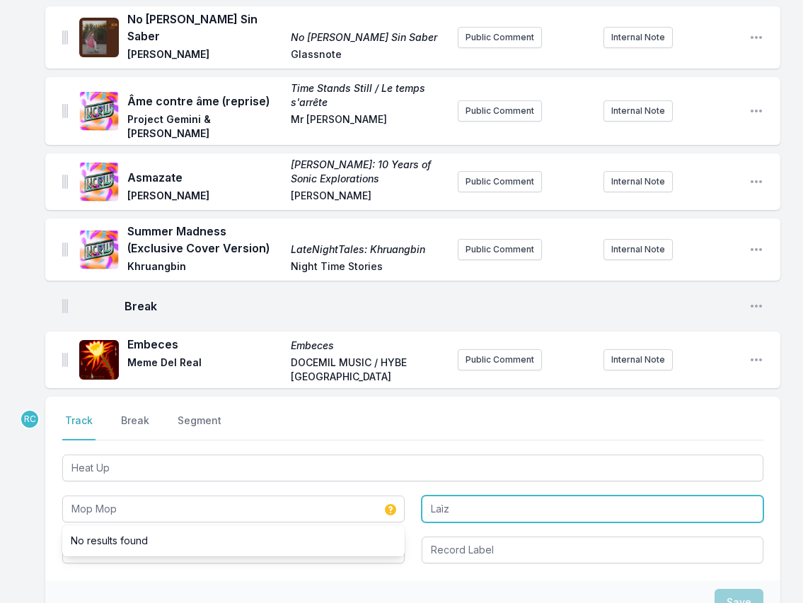
type input "Mop Mop"
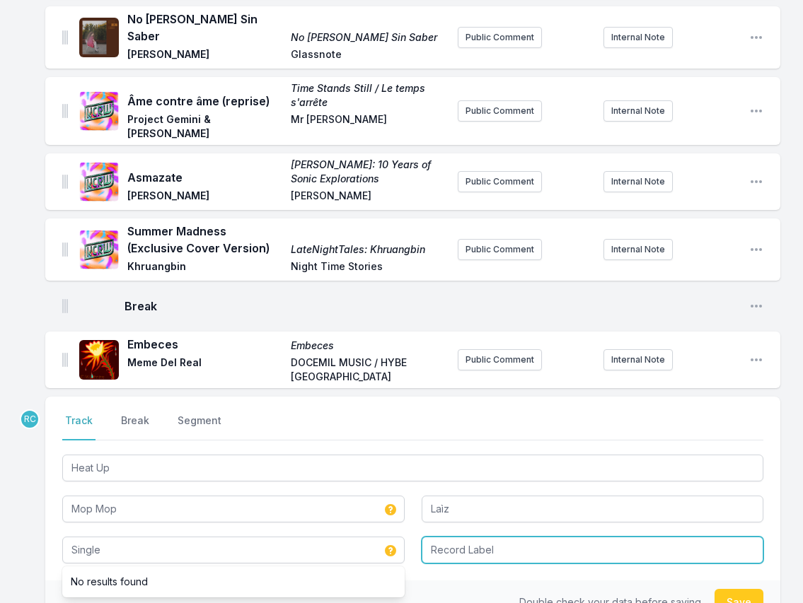
type input "Single"
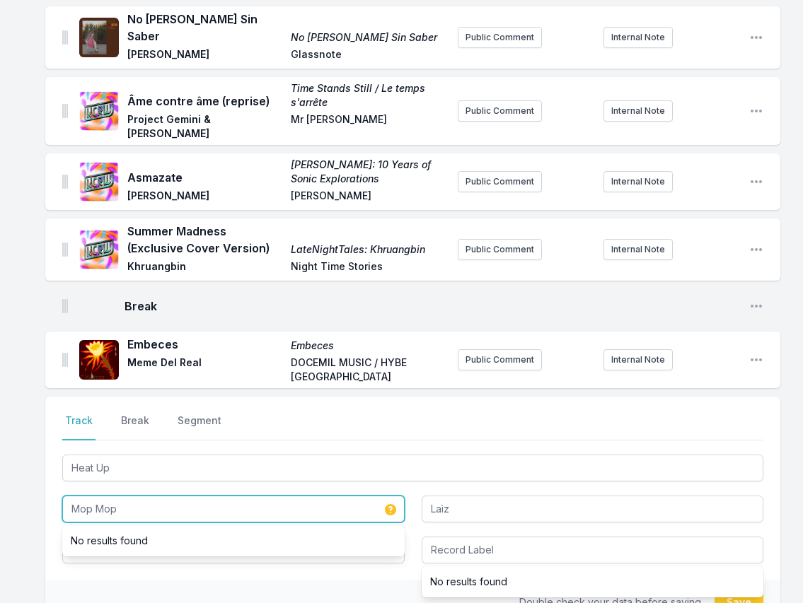
drag, startPoint x: 124, startPoint y: 450, endPoint x: 31, endPoint y: 438, distance: 94.1
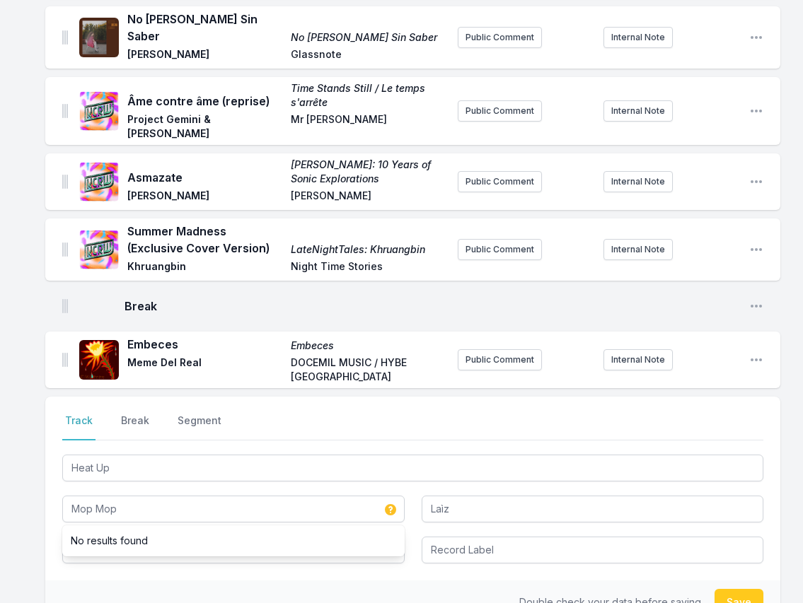
click at [482, 503] on div "Select a tab Track Break Segment Track Break Segment Heat Up Mop Mop No results…" at bounding box center [412, 489] width 735 height 184
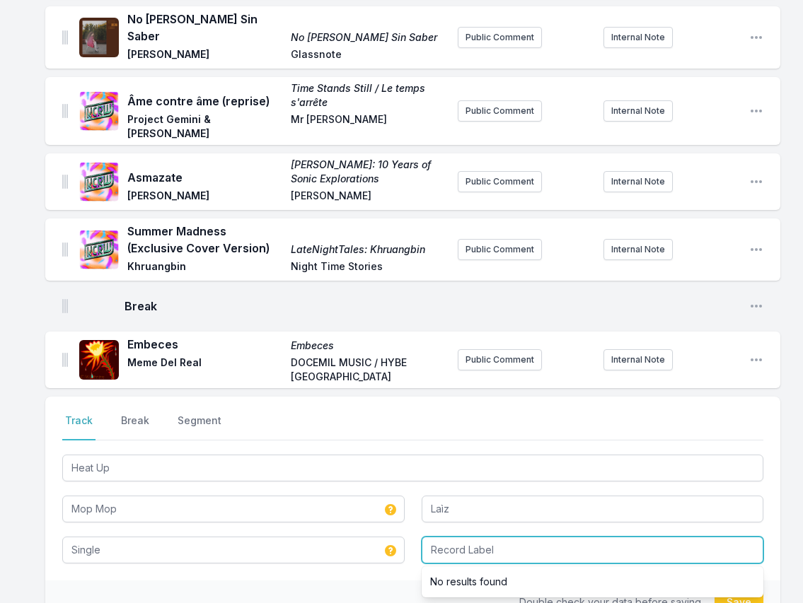
click at [475, 537] on input "Record Label" at bounding box center [592, 550] width 342 height 27
paste input "Mop Mop"
type input "Mop Mop"
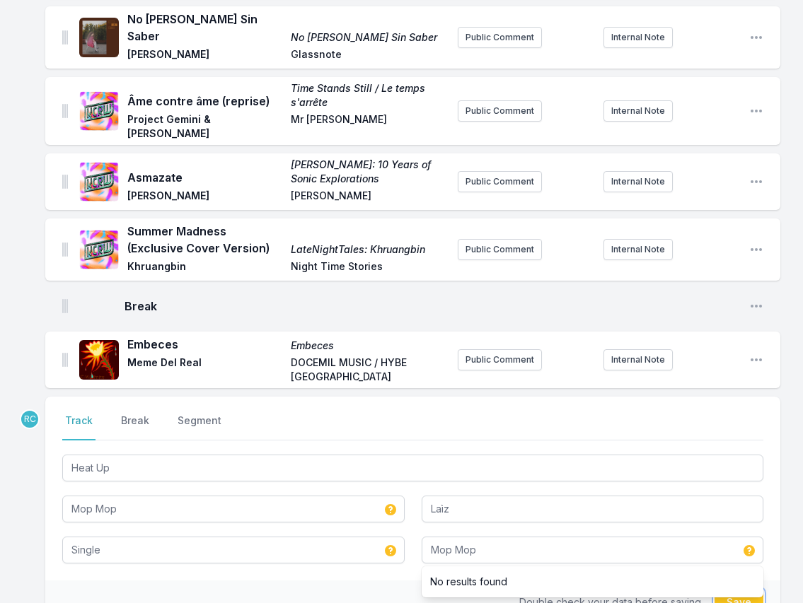
click at [649, 589] on button "Save" at bounding box center [738, 602] width 49 height 27
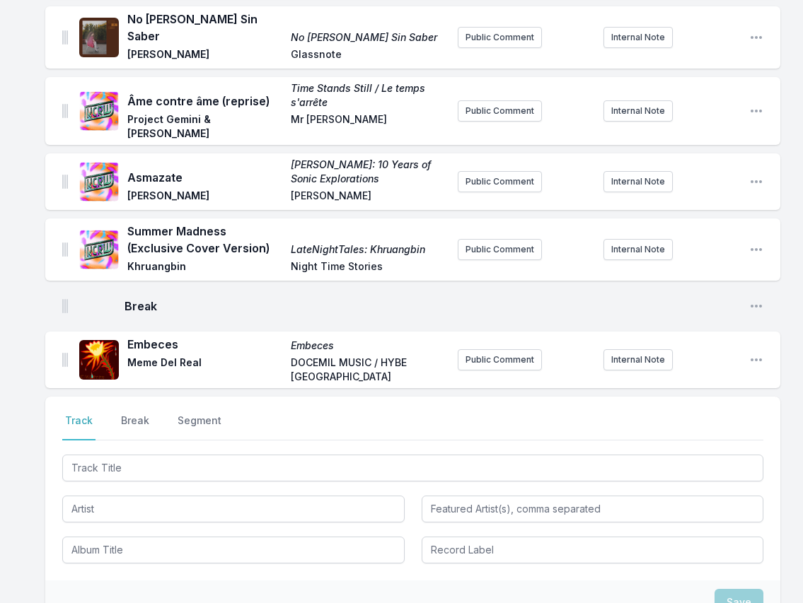
scroll to position [1459, 0]
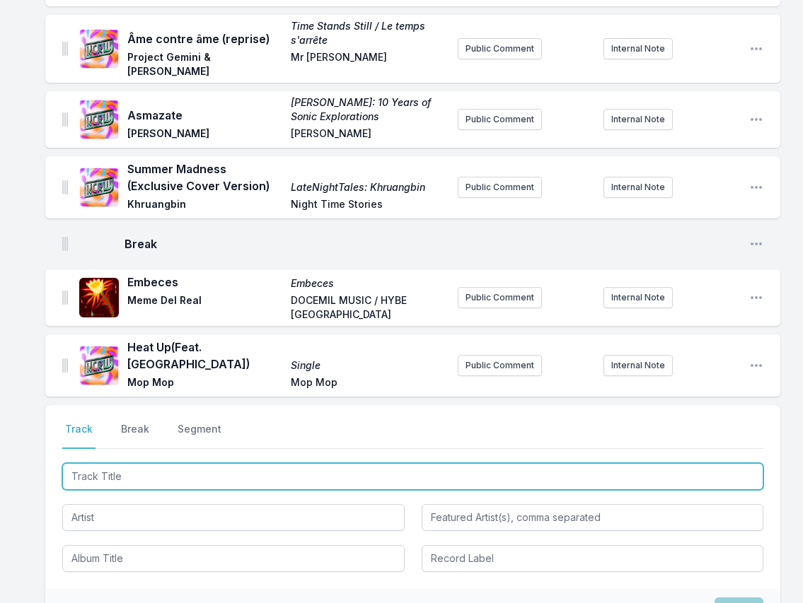
click at [649, 463] on input "Track Title" at bounding box center [412, 476] width 701 height 27
paste input "Another Life"
type input "Another Life"
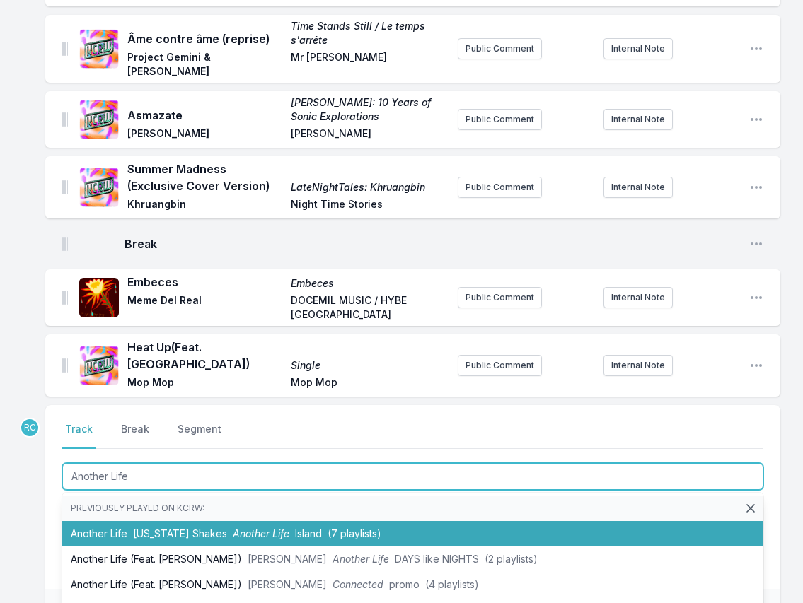
click at [146, 521] on li "Another Life [US_STATE] Shakes Another Life Island (7 playlists)" at bounding box center [412, 533] width 701 height 25
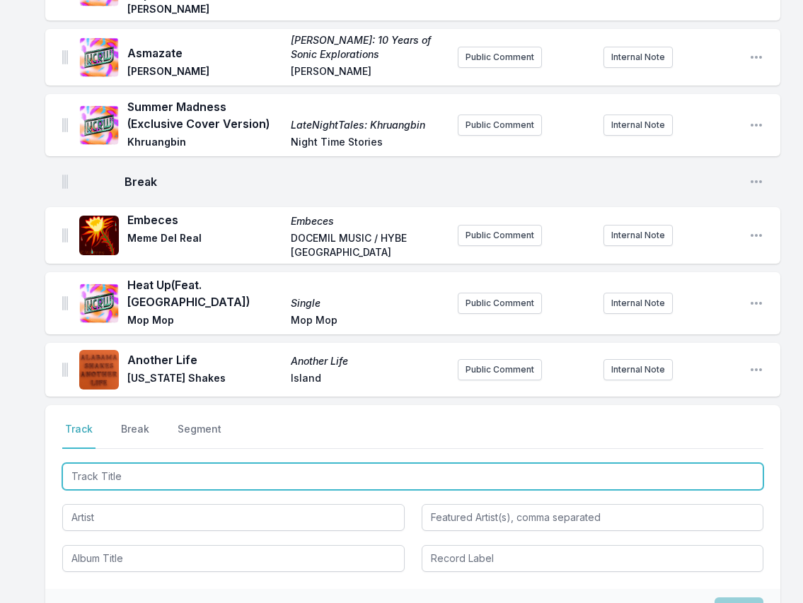
click at [649, 463] on input "Track Title" at bounding box center [412, 476] width 701 height 27
paste input "Fogata"
type input "Fogata"
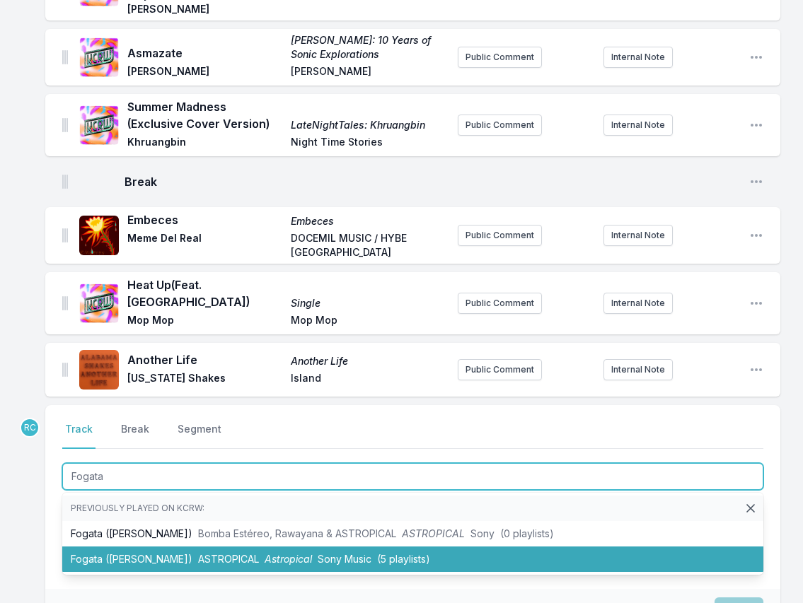
click at [198, 553] on span "ASTROPICAL" at bounding box center [228, 559] width 61 height 12
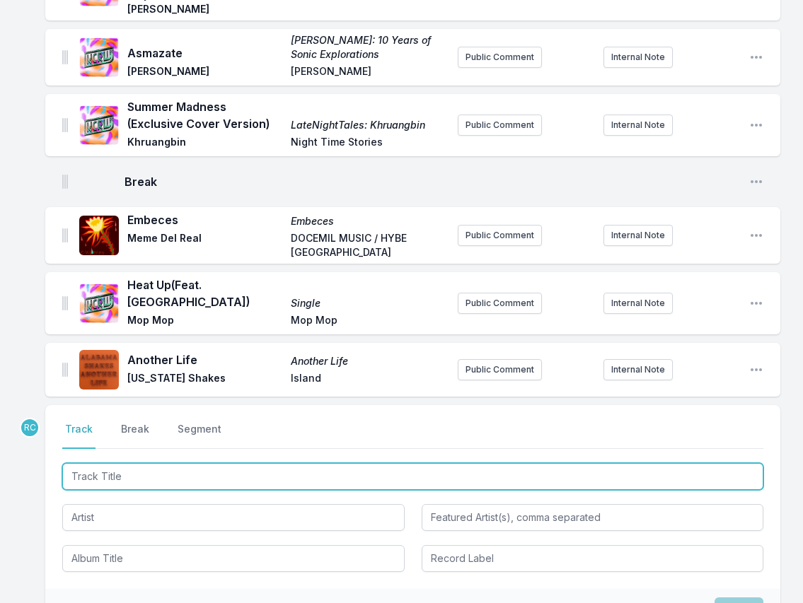
scroll to position [1583, 0]
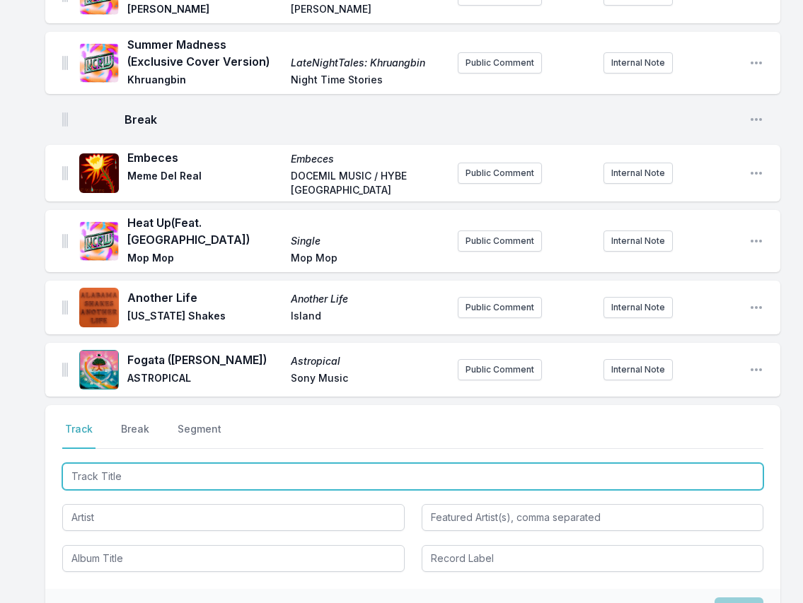
click at [649, 463] on input "Track Title" at bounding box center [412, 476] width 701 height 27
paste input "Il n'y a plus rien à vivre ici"
type input "Il n'y a plus rien à vivre ici"
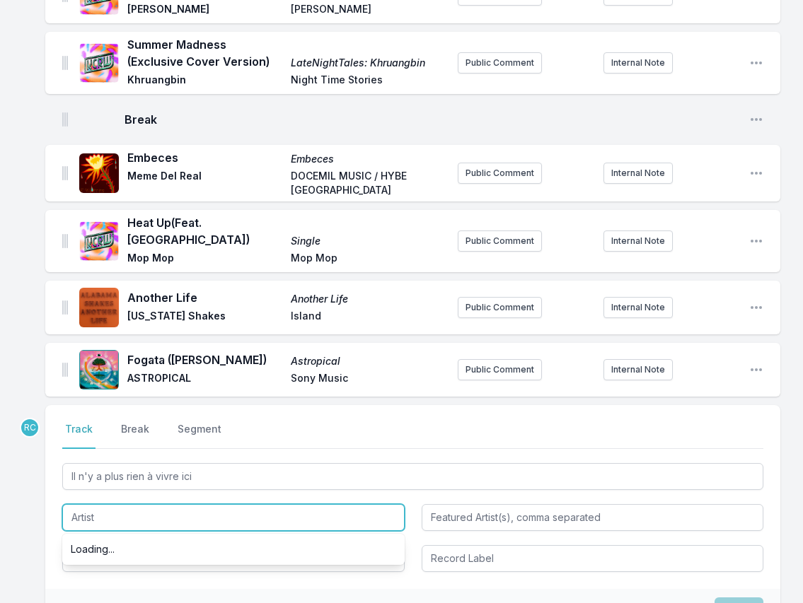
click at [179, 504] on input "Artist" at bounding box center [233, 517] width 342 height 27
paste input "[PERSON_NAME]"
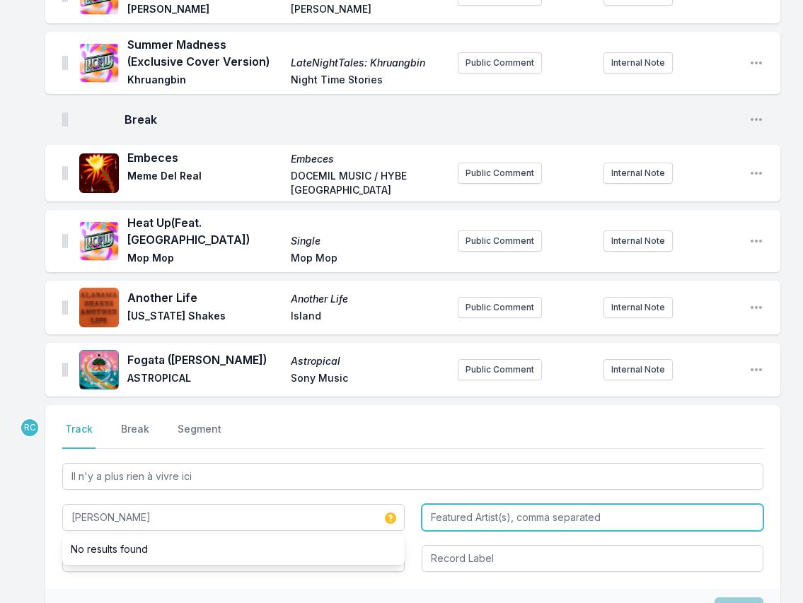
type input "[PERSON_NAME]"
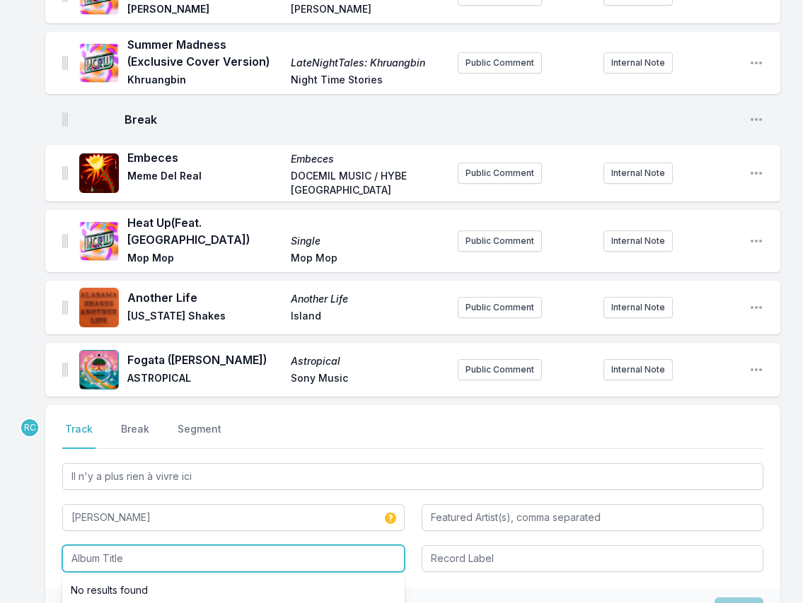
paste input "Châteaux Faibles"
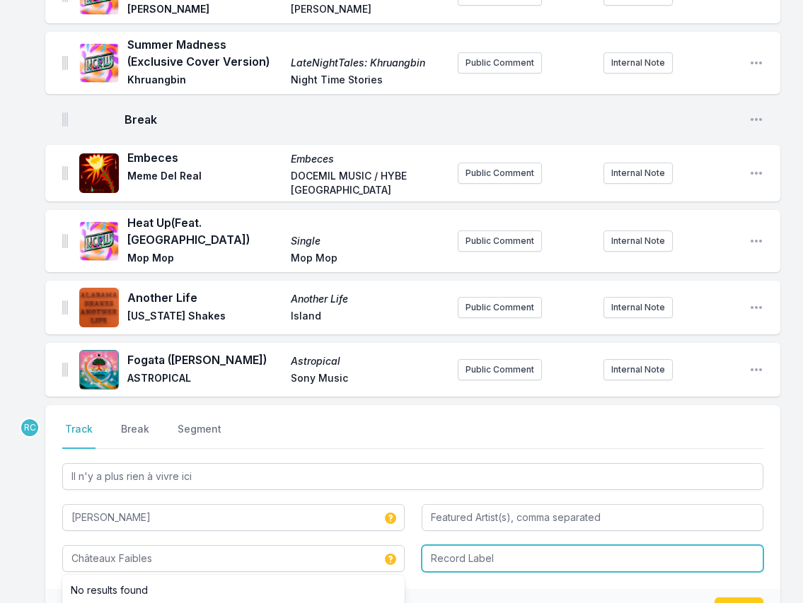
type input "Châteaux Faibles"
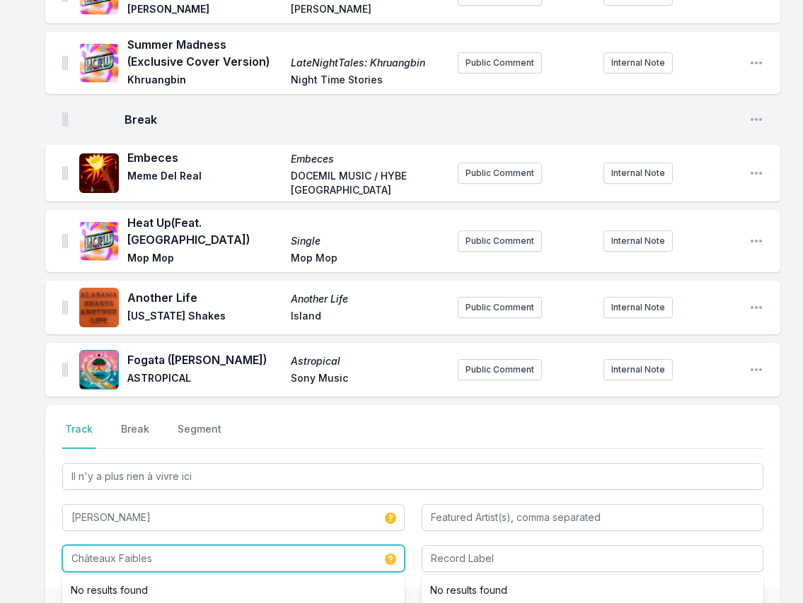
drag, startPoint x: 164, startPoint y: 492, endPoint x: 22, endPoint y: 479, distance: 142.7
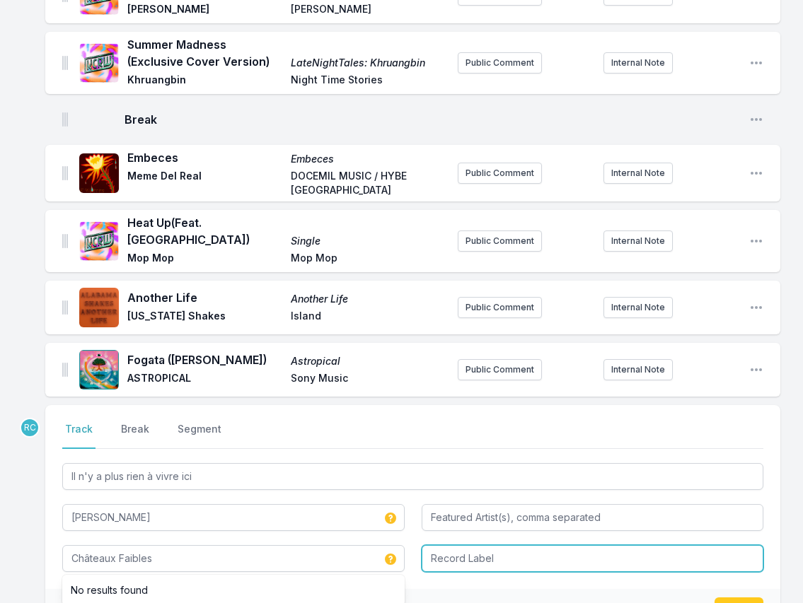
click at [457, 545] on input "Record Label" at bounding box center [592, 558] width 342 height 27
paste input "Bongo [PERSON_NAME] Records"
type input "Bongo [PERSON_NAME] Records"
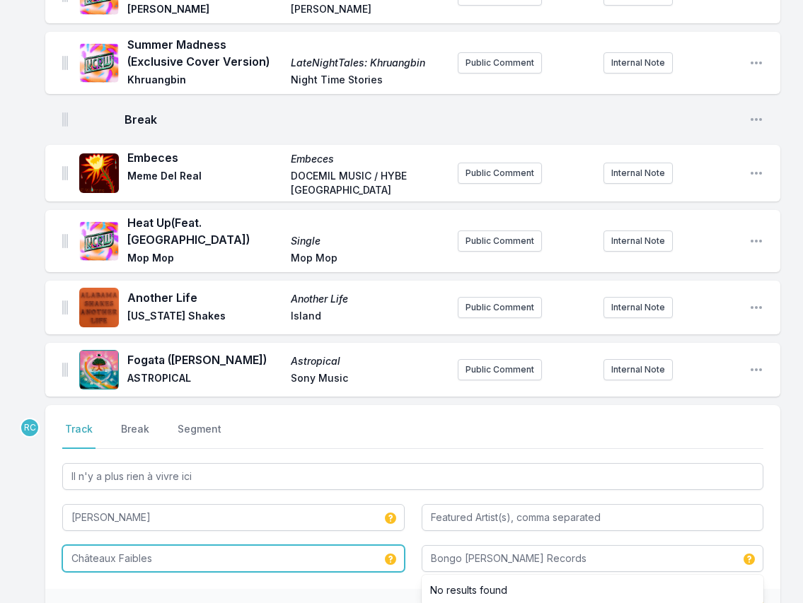
click at [70, 545] on input "Châteaux Faibles" at bounding box center [233, 558] width 342 height 27
type input "Les Châteaux Faibles"
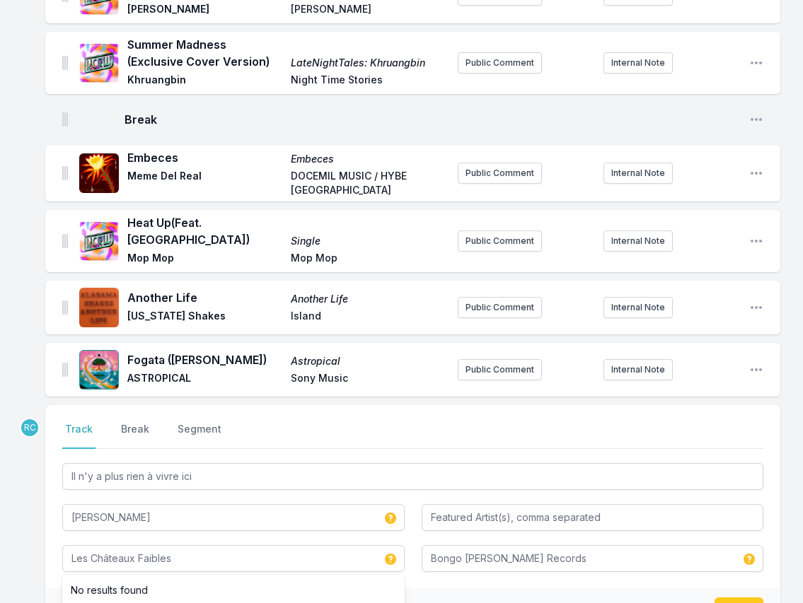
click at [569, 589] on div "Double check your data before saving. Save" at bounding box center [412, 611] width 735 height 44
click at [649, 598] on button "Save" at bounding box center [738, 611] width 49 height 27
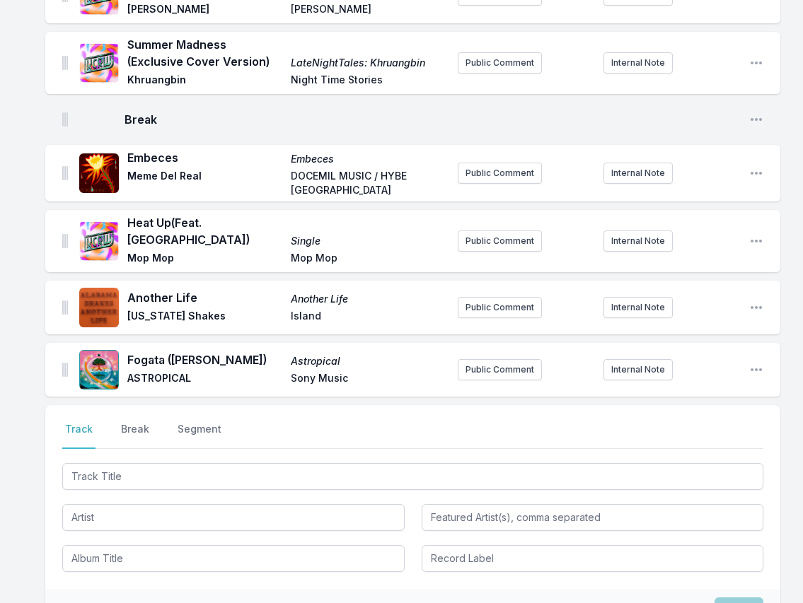
scroll to position [1646, 0]
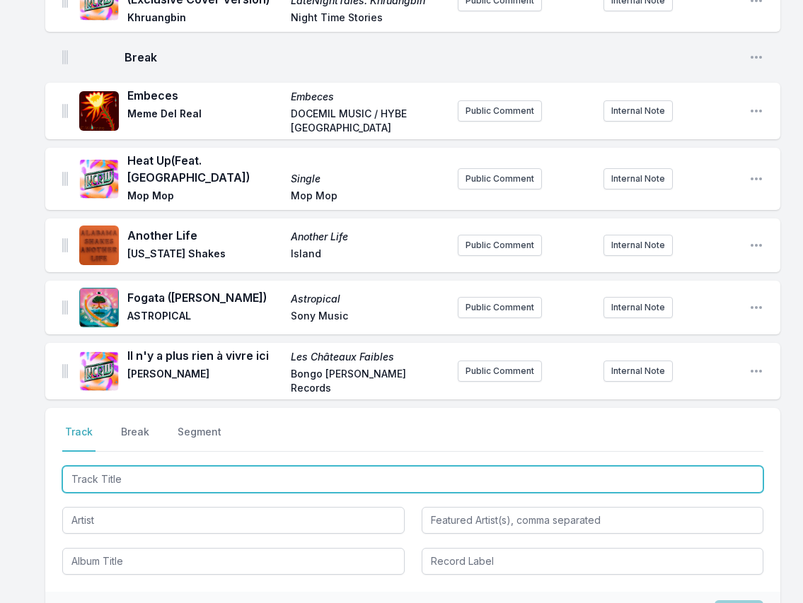
click at [649, 466] on input "Track Title" at bounding box center [412, 479] width 701 height 27
paste input "Otros Mundos"
type input "Otros Mundos"
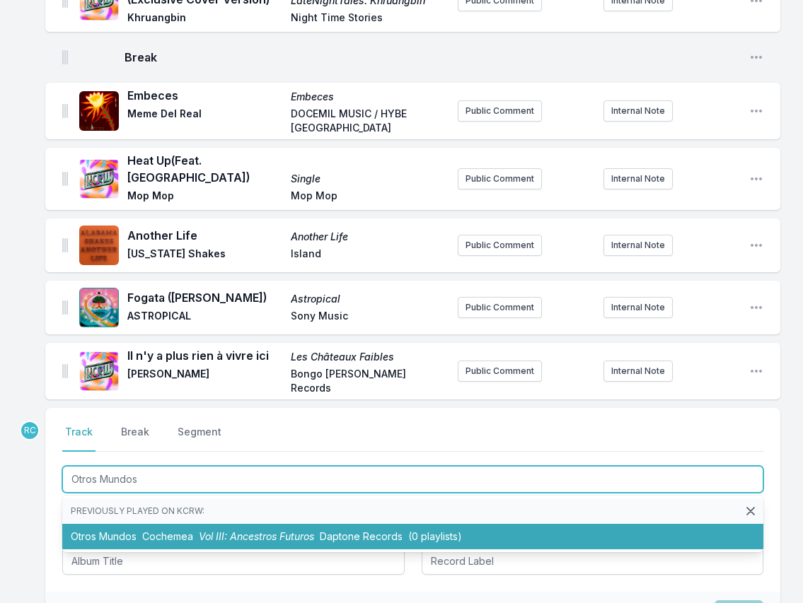
click at [222, 530] on span "Vol III: Ancestros Futuros" at bounding box center [256, 536] width 115 height 12
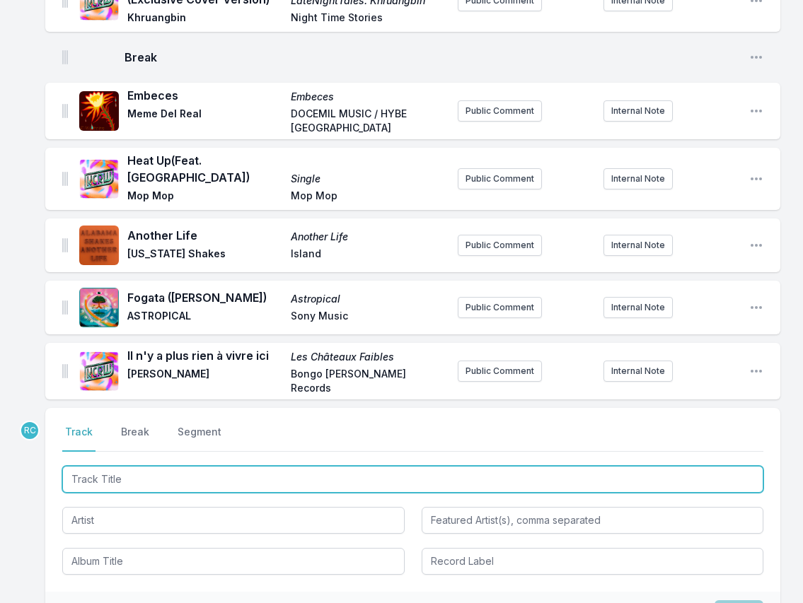
scroll to position [1708, 0]
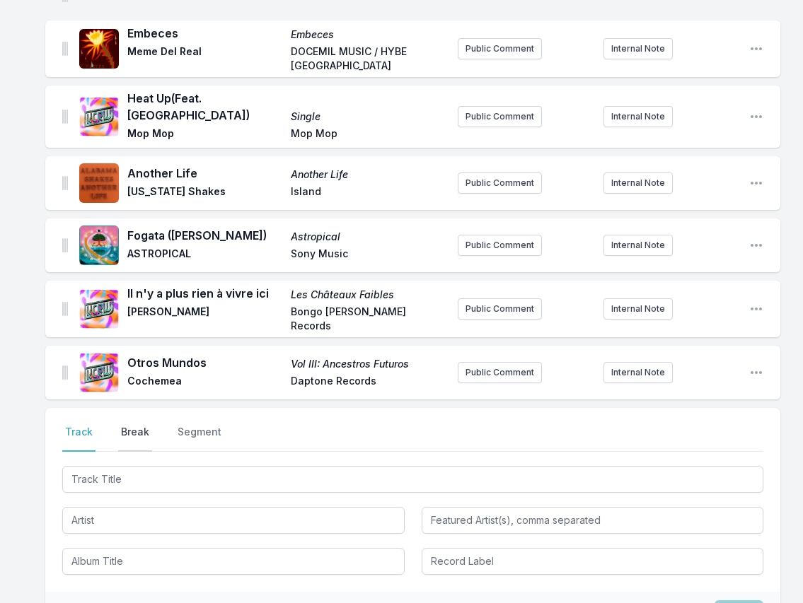
click at [133, 425] on button "Break" at bounding box center [135, 438] width 34 height 27
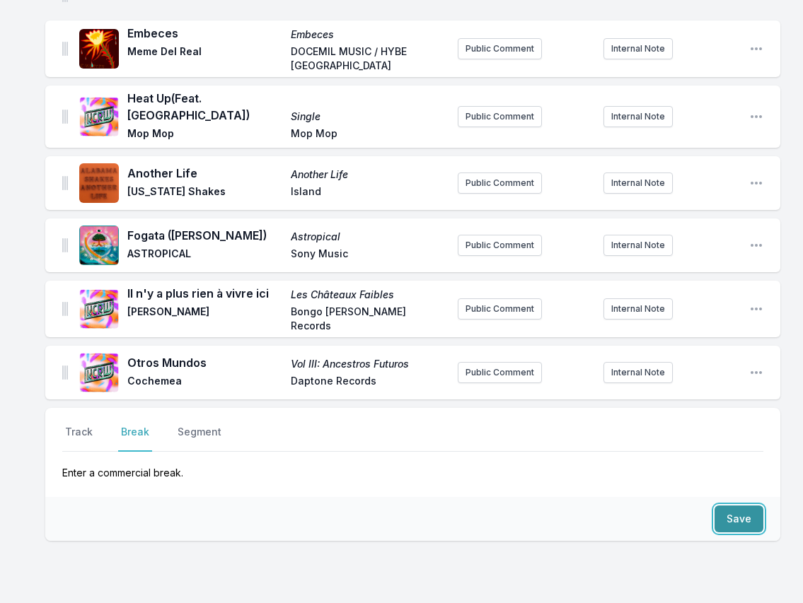
click at [649, 506] on button "Save" at bounding box center [738, 519] width 49 height 27
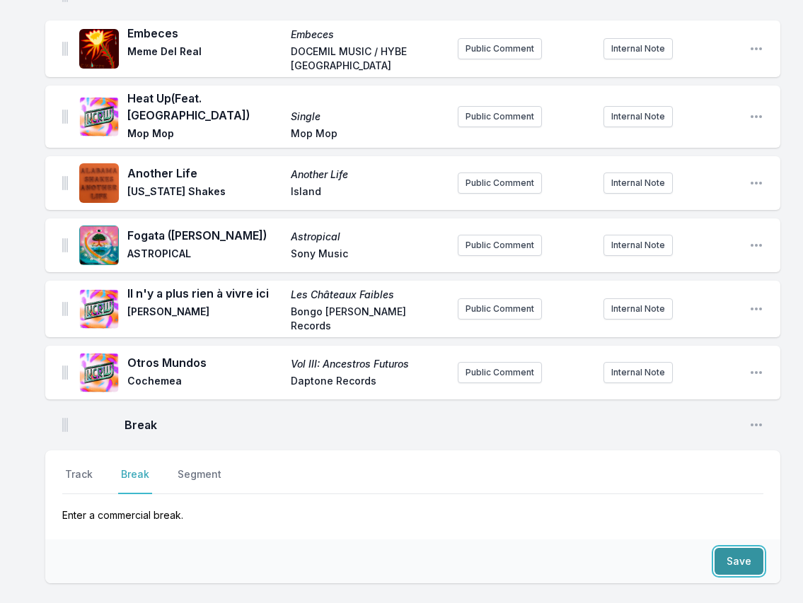
scroll to position [1750, 0]
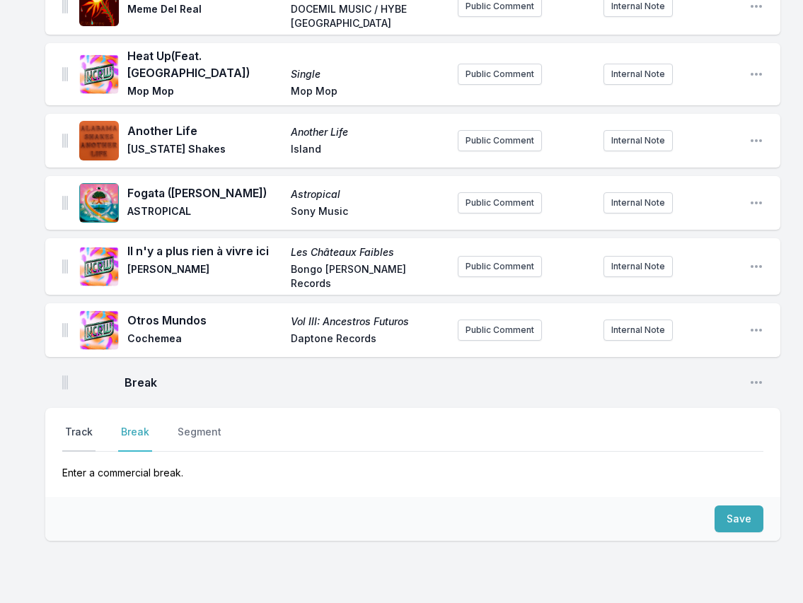
click at [70, 425] on button "Track" at bounding box center [78, 438] width 33 height 27
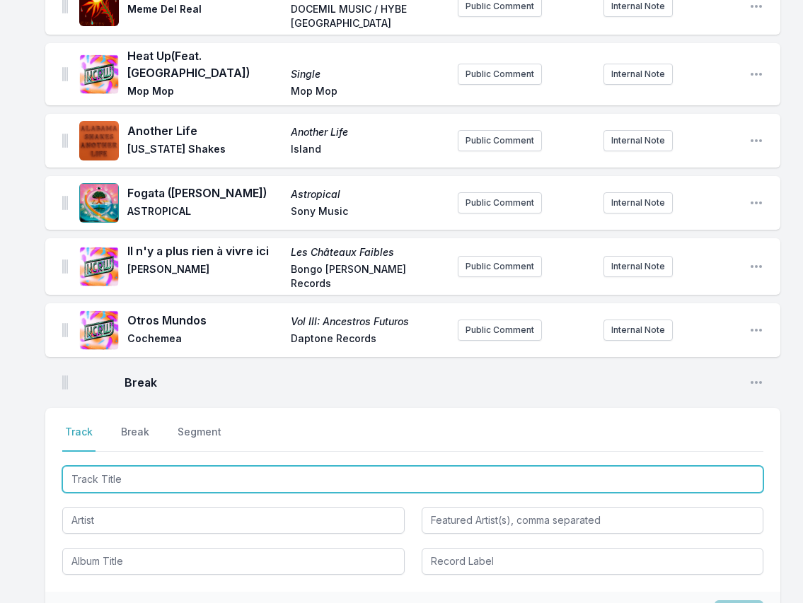
click at [649, 466] on input "Track Title" at bounding box center [412, 479] width 701 height 27
paste input "Always the Horse, Never the Jockey"
type input "Always the Horse, Never the Jockey"
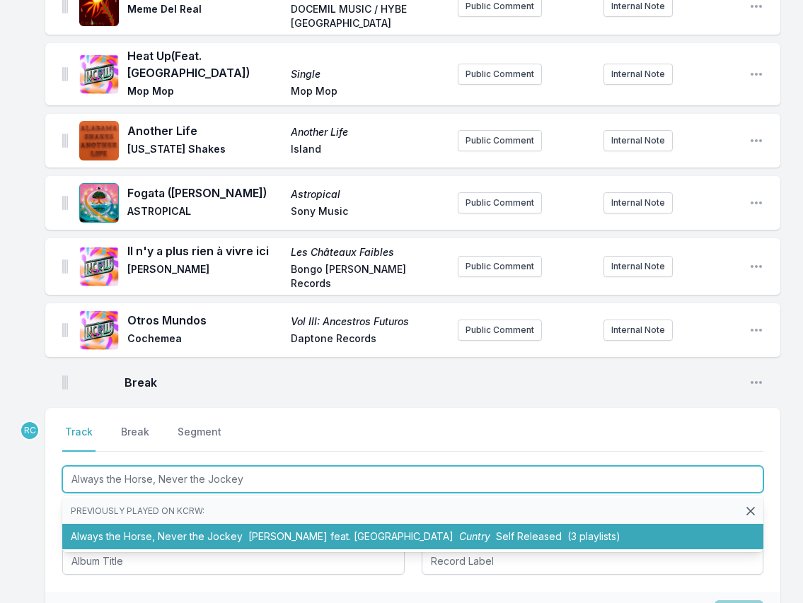
click at [221, 524] on li "Always the Horse, Never the Jockey [PERSON_NAME] feat. Iwewe Cuntry Self Releas…" at bounding box center [412, 536] width 701 height 25
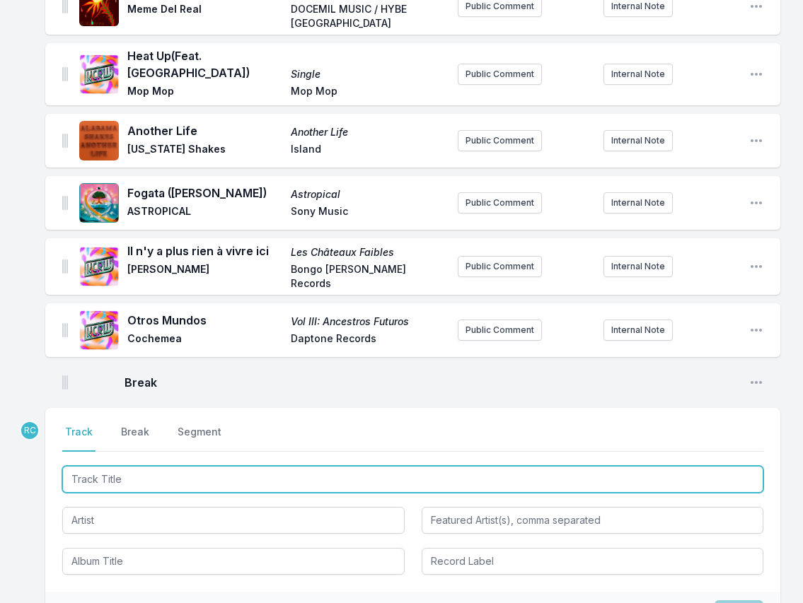
scroll to position [1821, 0]
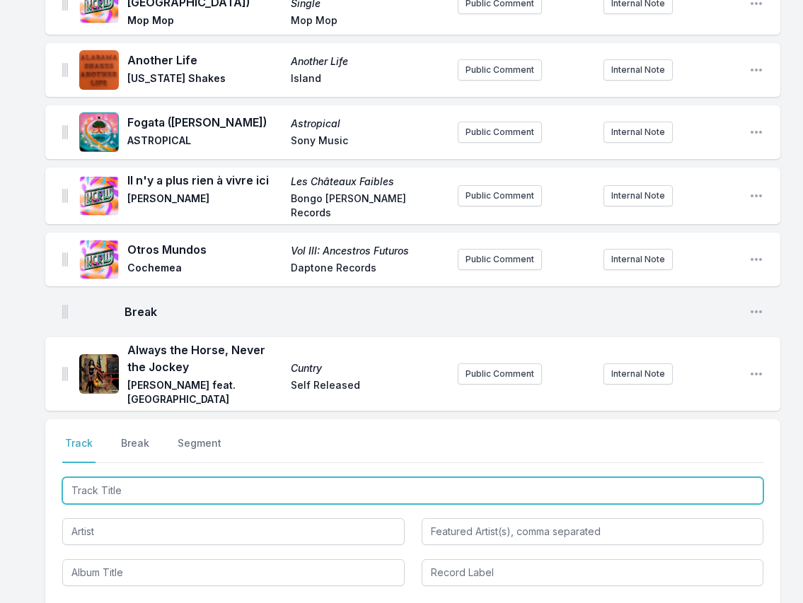
click at [649, 477] on input "Track Title" at bounding box center [412, 490] width 701 height 27
paste input "[PERSON_NAME]-Là"
type input "[PERSON_NAME]-Là"
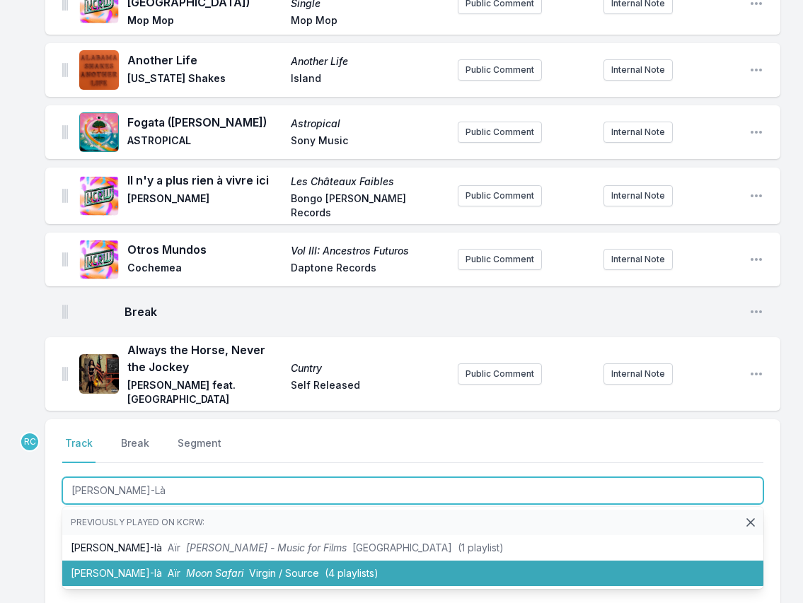
click at [129, 561] on li "[PERSON_NAME]-là Aïr Moon Safari Virgin / Source (4 playlists)" at bounding box center [412, 573] width 701 height 25
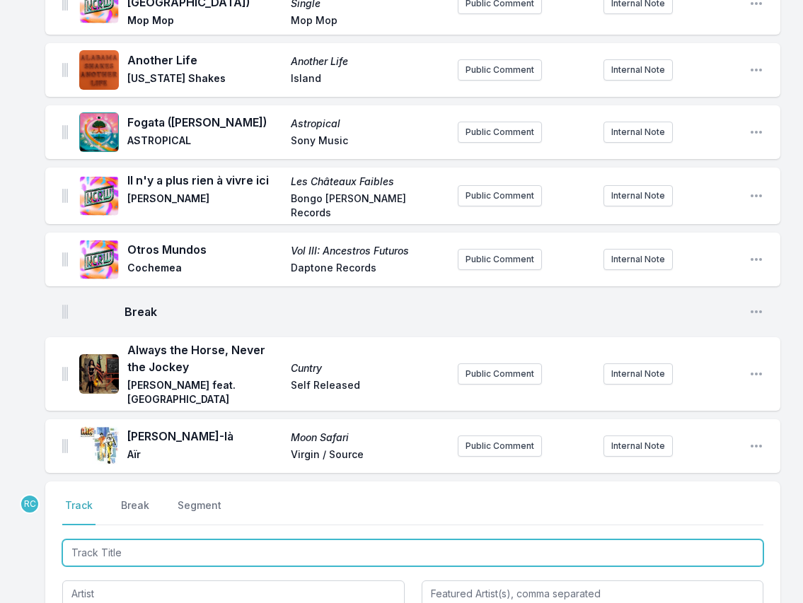
scroll to position [1883, 0]
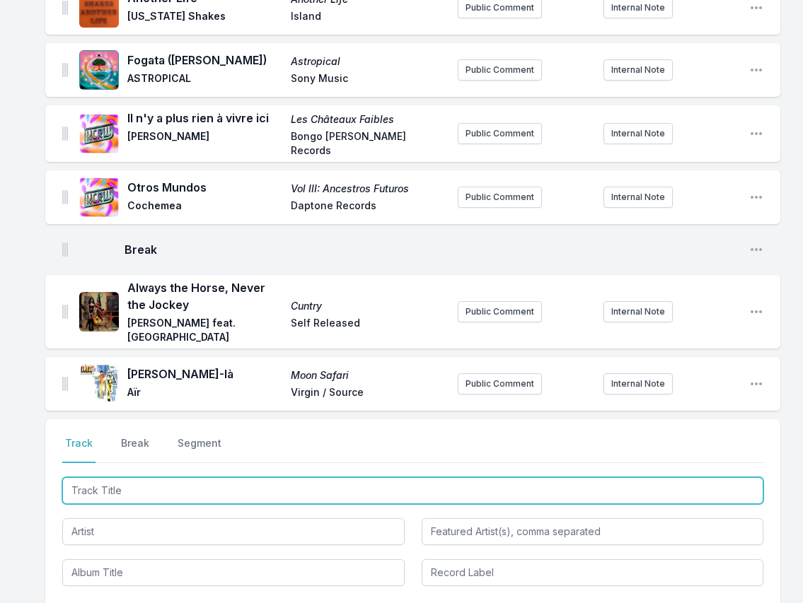
click at [649, 477] on input "Track Title" at bounding box center [412, 490] width 701 height 27
paste input "Simple Life"
type input "Simple Life"
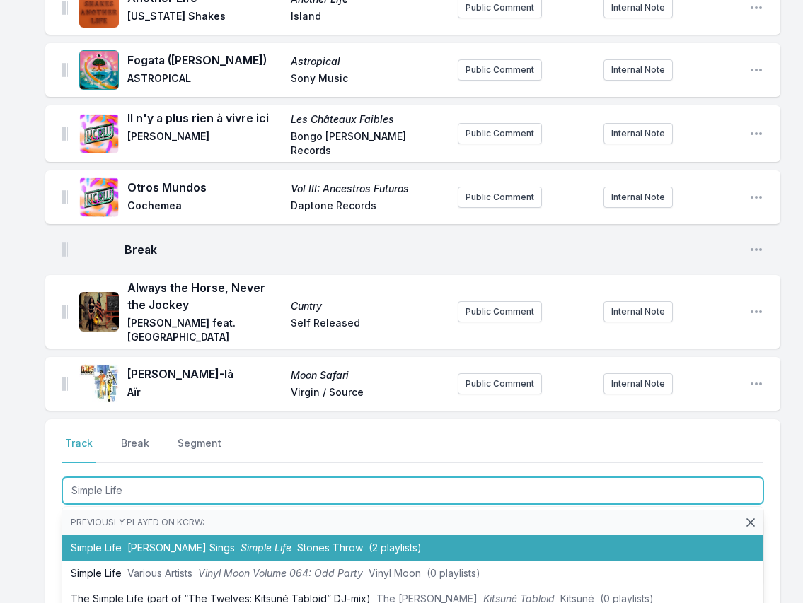
click at [191, 535] on li "Simple Life [PERSON_NAME] Sings Simple Life Stones Throw (2 playlists)" at bounding box center [412, 547] width 701 height 25
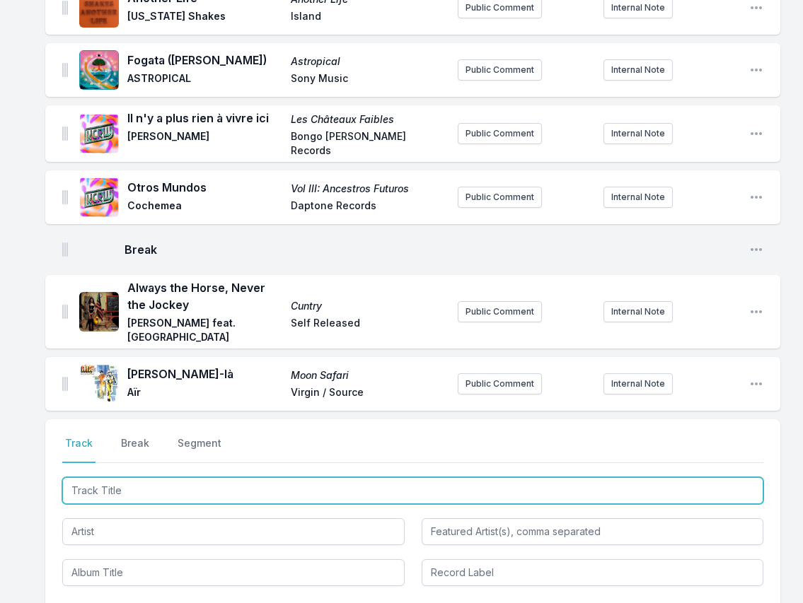
scroll to position [1945, 0]
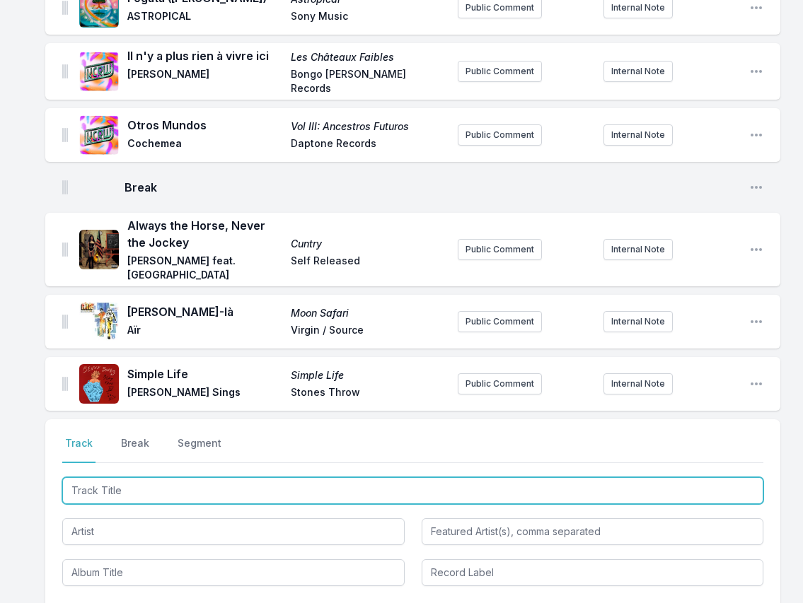
click at [649, 477] on input "Track Title" at bounding box center [412, 490] width 701 height 27
paste input "SHINE YOUR LIGHT FOR WE"
type input "SHINE YOUR LIGHT FOR WE"
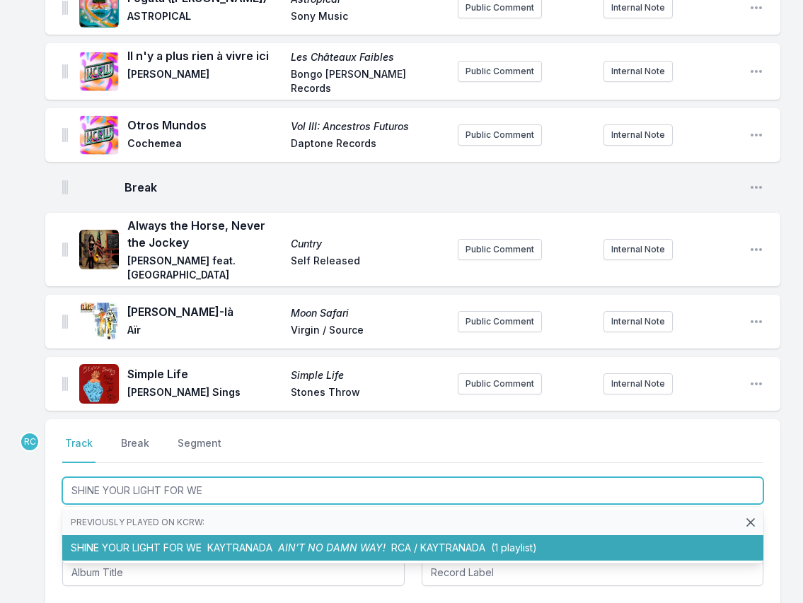
click at [197, 535] on li "SHINE YOUR LIGHT FOR WE KAYTRANADA AIN’T NO DAMN WAY! RCA / KAYTRANADA (1 playl…" at bounding box center [412, 547] width 701 height 25
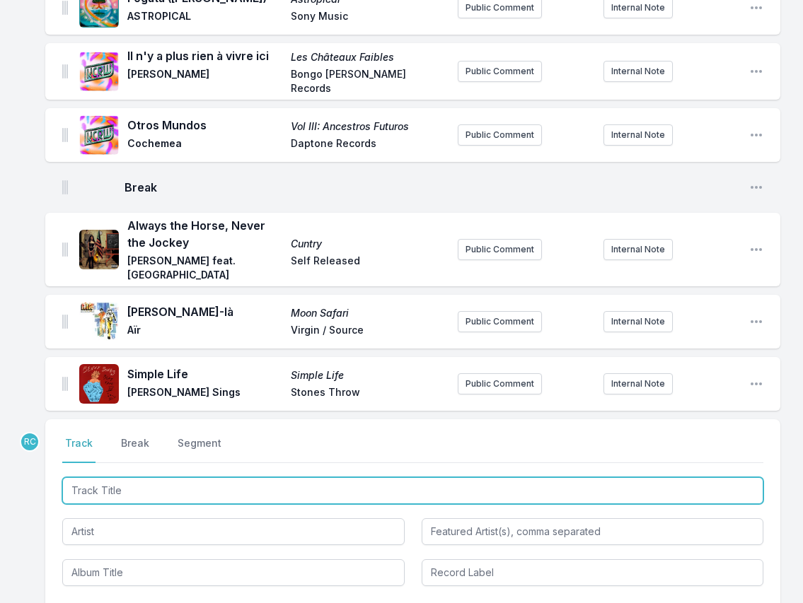
scroll to position [2008, 0]
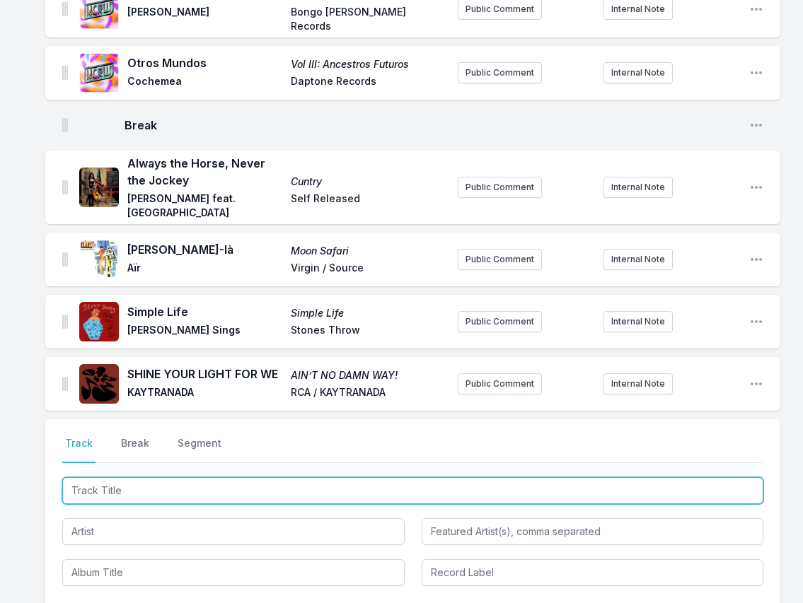
click at [649, 477] on input "Track Title" at bounding box center [412, 490] width 701 height 27
paste input "[PERSON_NAME] [PERSON_NAME]"
type input "[PERSON_NAME] [PERSON_NAME]"
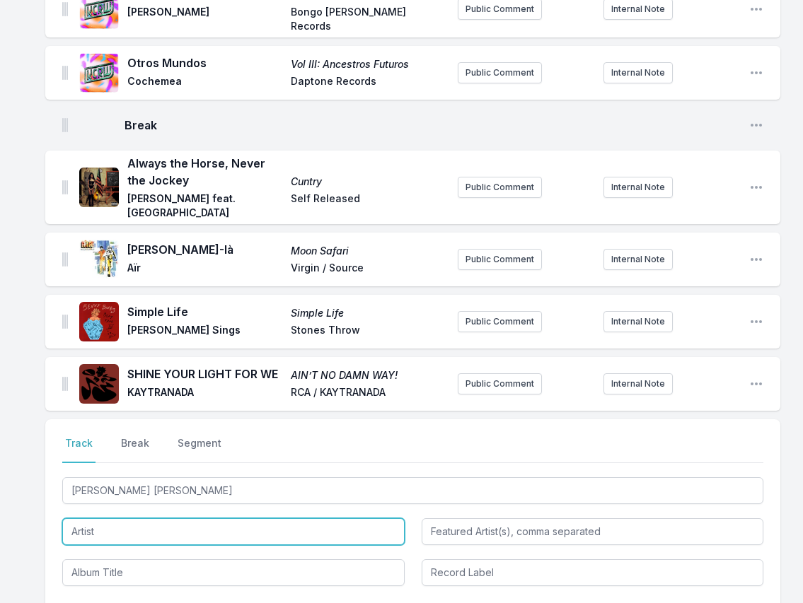
click at [140, 518] on input "Artist" at bounding box center [233, 531] width 342 height 27
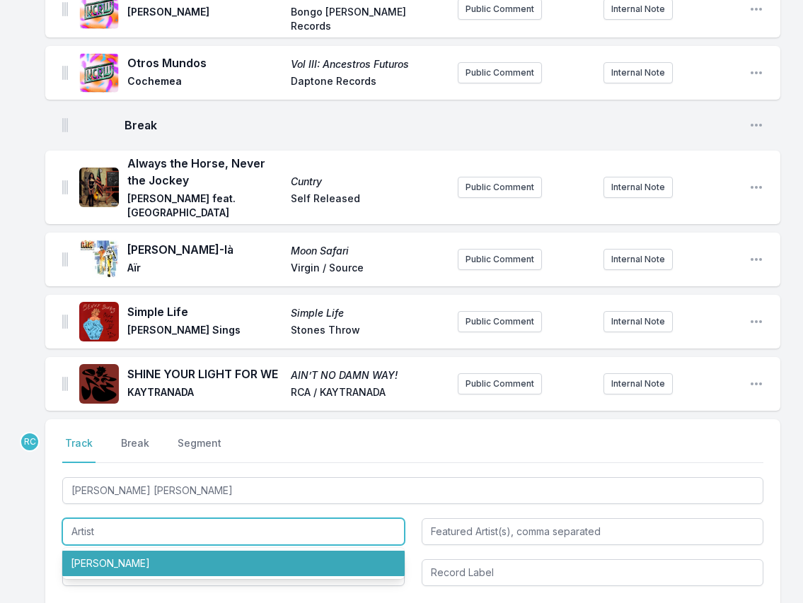
click at [105, 551] on li "[PERSON_NAME]" at bounding box center [233, 563] width 342 height 25
type input "[PERSON_NAME]"
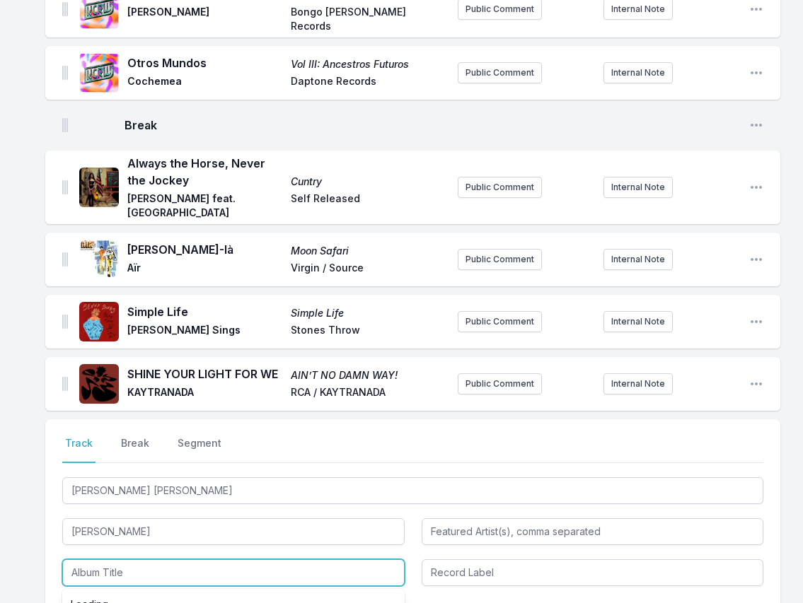
click at [109, 559] on input "Album Title" at bounding box center [233, 572] width 342 height 27
click at [118, 592] on li "Kaleidoscopic Visions" at bounding box center [233, 604] width 342 height 25
type input "Kaleidoscopic Visions"
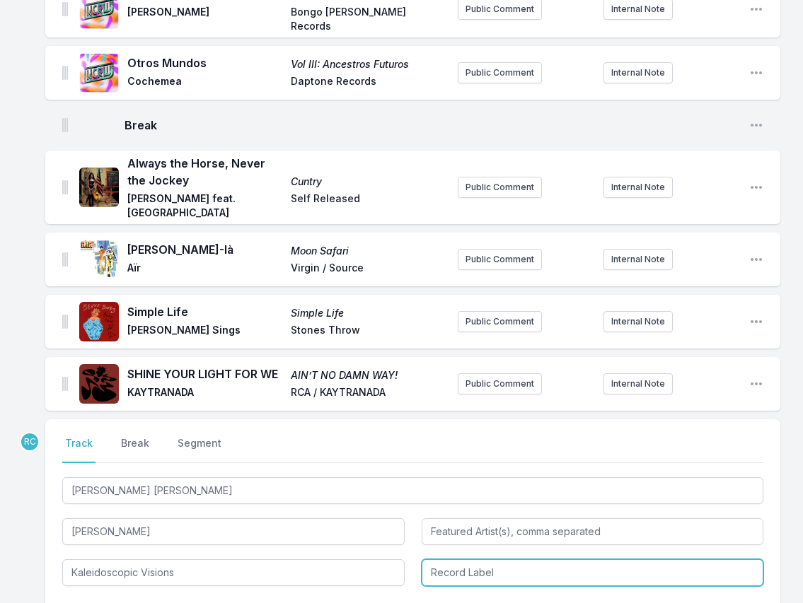
click at [472, 559] on input "Record Label" at bounding box center [592, 572] width 342 height 27
click at [485, 592] on li "Brownswood Recordings" at bounding box center [592, 604] width 342 height 25
type input "Brownswood Recordings"
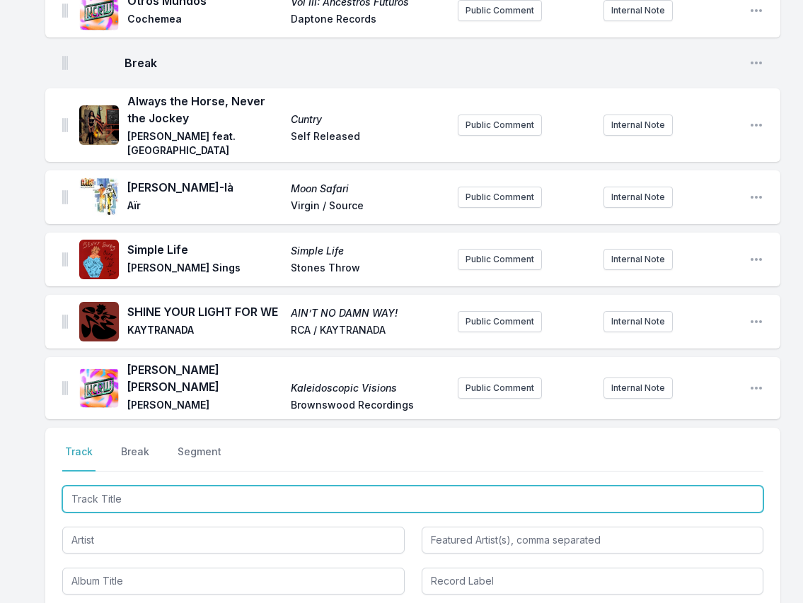
click at [649, 486] on input "Track Title" at bounding box center [412, 499] width 701 height 27
paste input "Queenless King"
type input "Queenless King"
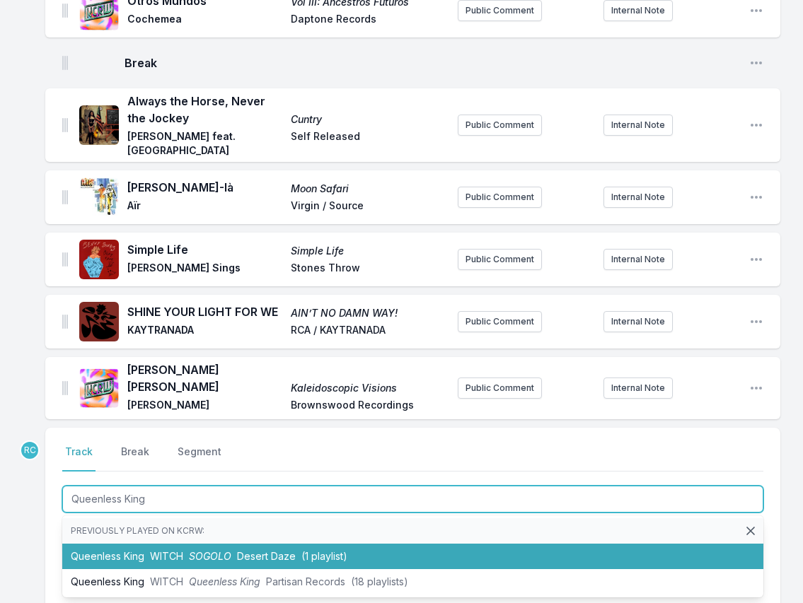
click at [185, 544] on li "Queenless King WITCH SOGOLO Desert Daze (1 playlist)" at bounding box center [412, 556] width 701 height 25
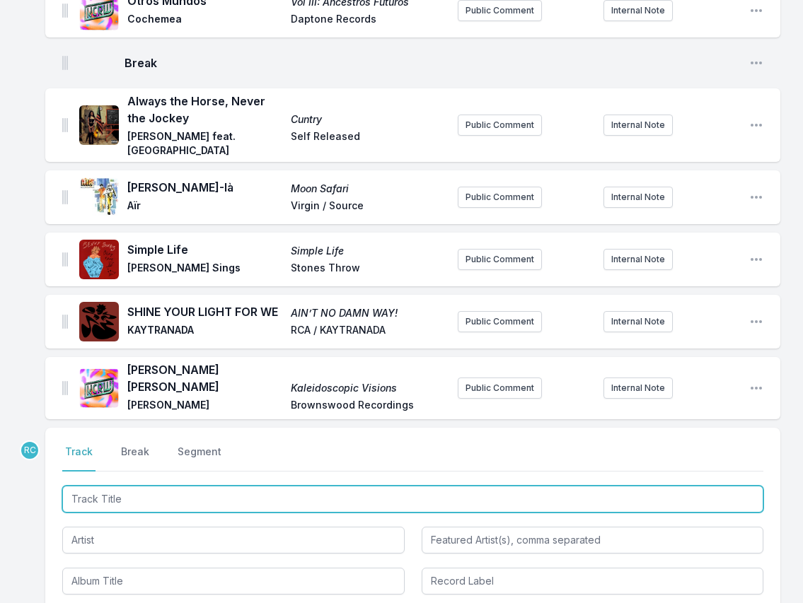
scroll to position [2132, 0]
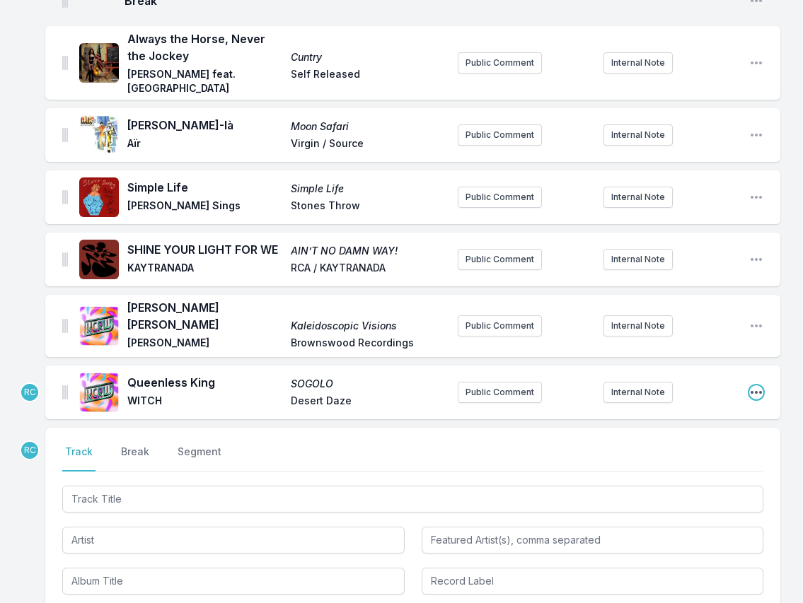
click at [649, 385] on icon "Open playlist item options" at bounding box center [756, 392] width 14 height 14
click at [649, 408] on button "Edit Track Details" at bounding box center [684, 420] width 158 height 25
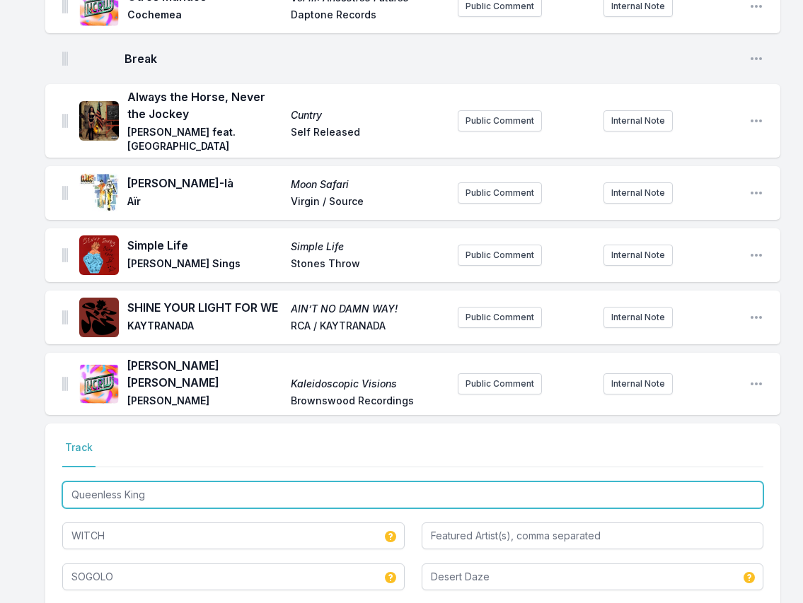
click at [163, 482] on input "Queenless King" at bounding box center [412, 495] width 701 height 27
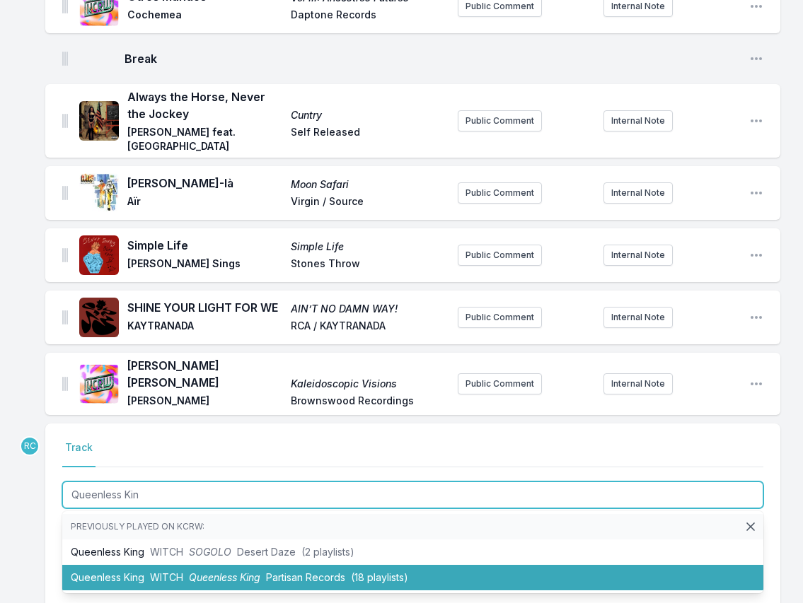
click at [158, 571] on span "WITCH" at bounding box center [166, 577] width 33 height 12
type input "Queenless King"
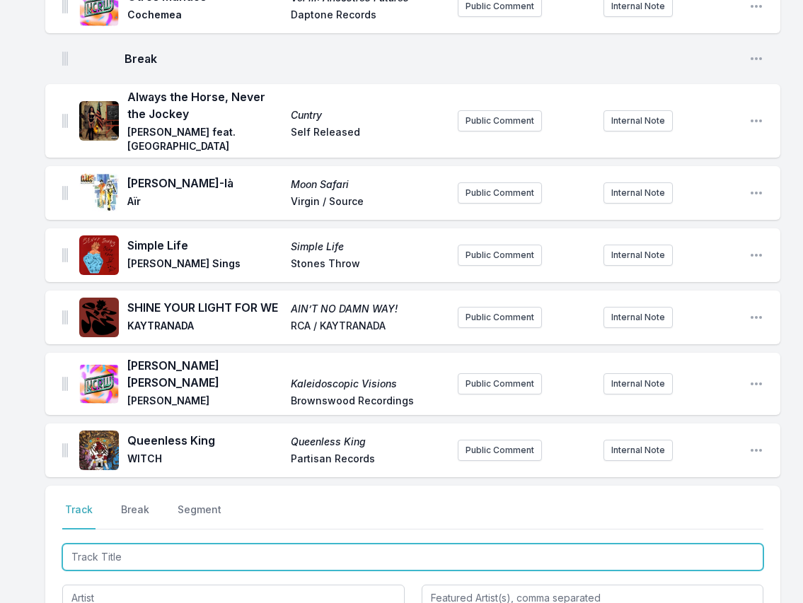
click at [649, 544] on input "Track Title" at bounding box center [412, 557] width 701 height 27
paste input "[PERSON_NAME]"
type input "[PERSON_NAME]"
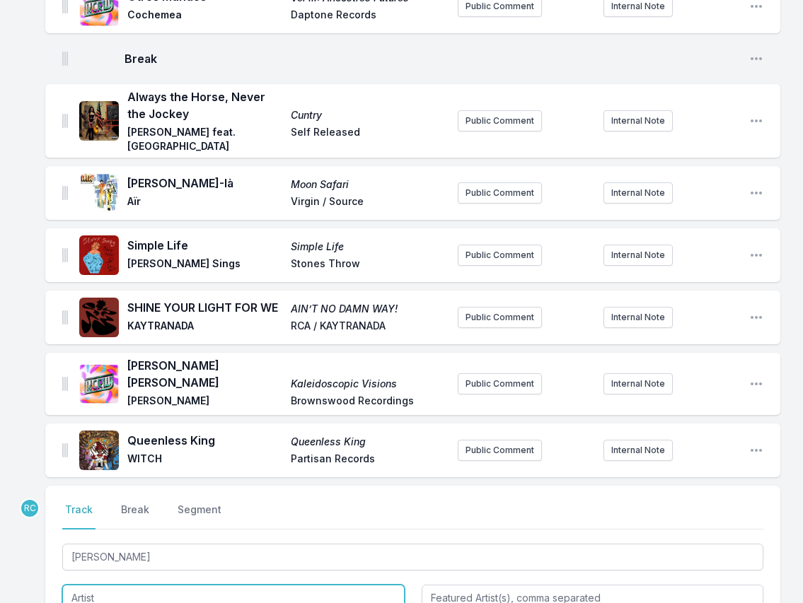
click at [122, 585] on input "Artist" at bounding box center [233, 598] width 342 height 27
paste input "Sugar Bomb"
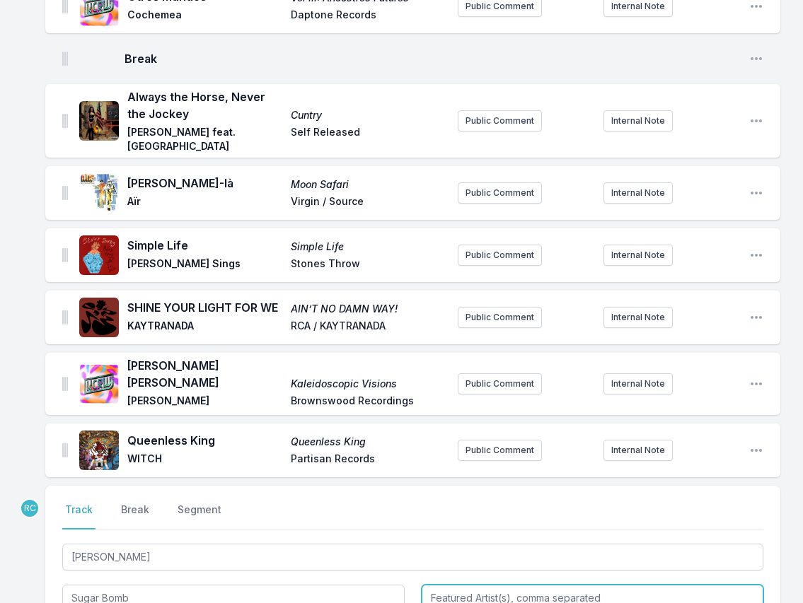
type input "Sugar Bomb"
type input "Explosive"
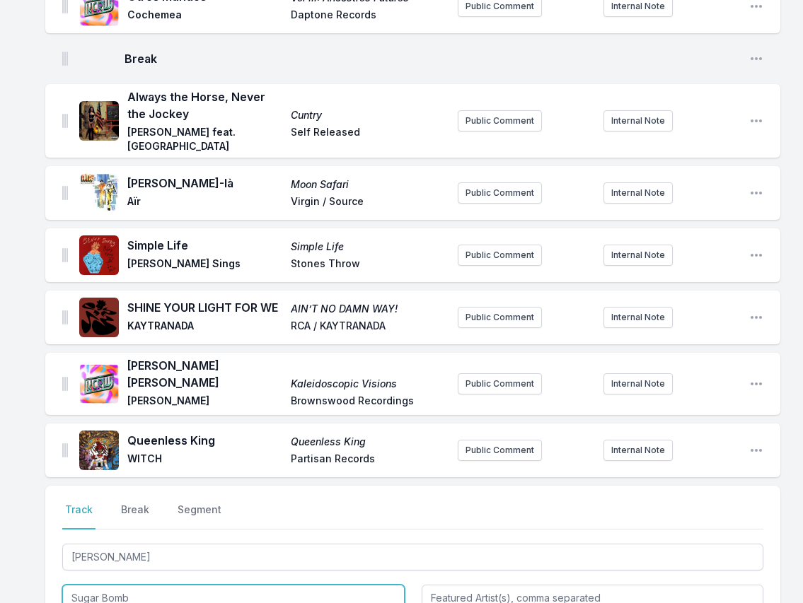
drag, startPoint x: 153, startPoint y: 506, endPoint x: 47, endPoint y: 480, distance: 108.4
click at [47, 486] on div "Select a tab Track Break Segment Track Break Segment Issa Vibe Sugar Bomb Sugar…" at bounding box center [412, 578] width 735 height 184
paste input "Sugar Bomb"
type input "Sugar Bomb"
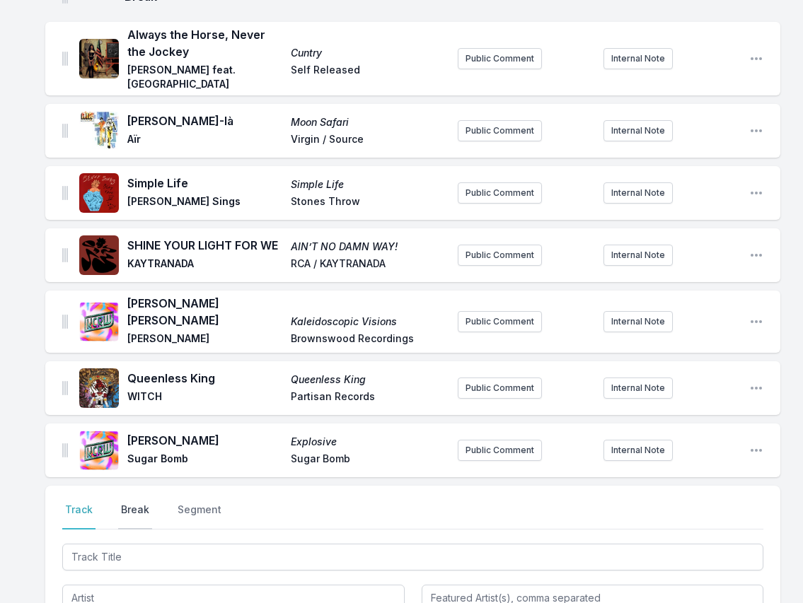
click at [138, 503] on button "Break" at bounding box center [135, 516] width 34 height 27
click at [649, 583] on button "Save" at bounding box center [738, 596] width 49 height 27
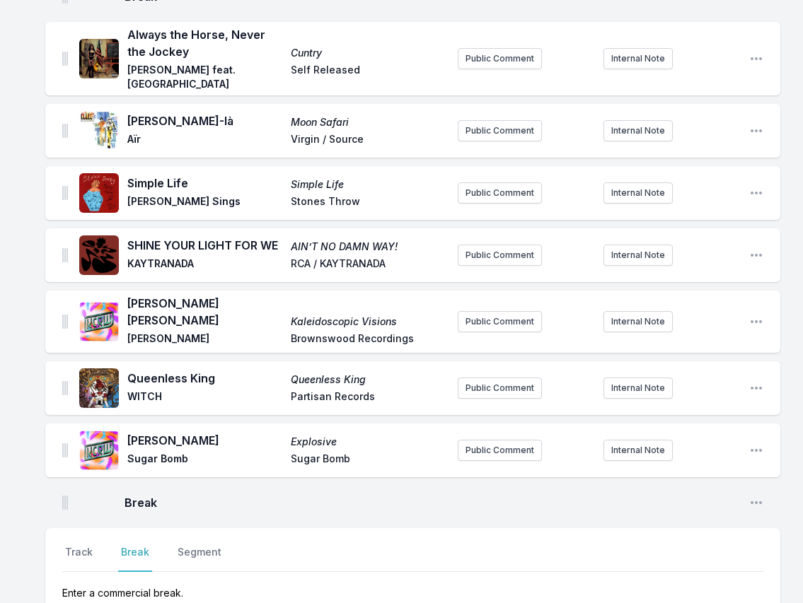
scroll to position [2179, 0]
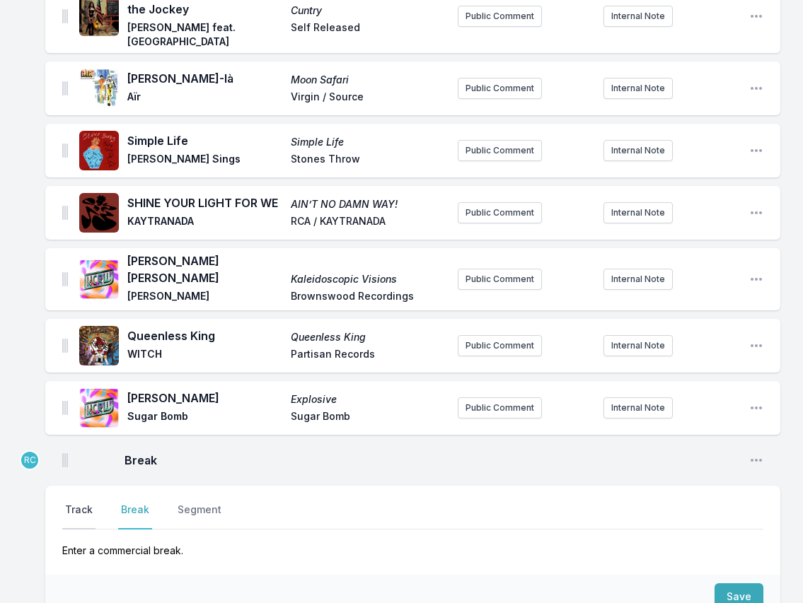
click at [82, 503] on button "Track" at bounding box center [78, 516] width 33 height 27
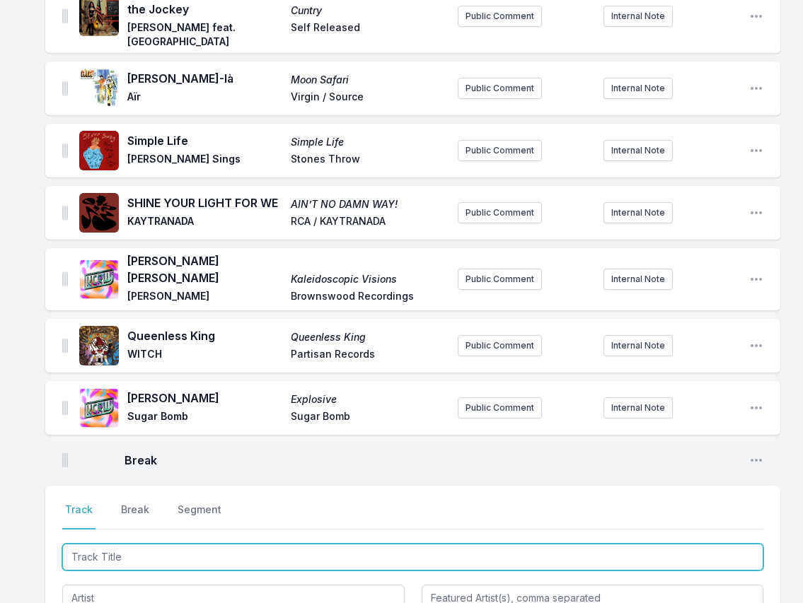
click at [649, 544] on input "Track Title" at bounding box center [412, 557] width 701 height 27
paste input "La Picosa (remix)"
type input "La Picosa (remix)"
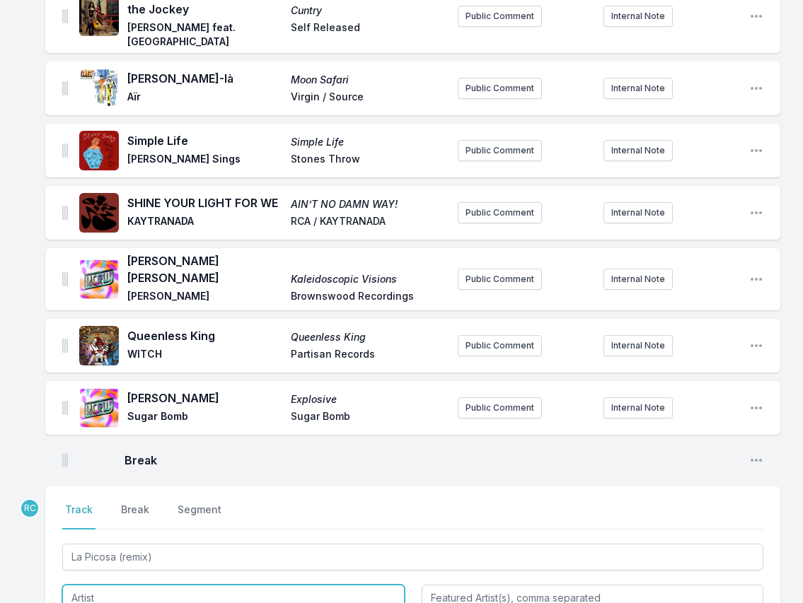
click at [95, 585] on input "Artist" at bounding box center [233, 598] width 342 height 27
paste input "Q.A.P. Band a.k.a ([PERSON_NAME])"
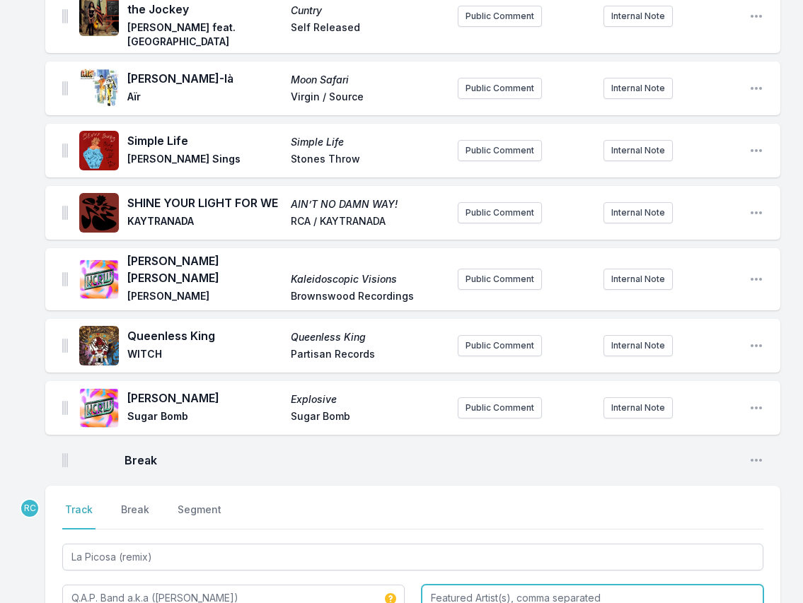
type input "Q.A.P. Band a.k.a ([PERSON_NAME])"
paste input "Club Coco - New Dimensions in Latin Music ([DATE])"
drag, startPoint x: 338, startPoint y: 552, endPoint x: 279, endPoint y: 549, distance: 59.5
drag, startPoint x: 294, startPoint y: 549, endPoint x: -33, endPoint y: 546, distance: 327.4
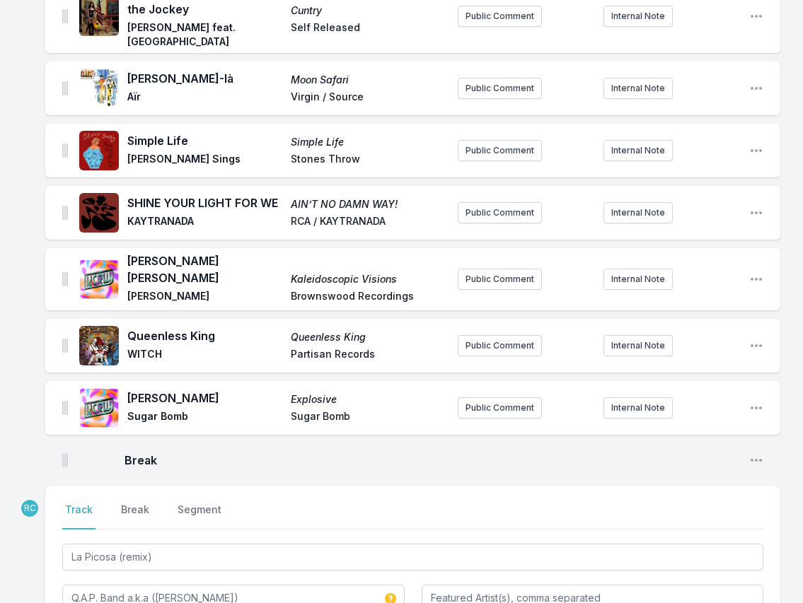
type input "Club Coco - New Dimensions in Latin Music"
paste input "Club Coco"
type input "Club Coco"
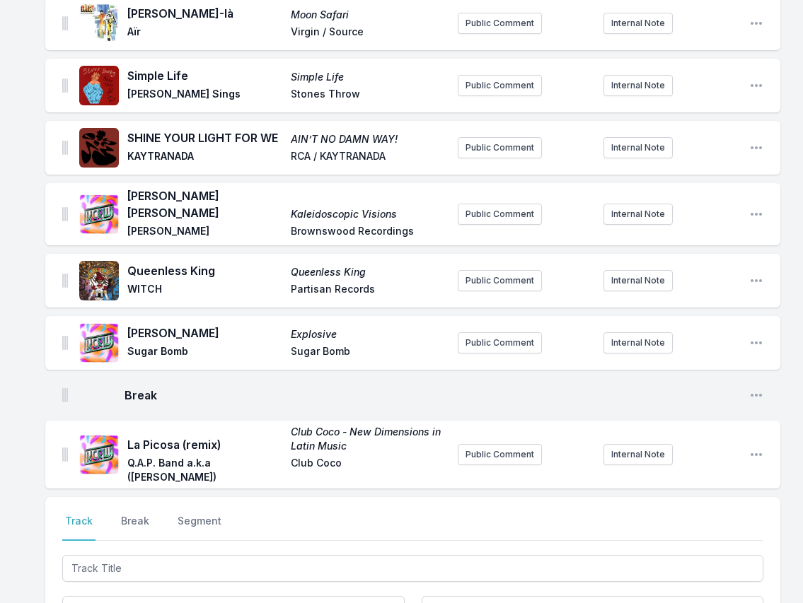
click at [649, 552] on div at bounding box center [412, 608] width 701 height 112
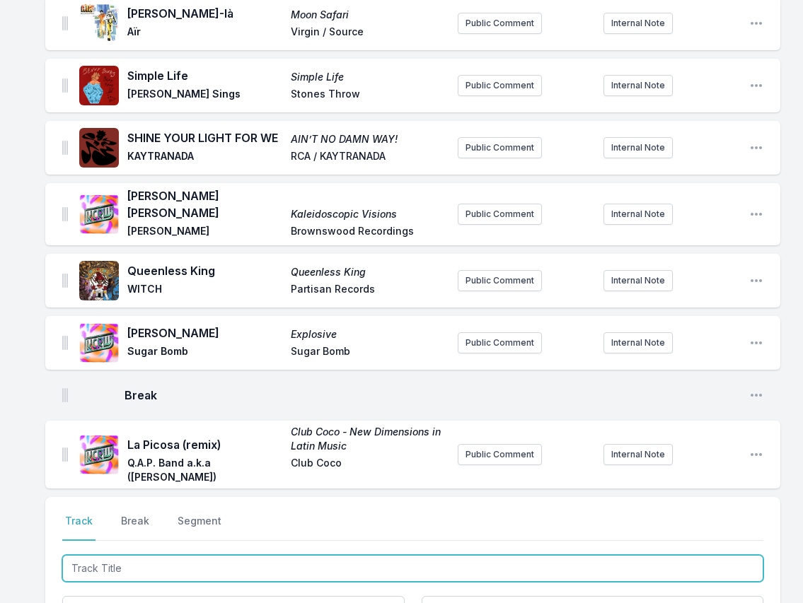
click at [649, 555] on input "Track Title" at bounding box center [412, 568] width 701 height 27
paste input "Disco Life"
type input "Disco Life"
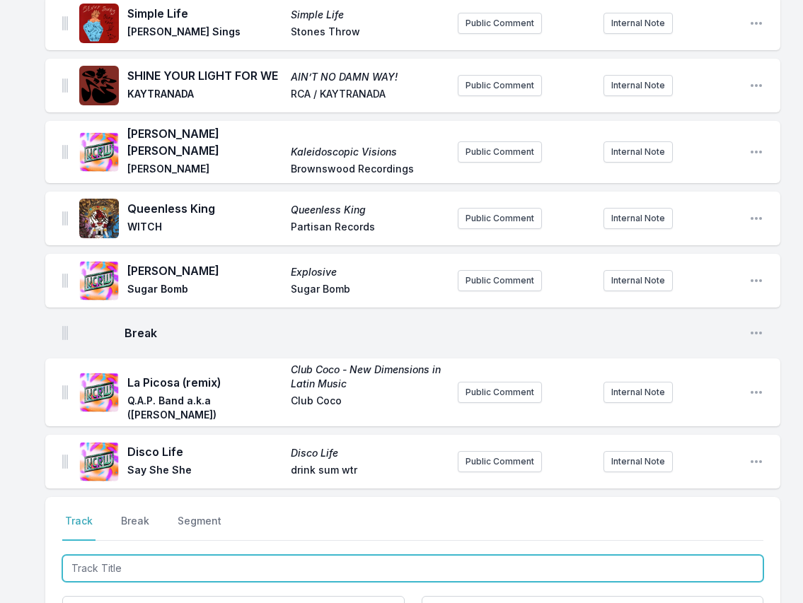
click at [649, 555] on input "Track Title" at bounding box center [412, 568] width 701 height 27
paste input "Mercury"
type input "Mercury"
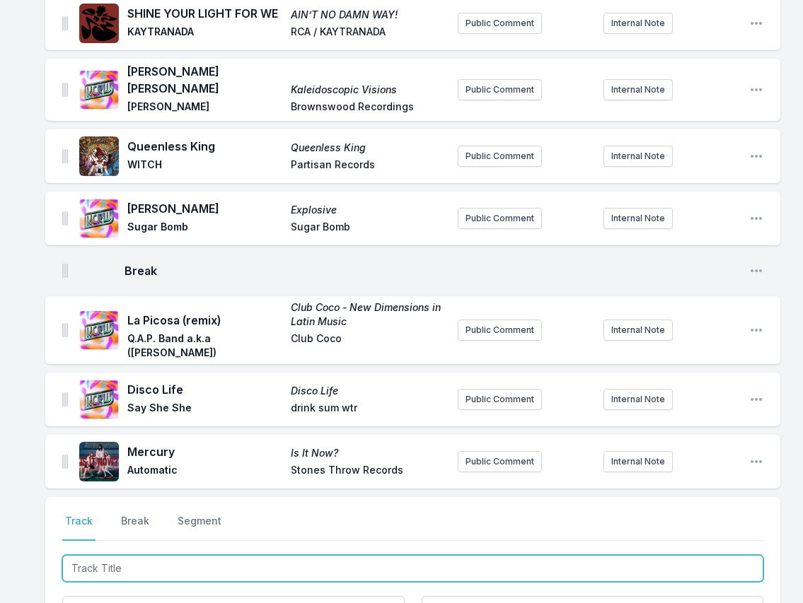
click at [649, 555] on input "Track Title" at bounding box center [412, 568] width 701 height 27
paste input "Night Night"
type input "Night Night"
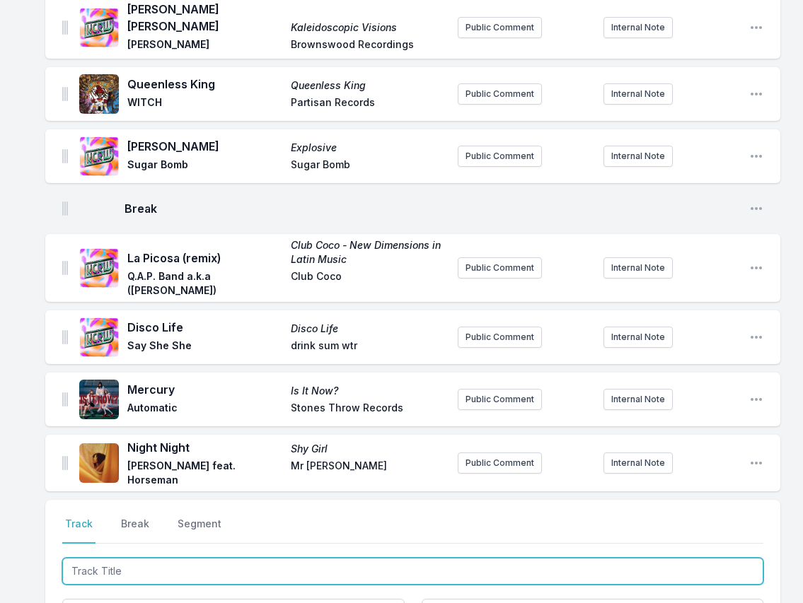
click at [649, 558] on input "Track Title" at bounding box center [412, 571] width 701 height 27
paste input "Sure"
type input "Sure"
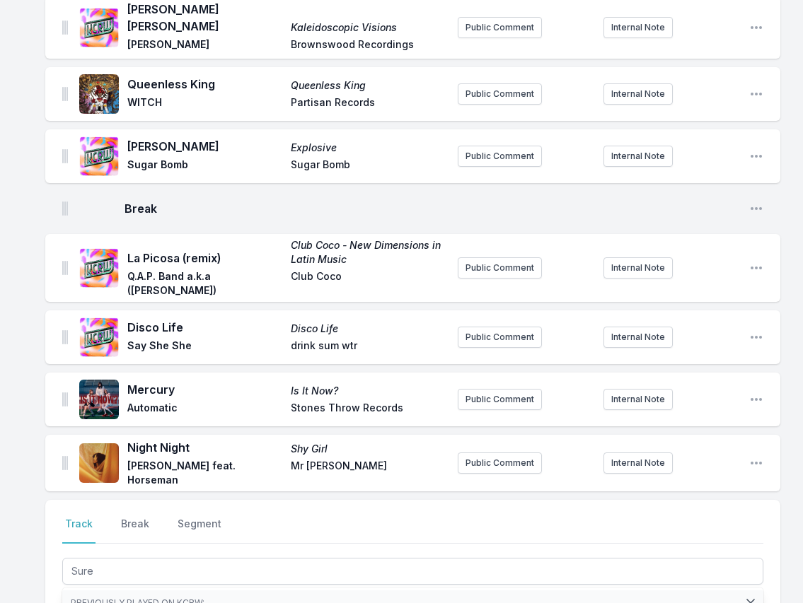
click at [146, 599] on input "Artist" at bounding box center [233, 612] width 342 height 27
paste input "[PERSON_NAME]"
type input "[PERSON_NAME]"
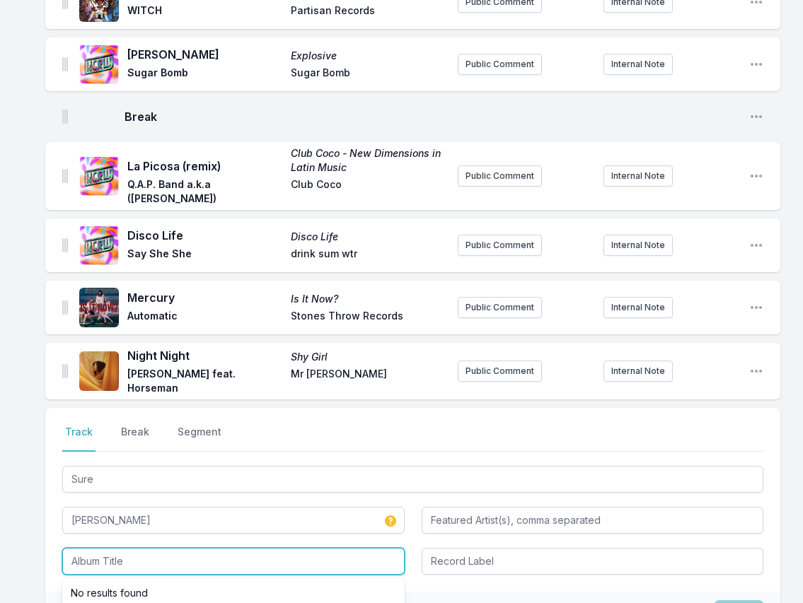
scroll to position [2525, 0]
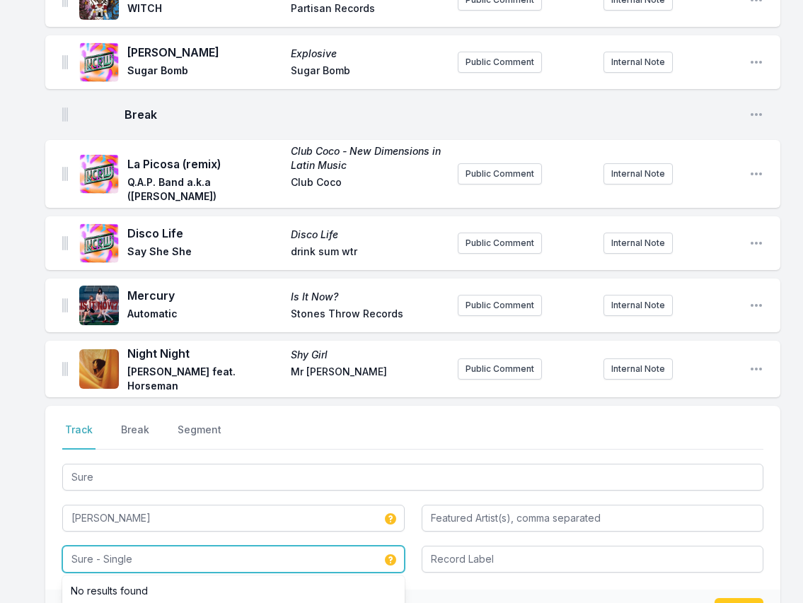
type input "Sure - Single"
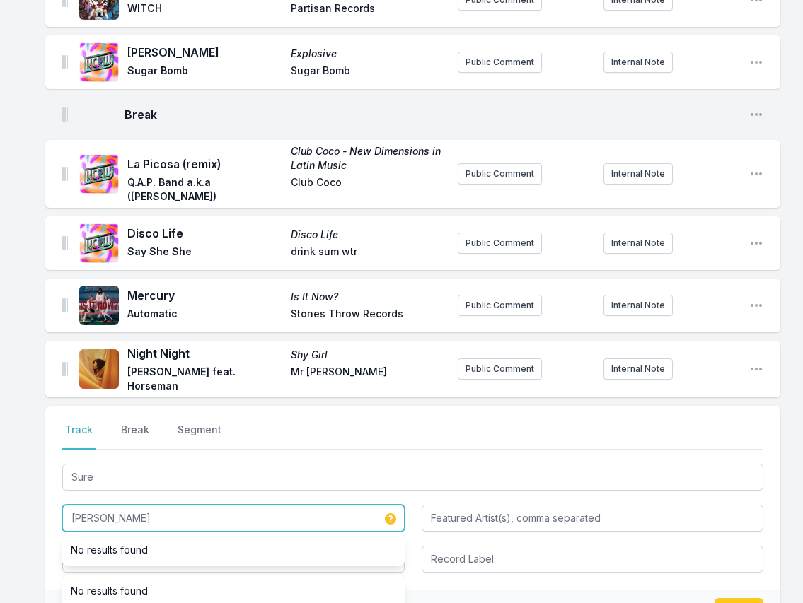
drag, startPoint x: 168, startPoint y: 416, endPoint x: 33, endPoint y: 408, distance: 134.6
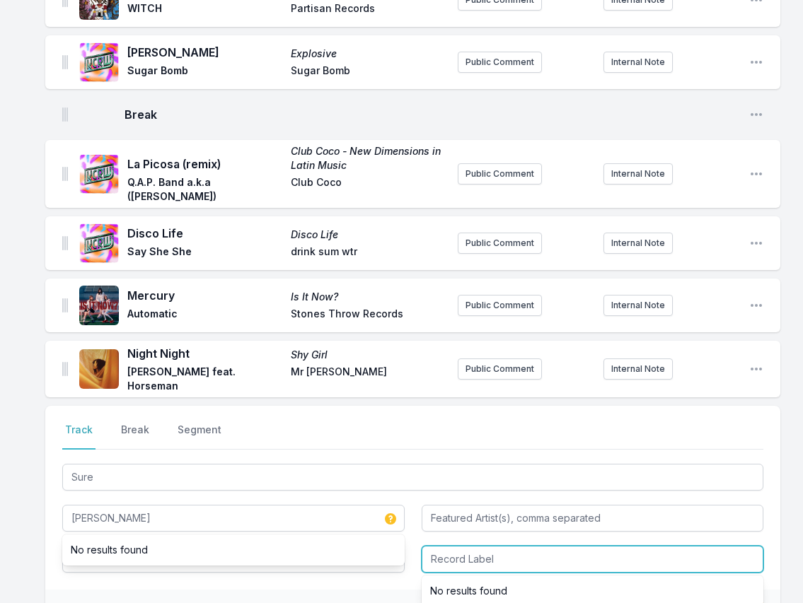
click at [457, 546] on input "Record Label" at bounding box center [592, 559] width 342 height 27
paste input "LRK Records"
type input "LRK Records"
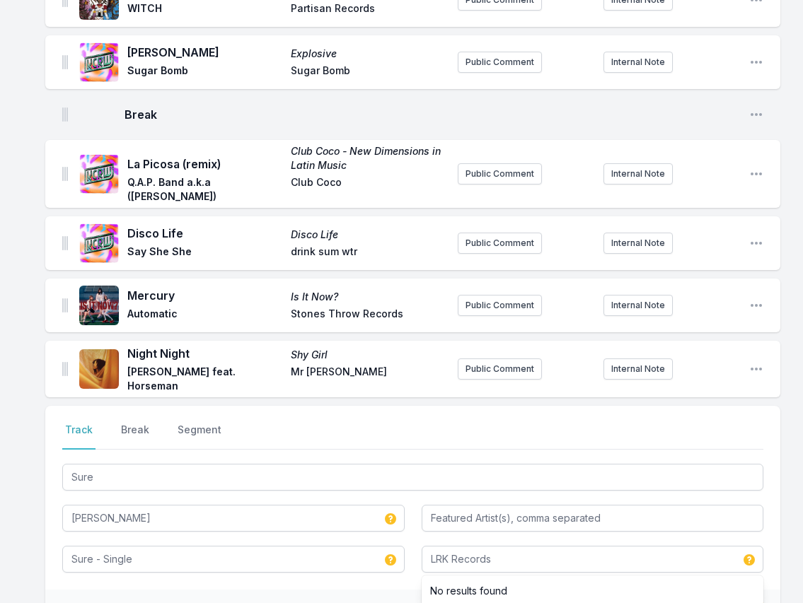
click at [259, 552] on div "Select a tab Track Break Segment Track Break Segment Sure [PERSON_NAME] Sure - …" at bounding box center [412, 565] width 735 height 318
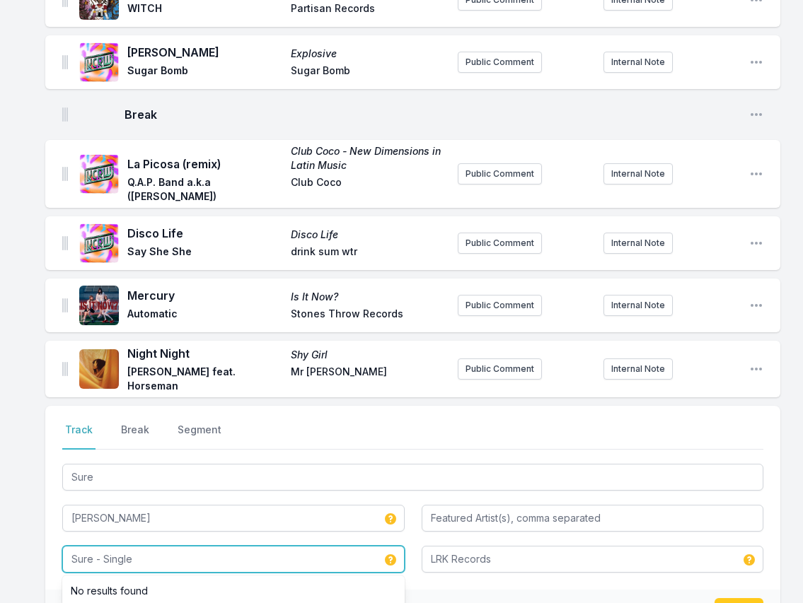
drag, startPoint x: 220, startPoint y: 455, endPoint x: 10, endPoint y: 458, distance: 210.0
paste input "A Long Short Story"
type input "A Long Short Story"
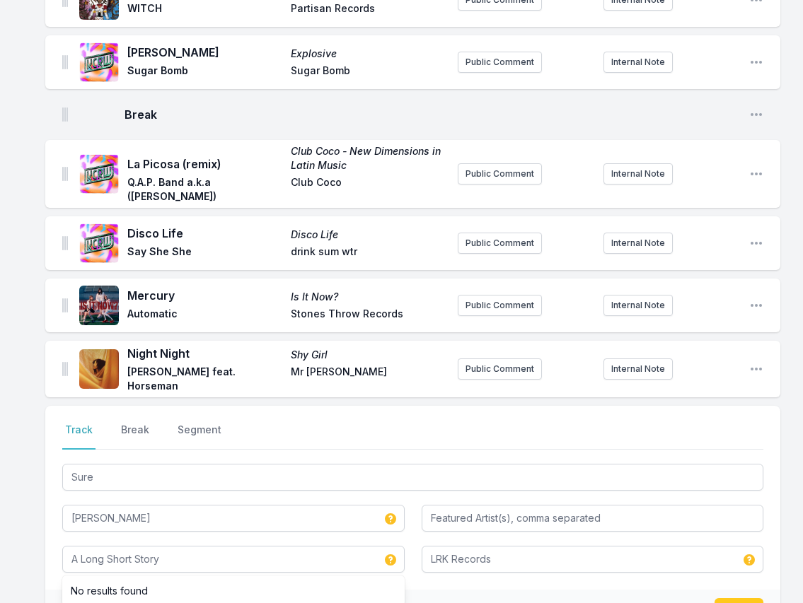
click at [371, 590] on div "Double check your data before saving. Save" at bounding box center [412, 612] width 735 height 44
click at [649, 598] on button "Save" at bounding box center [738, 611] width 49 height 27
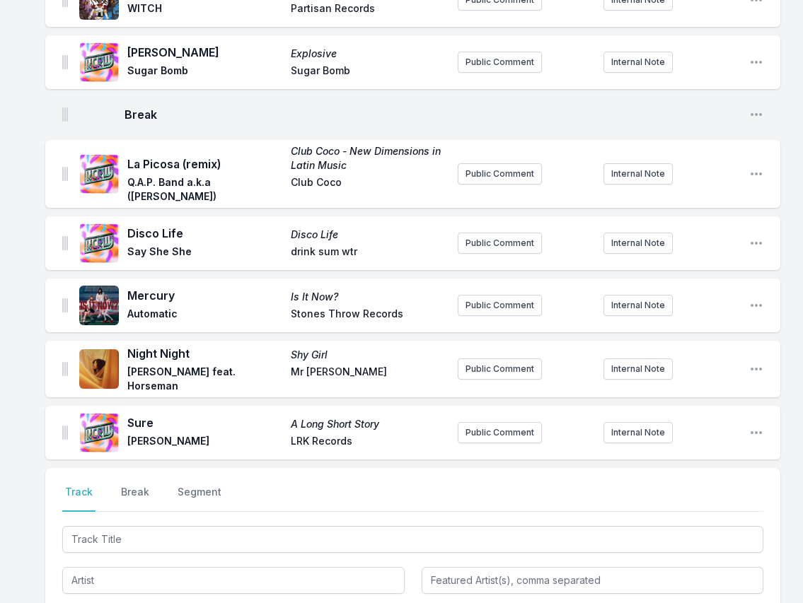
scroll to position [2587, 0]
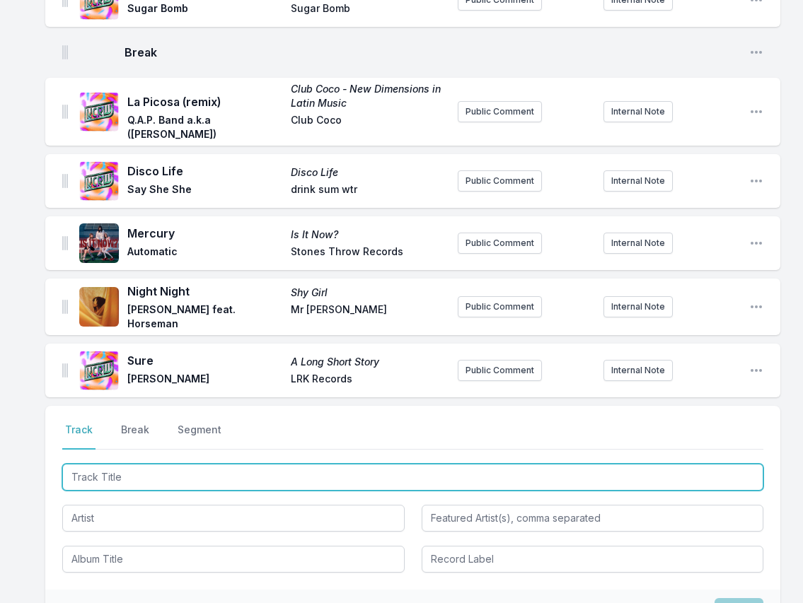
click at [649, 464] on input "Track Title" at bounding box center [412, 477] width 701 height 27
paste input "Guitarras, Violinos e Instrumentos de Samba"
type input "Guitarras, Violinos e Instrumentos de Samba"
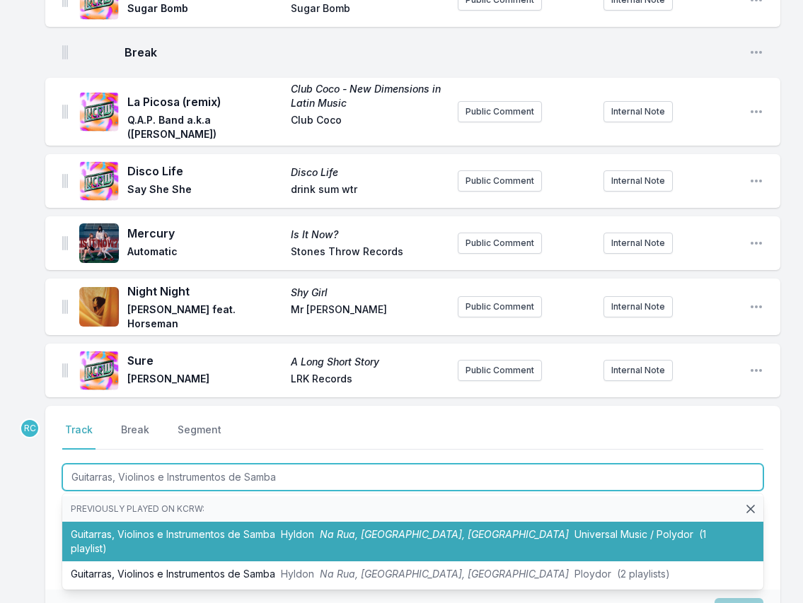
click at [196, 522] on li "Guitarras, Violinos e Instrumentos de [PERSON_NAME], Na Chuva, Na Fazenda Unive…" at bounding box center [412, 542] width 701 height 40
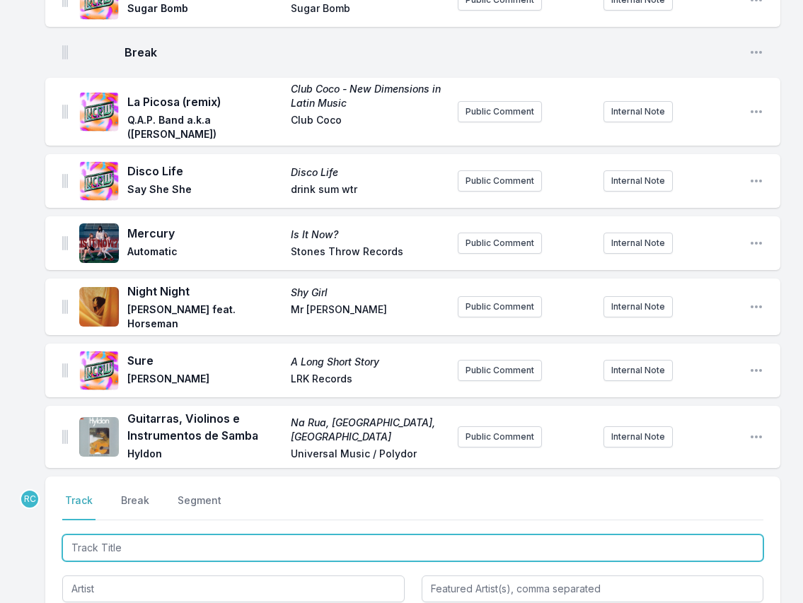
scroll to position [2658, 0]
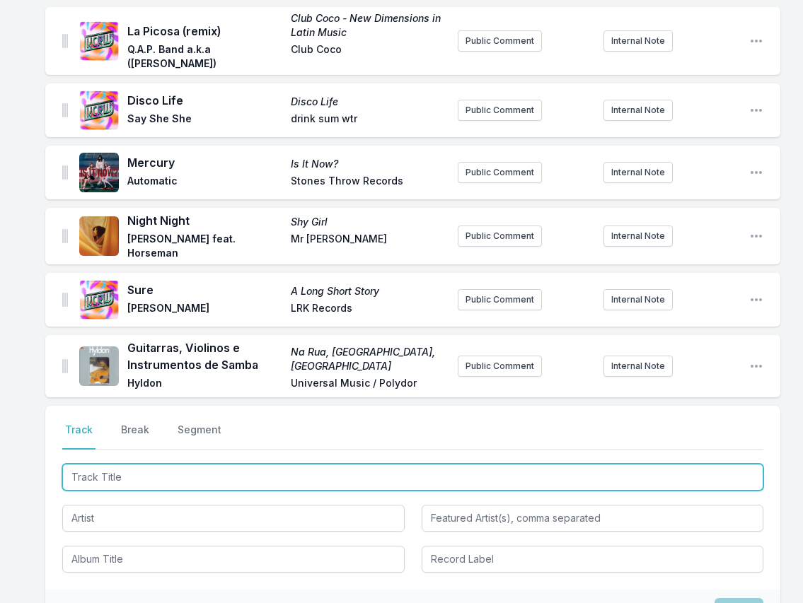
click at [649, 464] on input "Track Title" at bounding box center [412, 477] width 701 height 27
paste input "Flying"
type input "Flying"
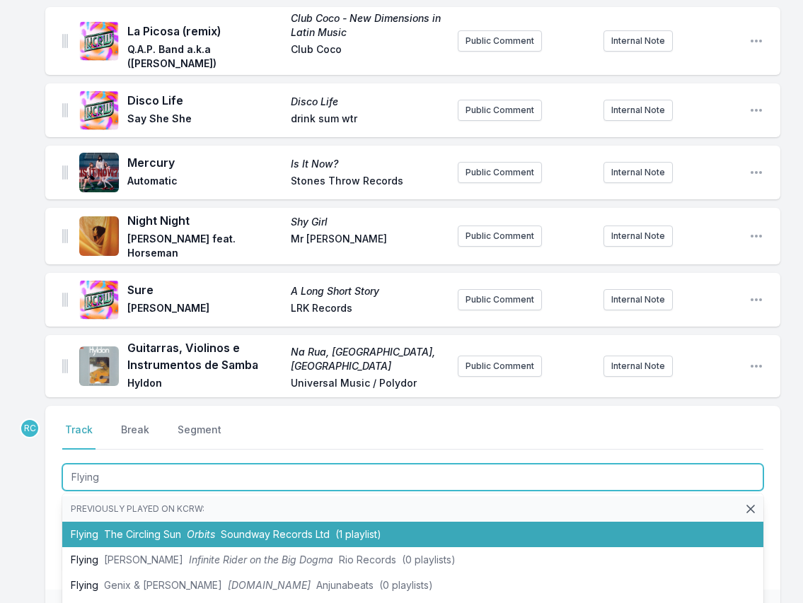
click at [194, 528] on span "Orbits" at bounding box center [201, 534] width 28 height 12
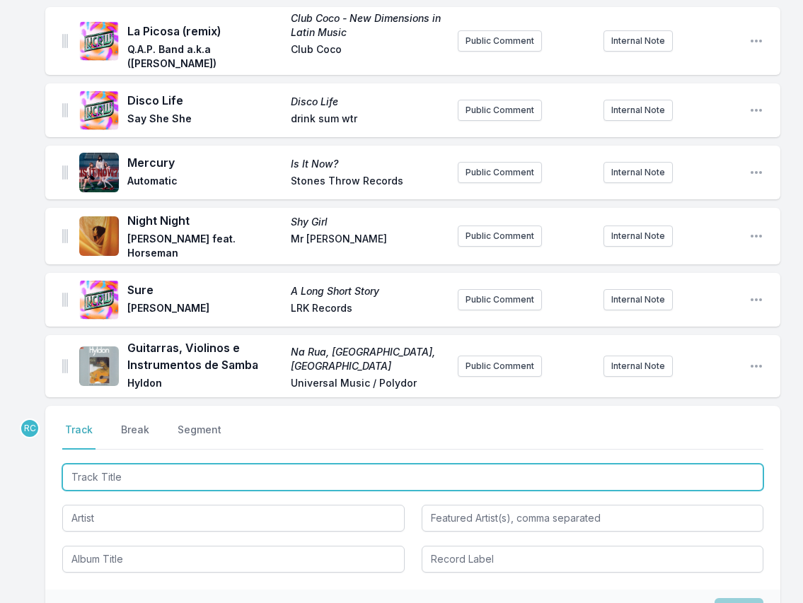
scroll to position [2720, 0]
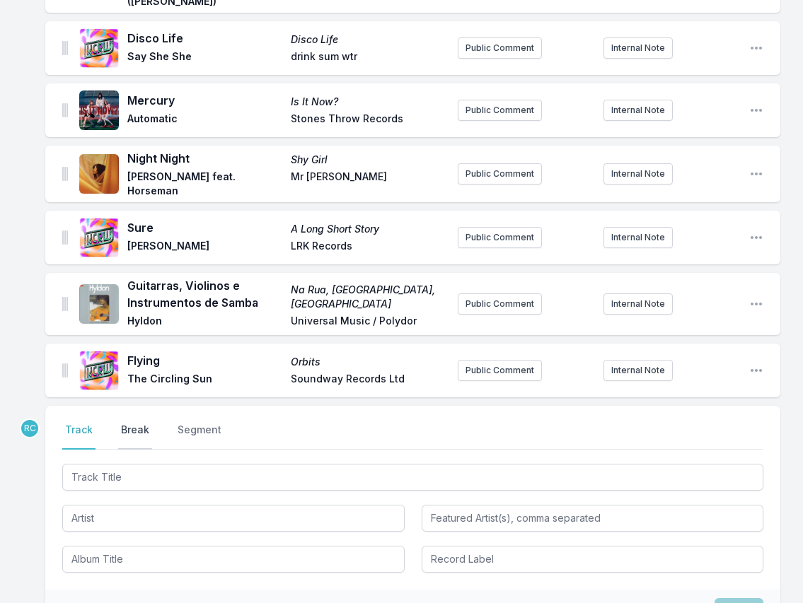
click at [133, 423] on button "Break" at bounding box center [135, 436] width 34 height 27
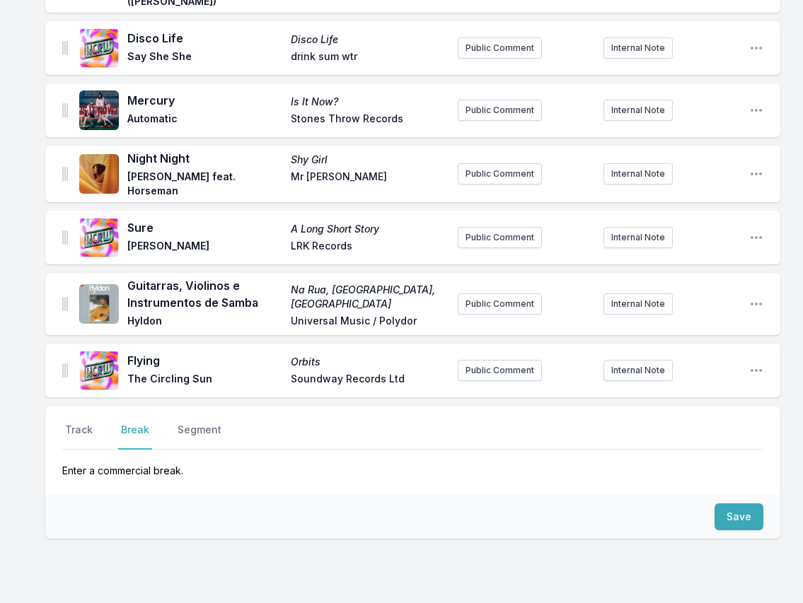
scroll to position [2684, 0]
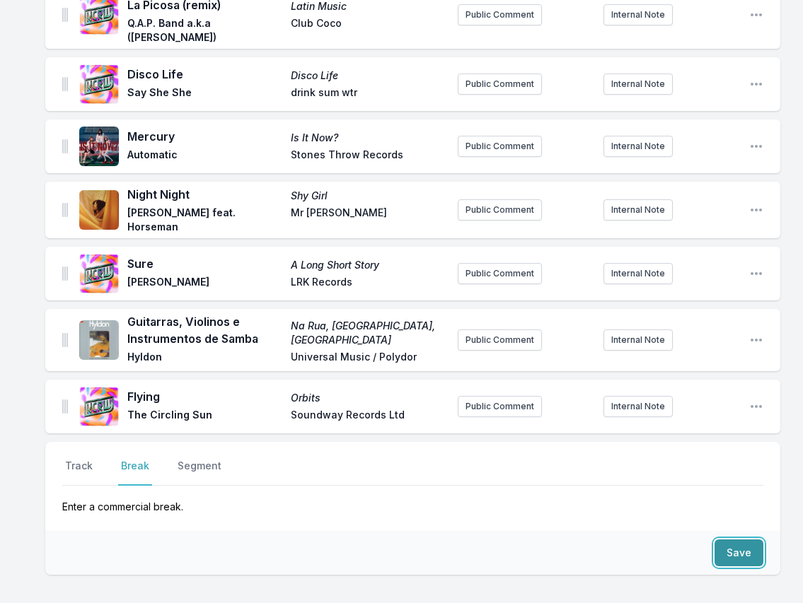
click at [649, 540] on button "Save" at bounding box center [738, 553] width 49 height 27
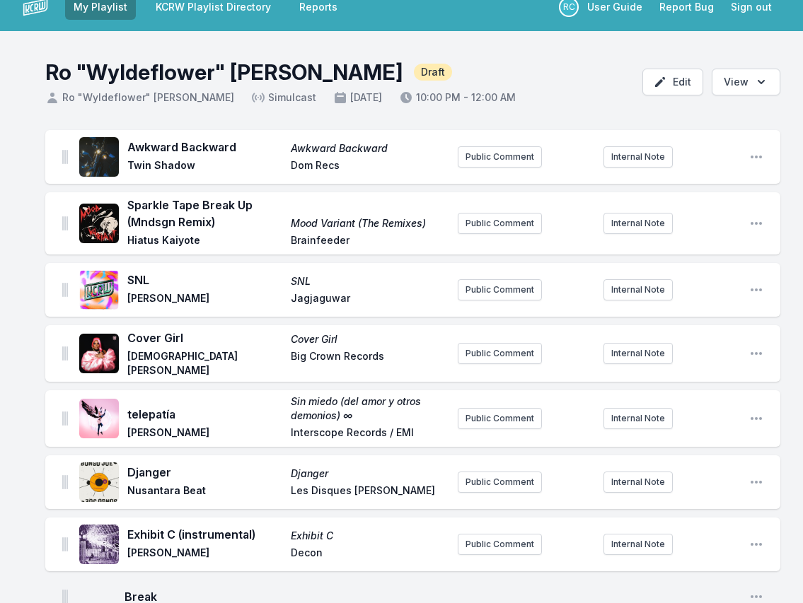
scroll to position [0, 0]
